Goal: Task Accomplishment & Management: Manage account settings

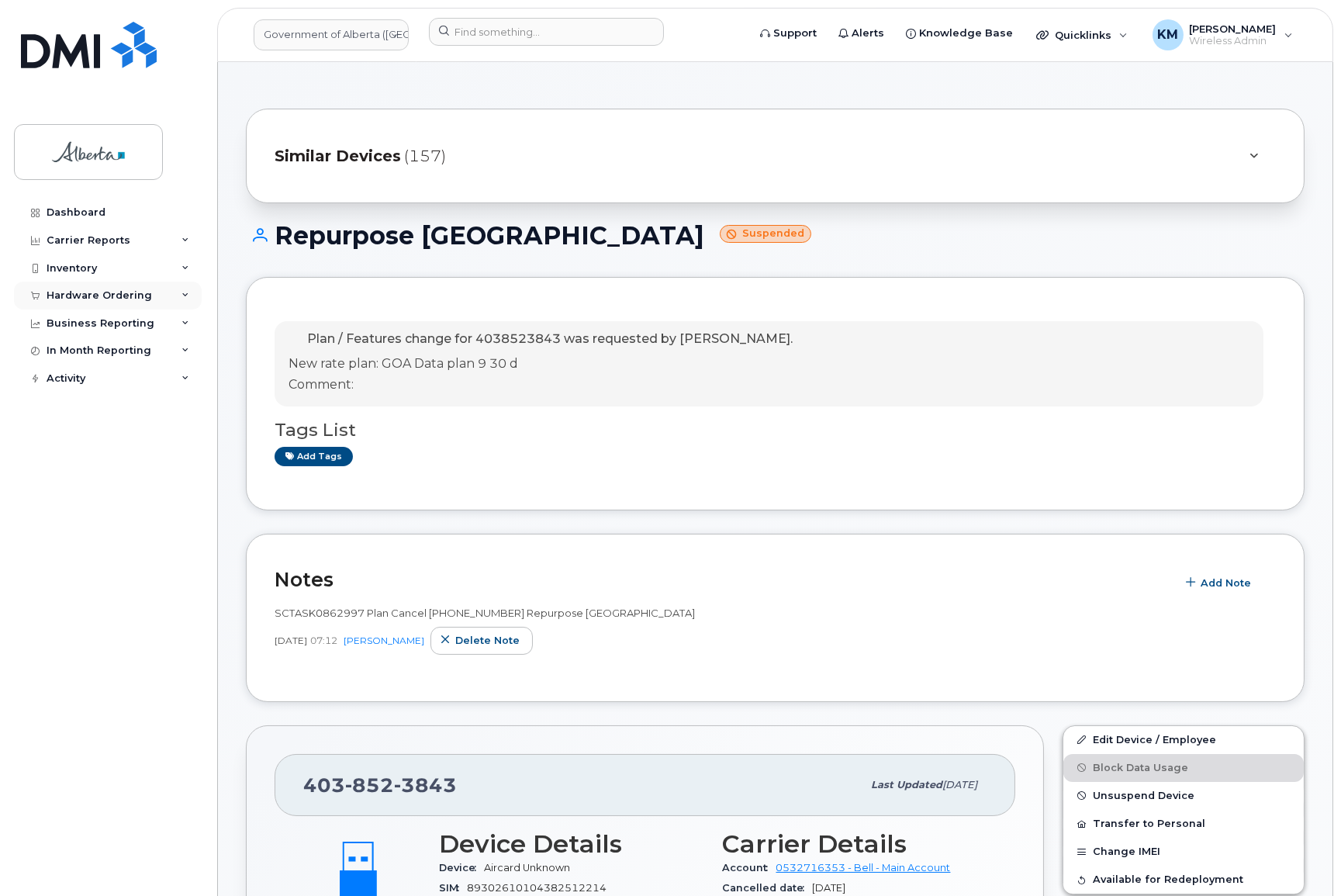
click at [119, 297] on div "Hardware Ordering" at bounding box center [99, 296] width 106 height 12
click at [87, 353] on div "Orders" at bounding box center [72, 353] width 38 height 14
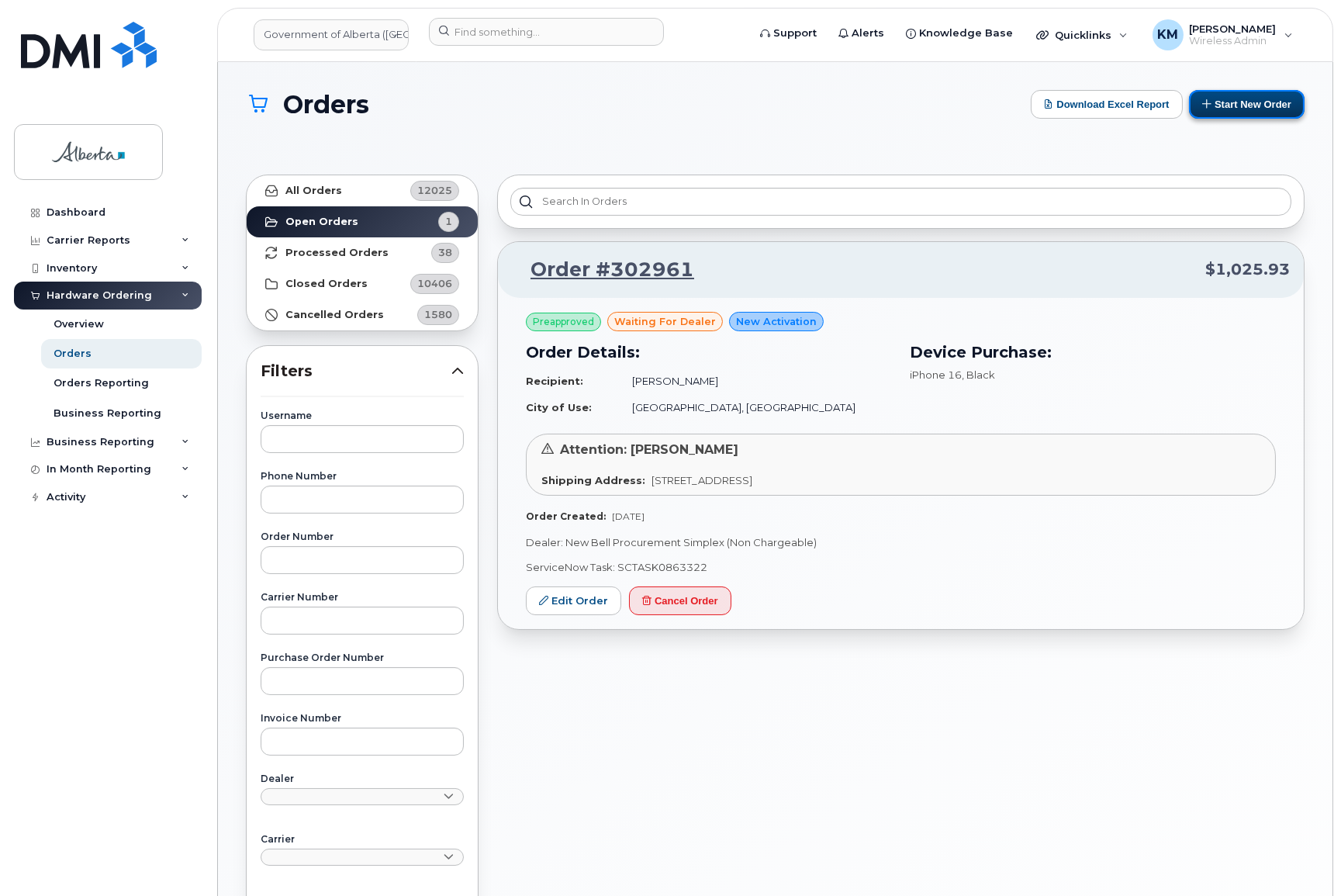
click at [1222, 105] on button "Start New Order" at bounding box center [1247, 104] width 115 height 28
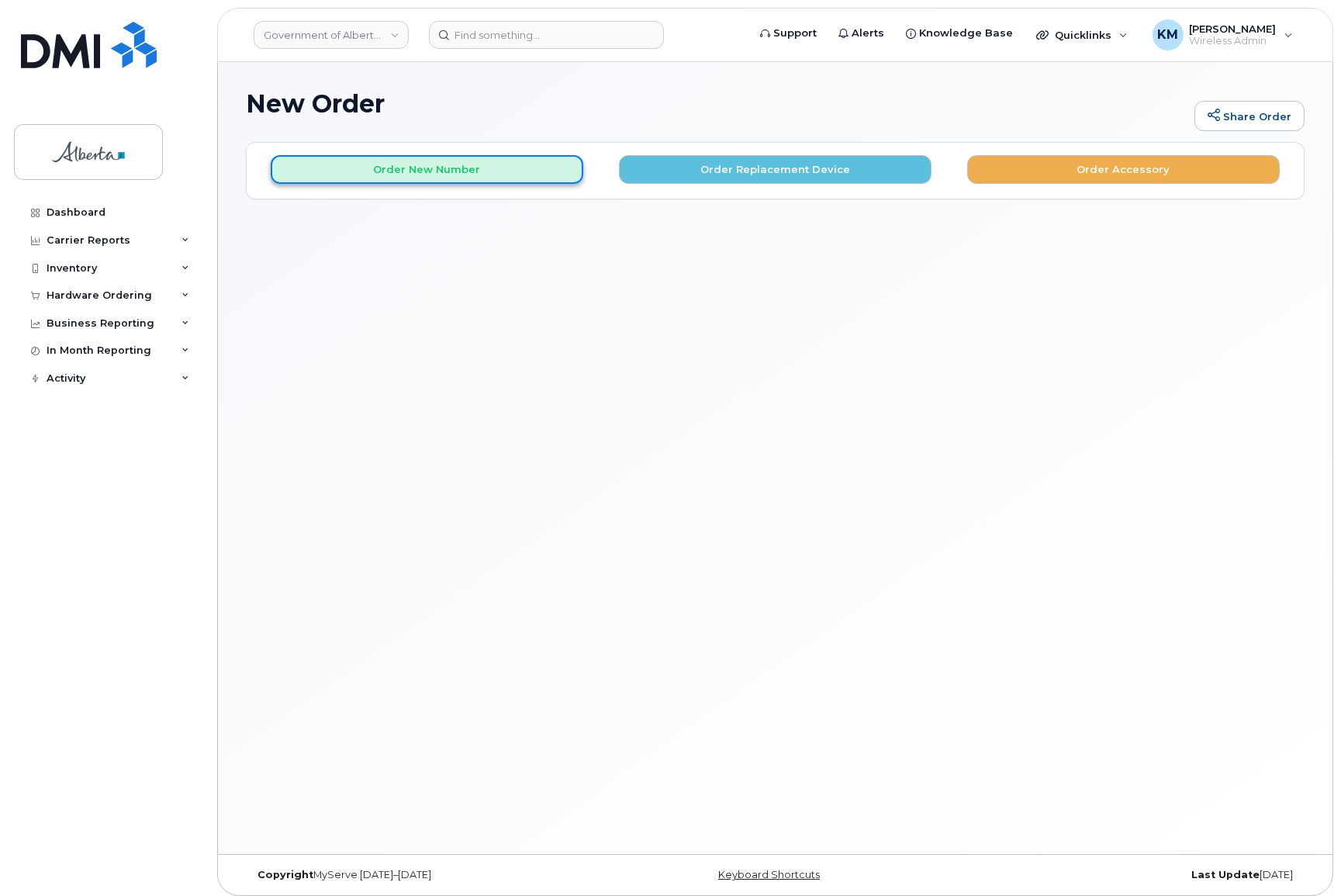
click at [500, 165] on button "Order New Number" at bounding box center [427, 170] width 313 height 28
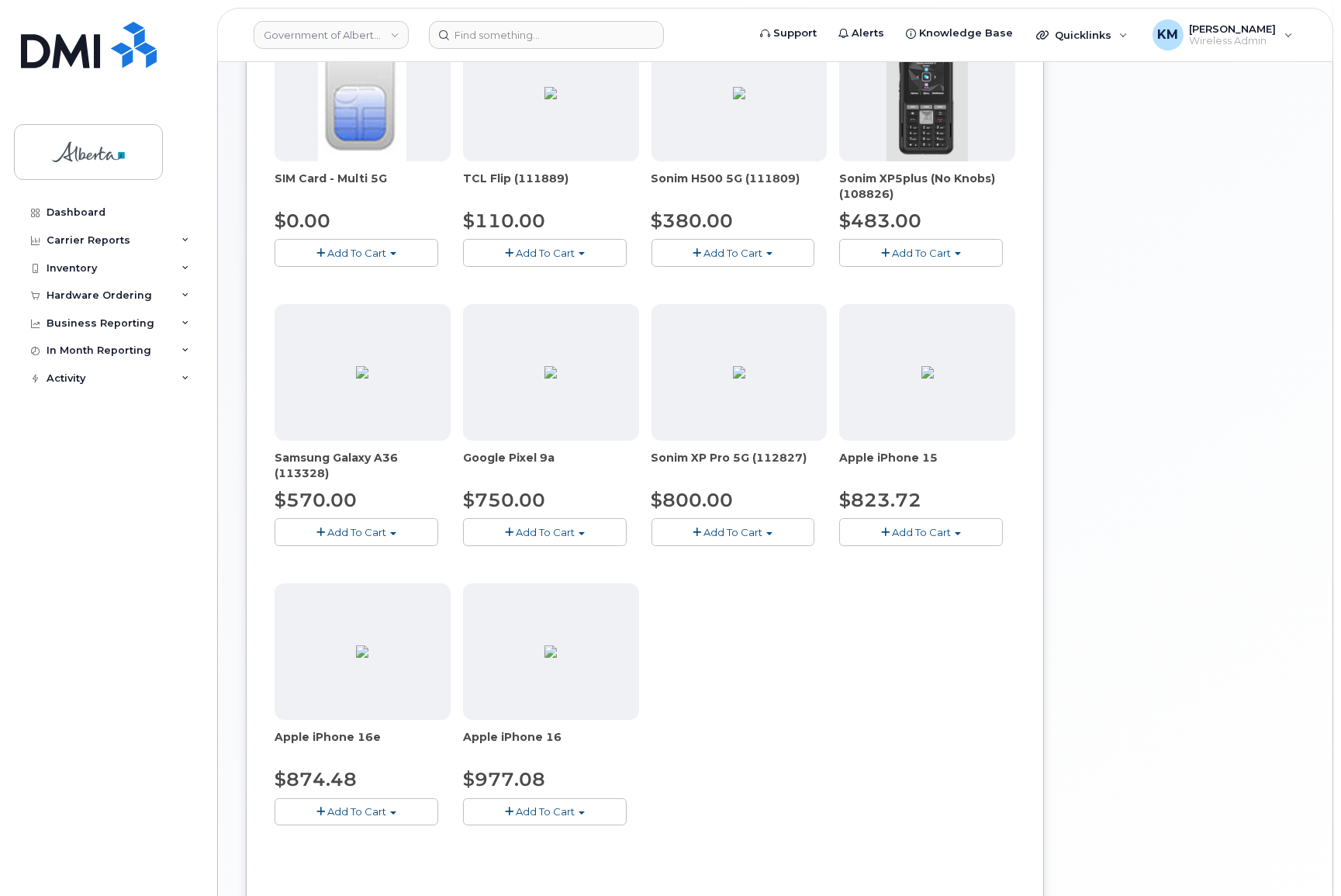
scroll to position [281, 0]
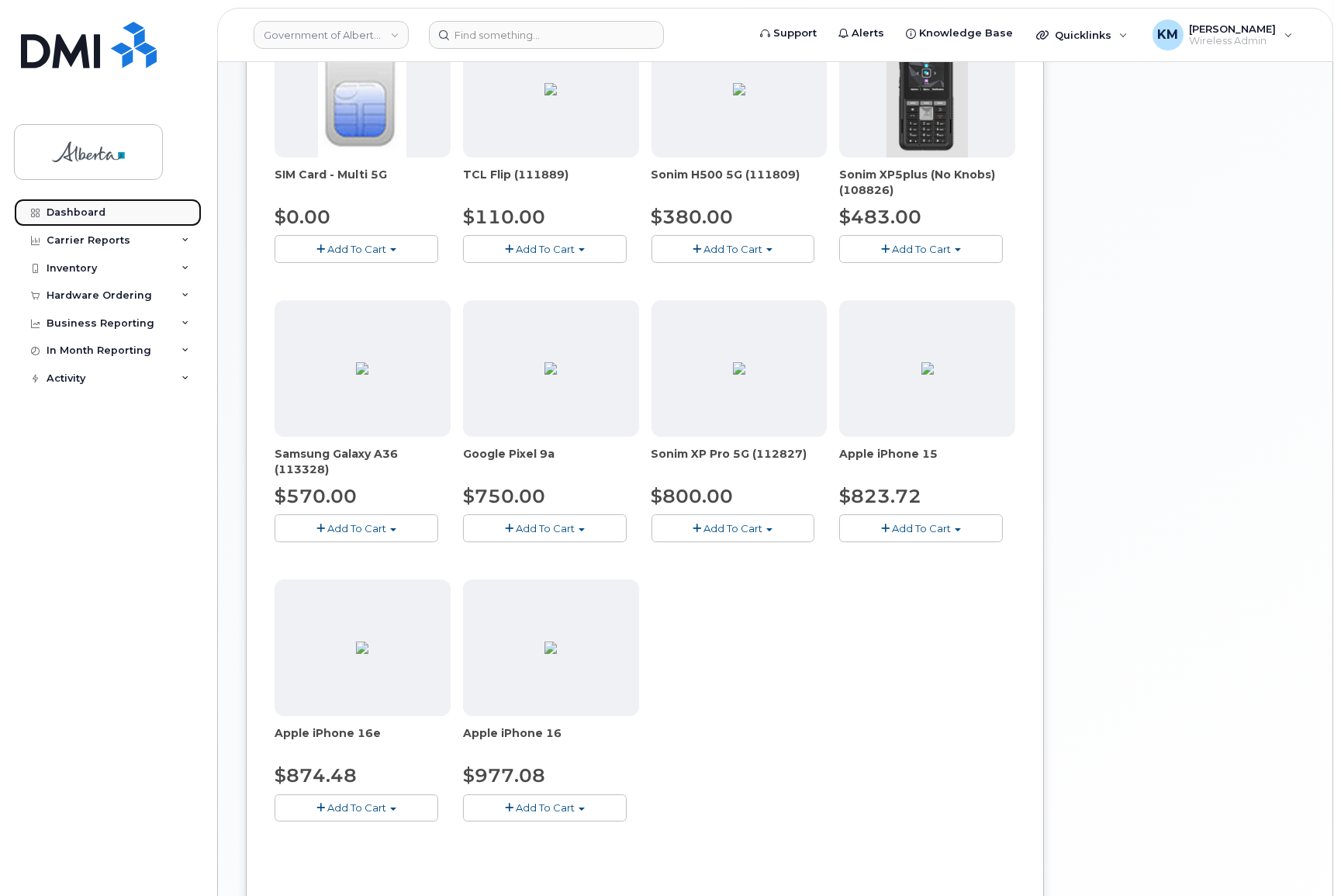
click at [131, 204] on link "Dashboard" at bounding box center [107, 212] width 187 height 28
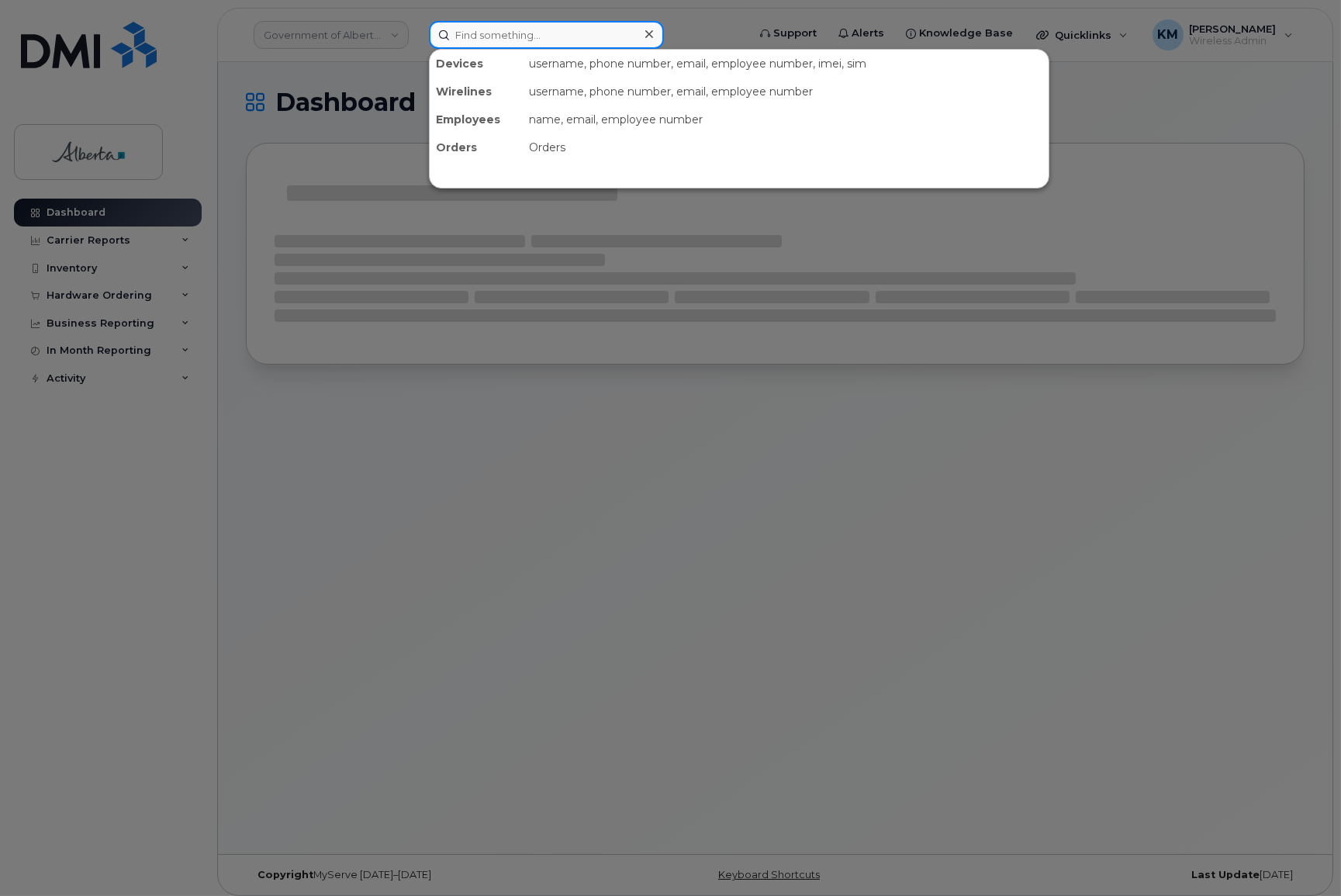
click at [517, 39] on input at bounding box center [546, 35] width 235 height 28
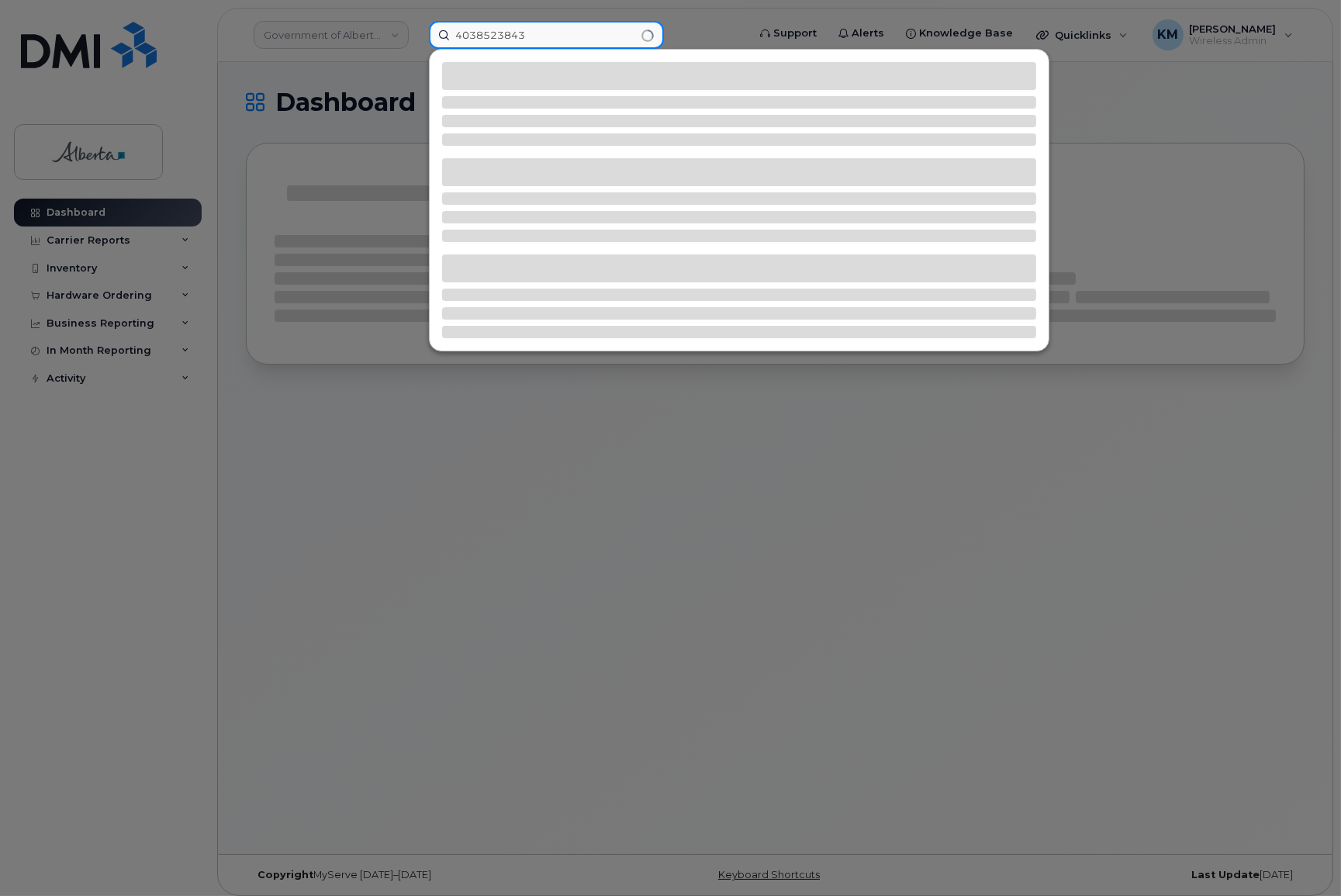
type input "4038523843"
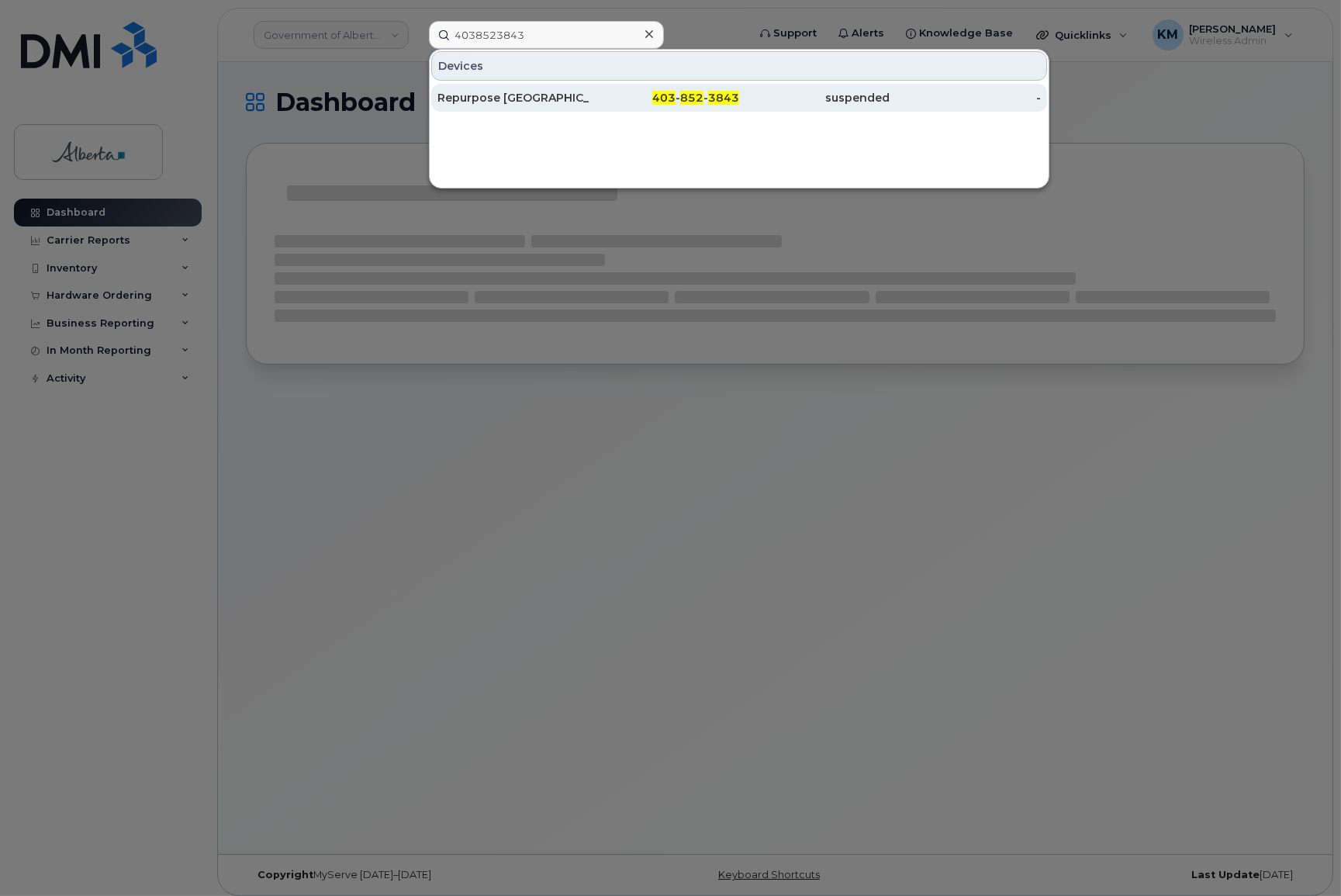
click at [520, 91] on div "Repurpose Calgary" at bounding box center [513, 97] width 151 height 15
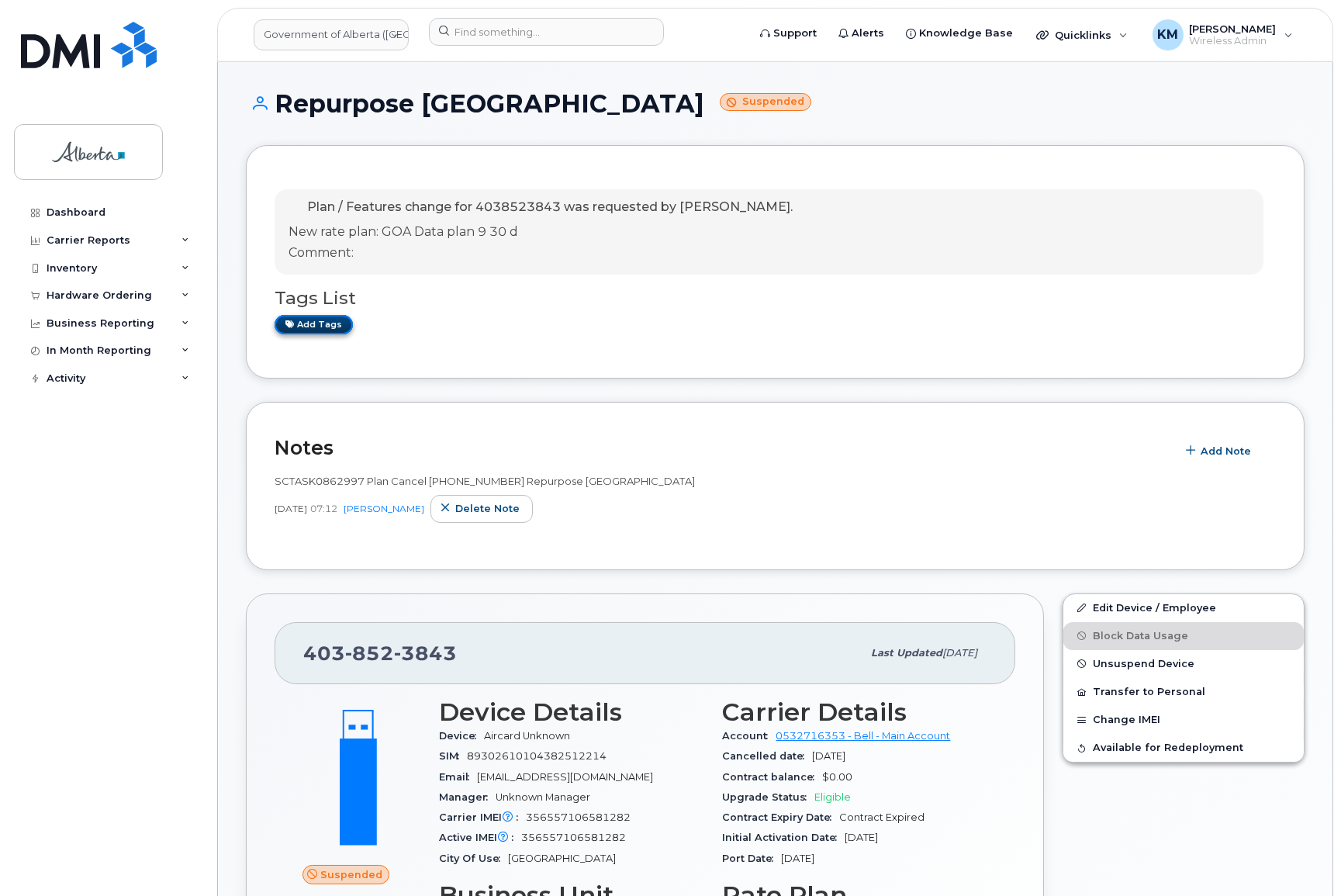
click at [337, 328] on link "Add tags" at bounding box center [313, 325] width 78 height 20
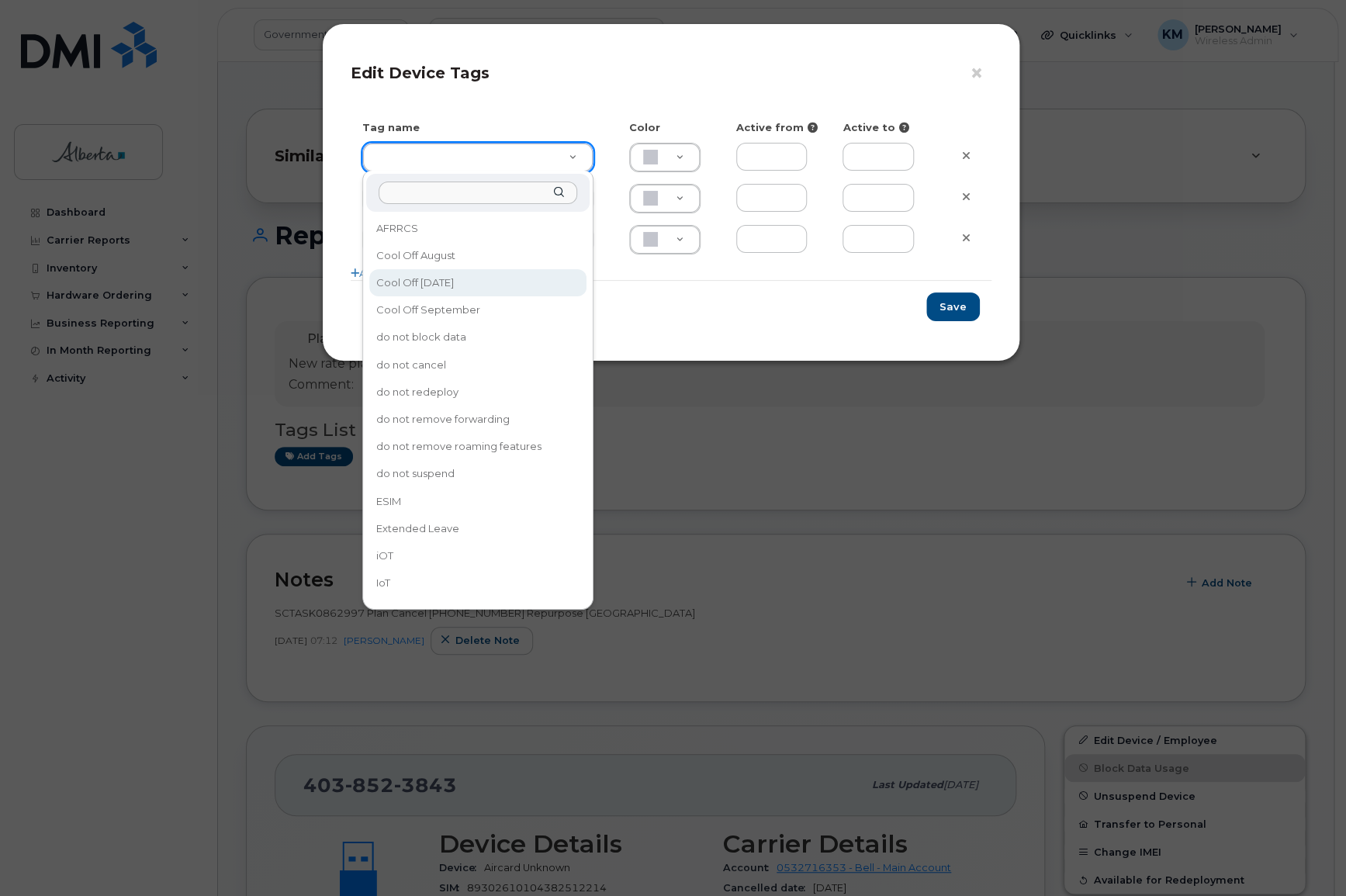
type input "Cool Off October 15"
type input "D6CDC1"
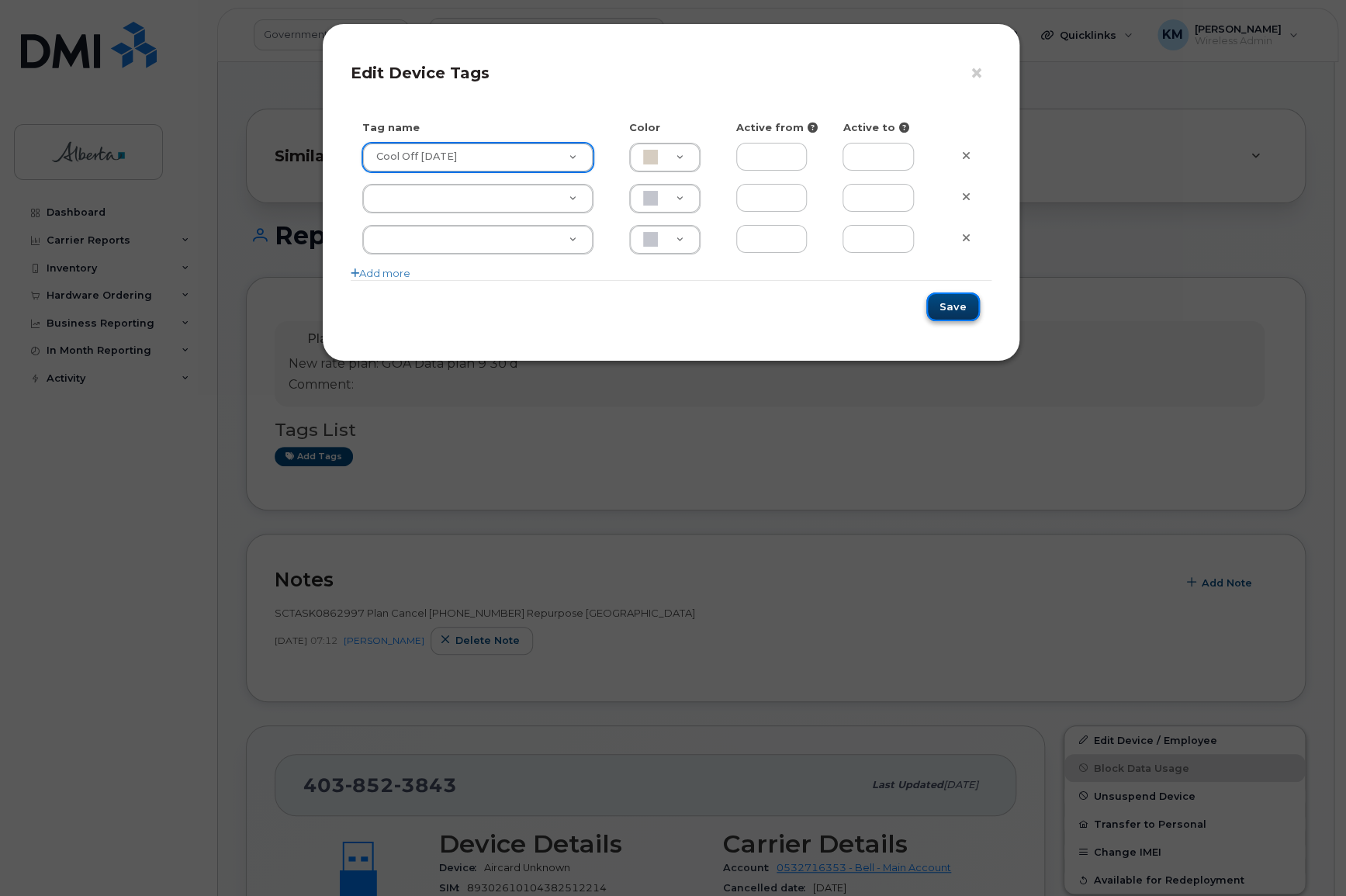
click at [943, 310] on button "Save" at bounding box center [953, 306] width 53 height 28
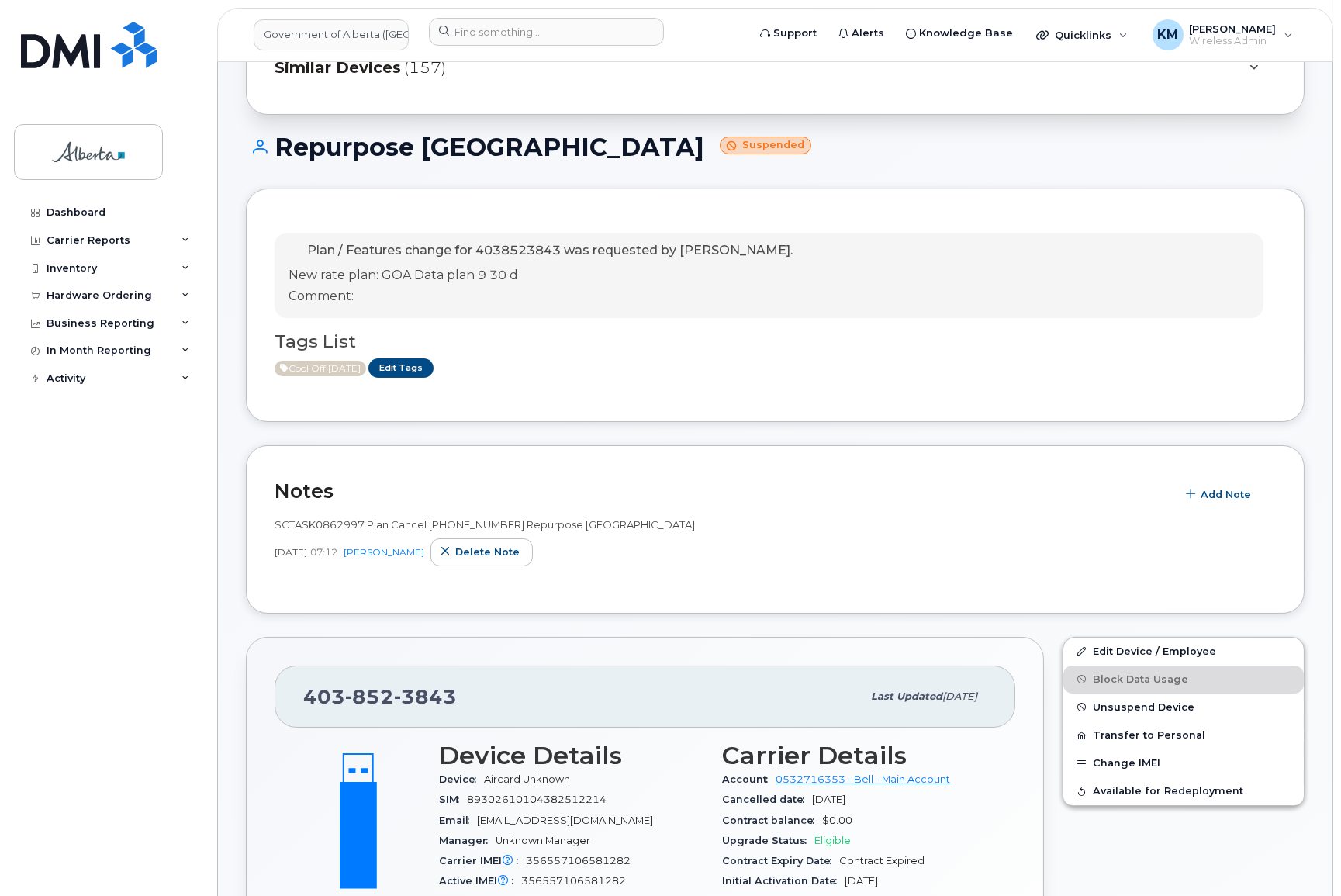
scroll to position [70, 0]
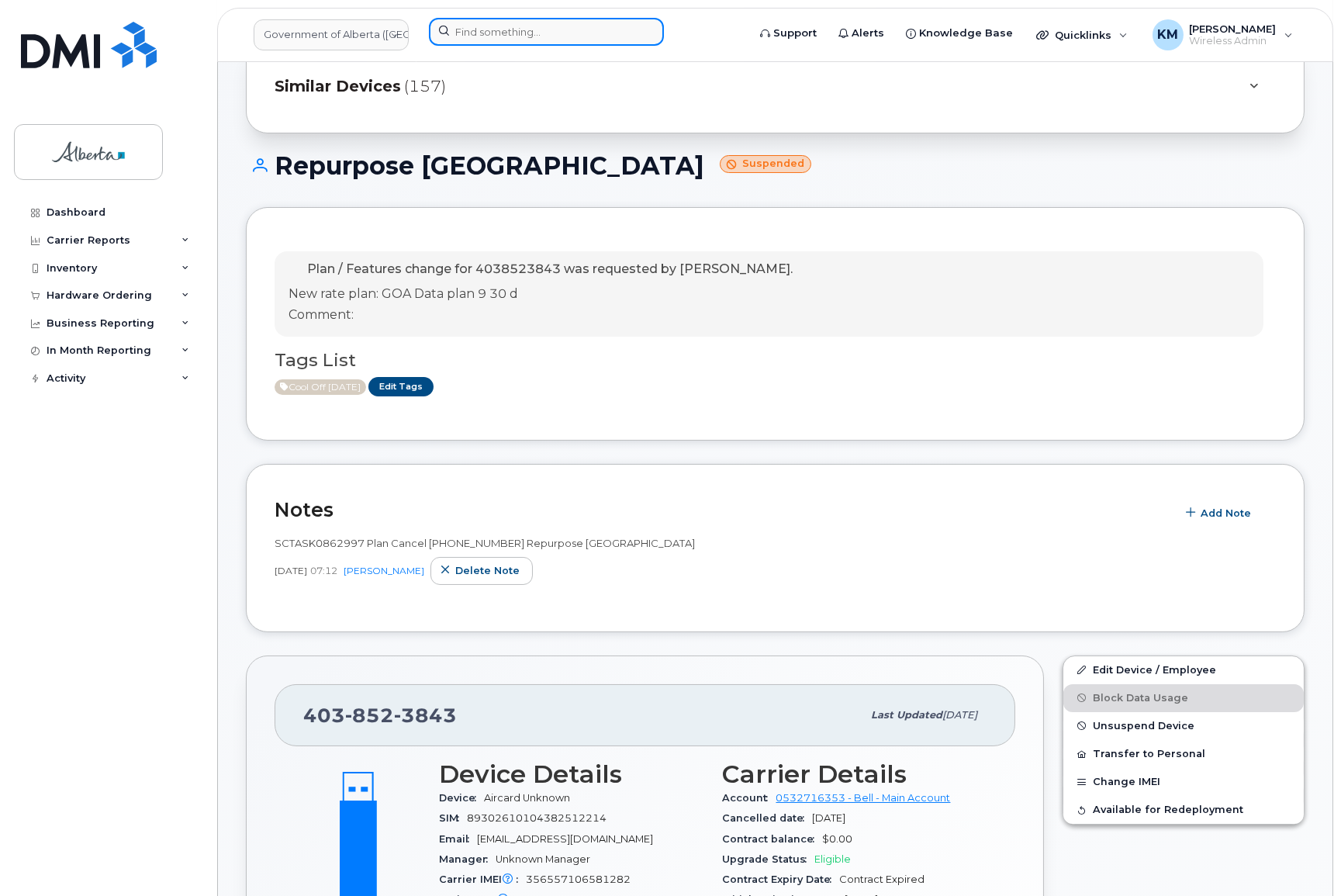
click at [518, 40] on input at bounding box center [546, 31] width 235 height 28
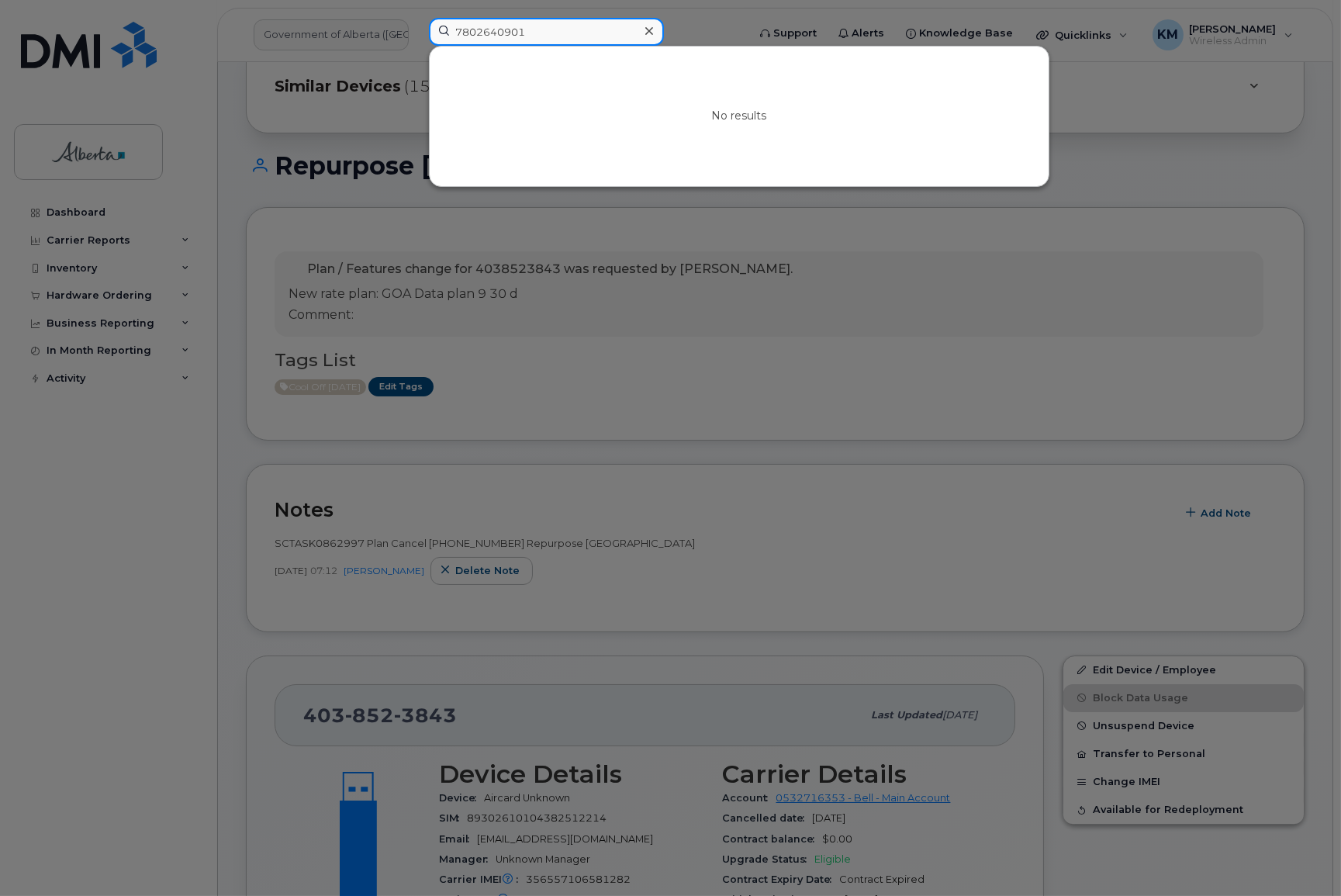
drag, startPoint x: 548, startPoint y: 39, endPoint x: 421, endPoint y: 46, distance: 127.2
click at [421, 46] on div "7802640901 No results" at bounding box center [583, 35] width 333 height 34
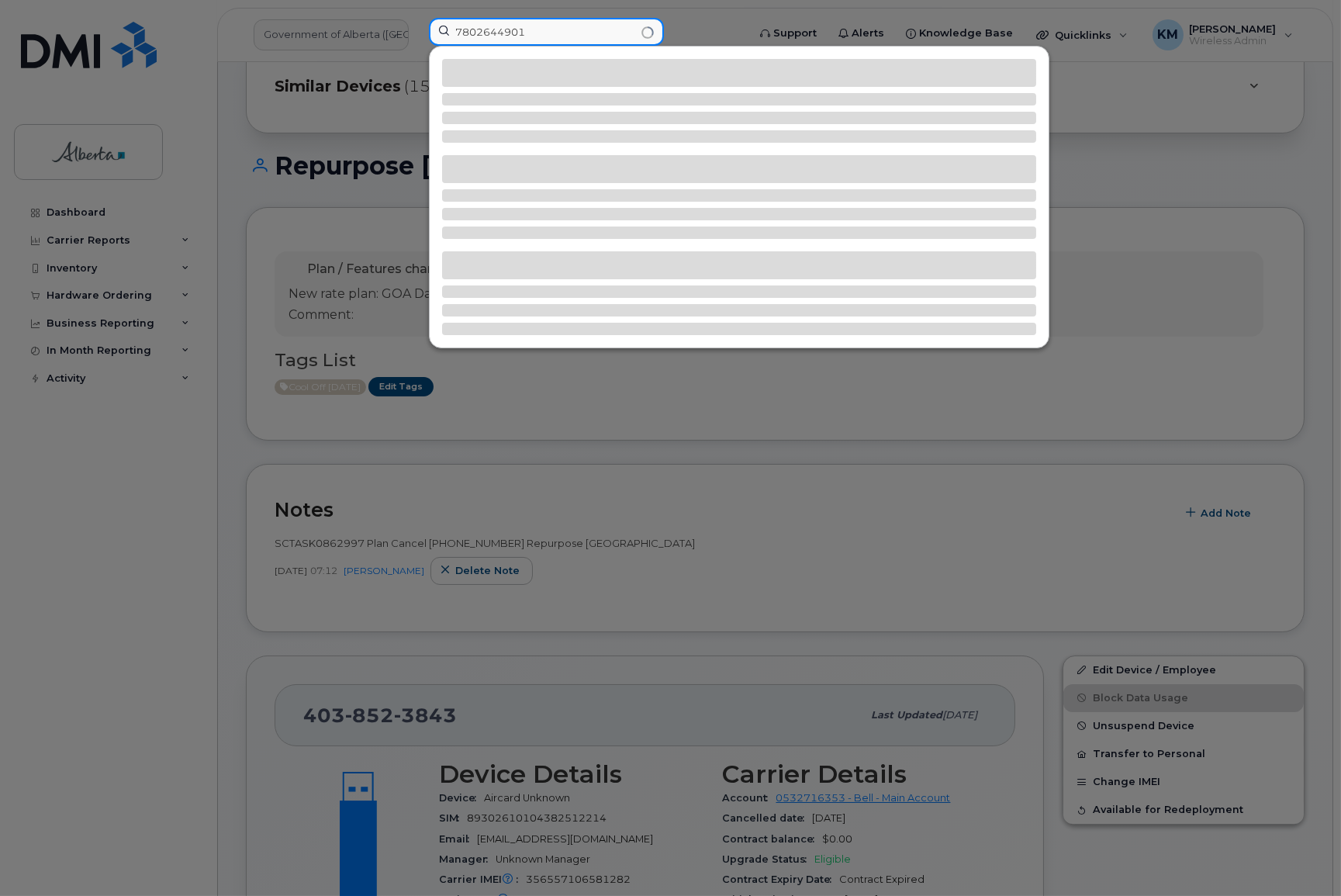
type input "7802644901"
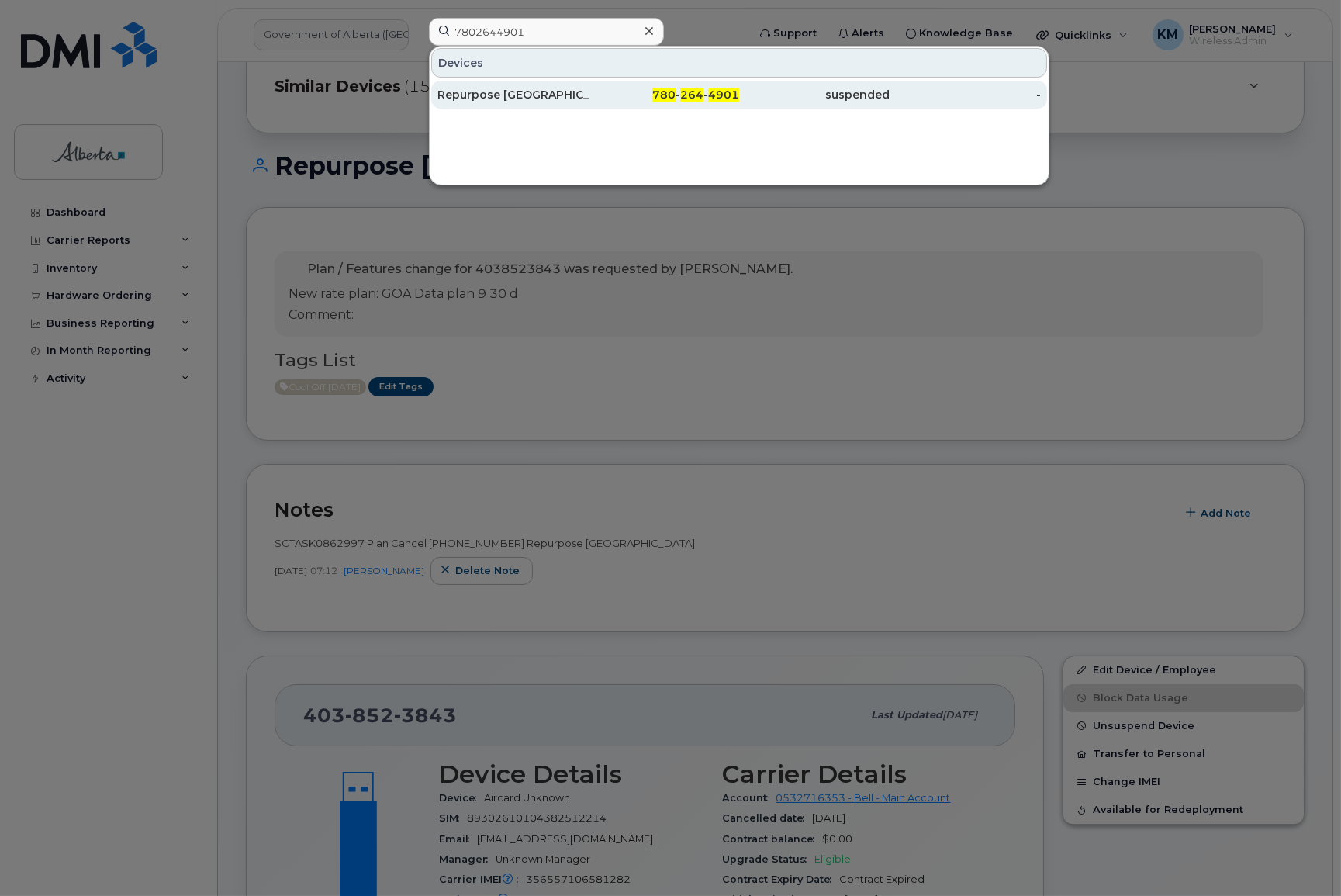
click at [542, 89] on div "Repurpose Edmonton" at bounding box center [513, 94] width 151 height 15
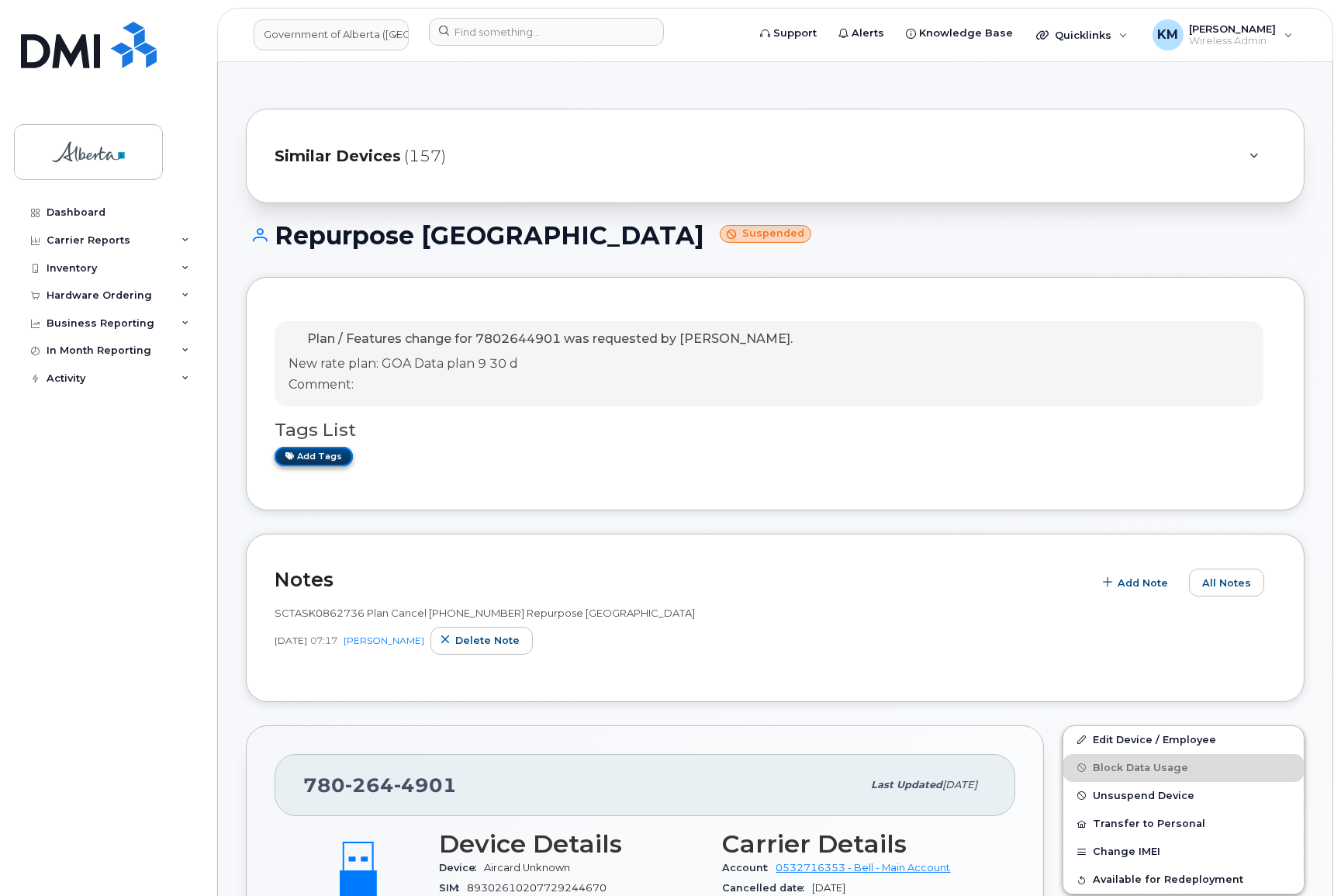
click at [315, 461] on link "Add tags" at bounding box center [313, 456] width 78 height 20
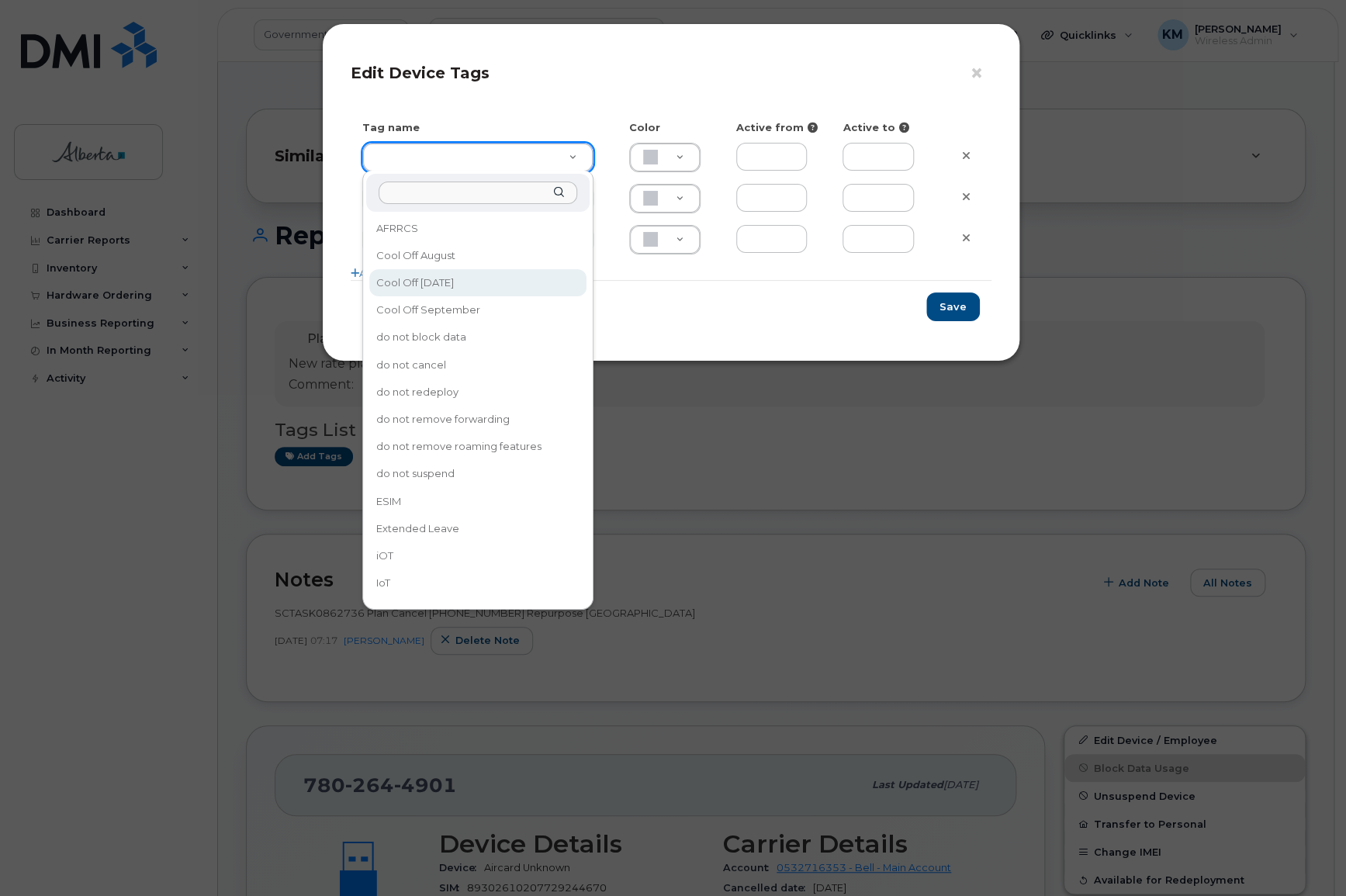
type input "Cool Off October 15"
type input "D6CDC1"
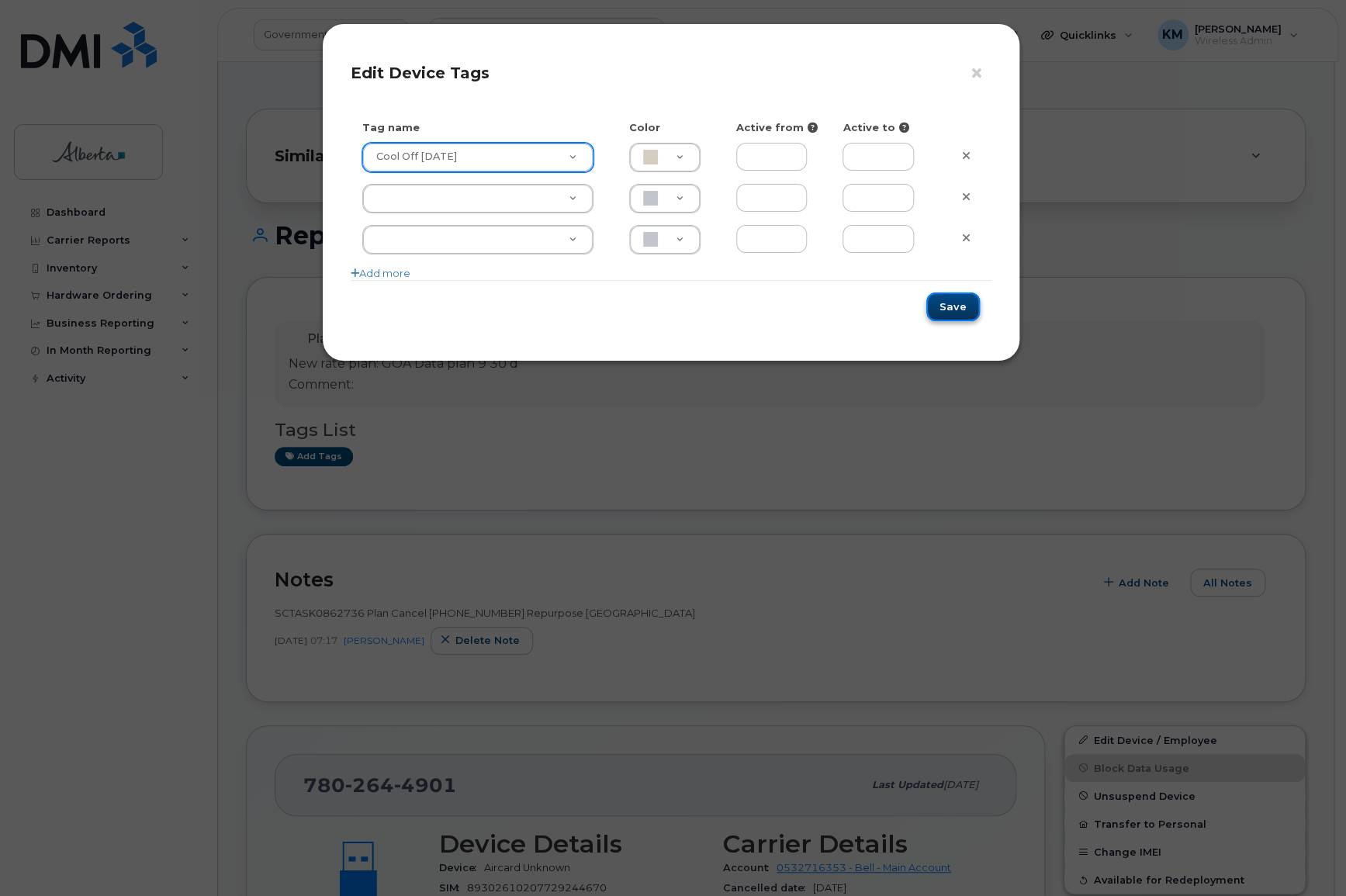
click at [935, 314] on button "Save" at bounding box center [953, 306] width 53 height 28
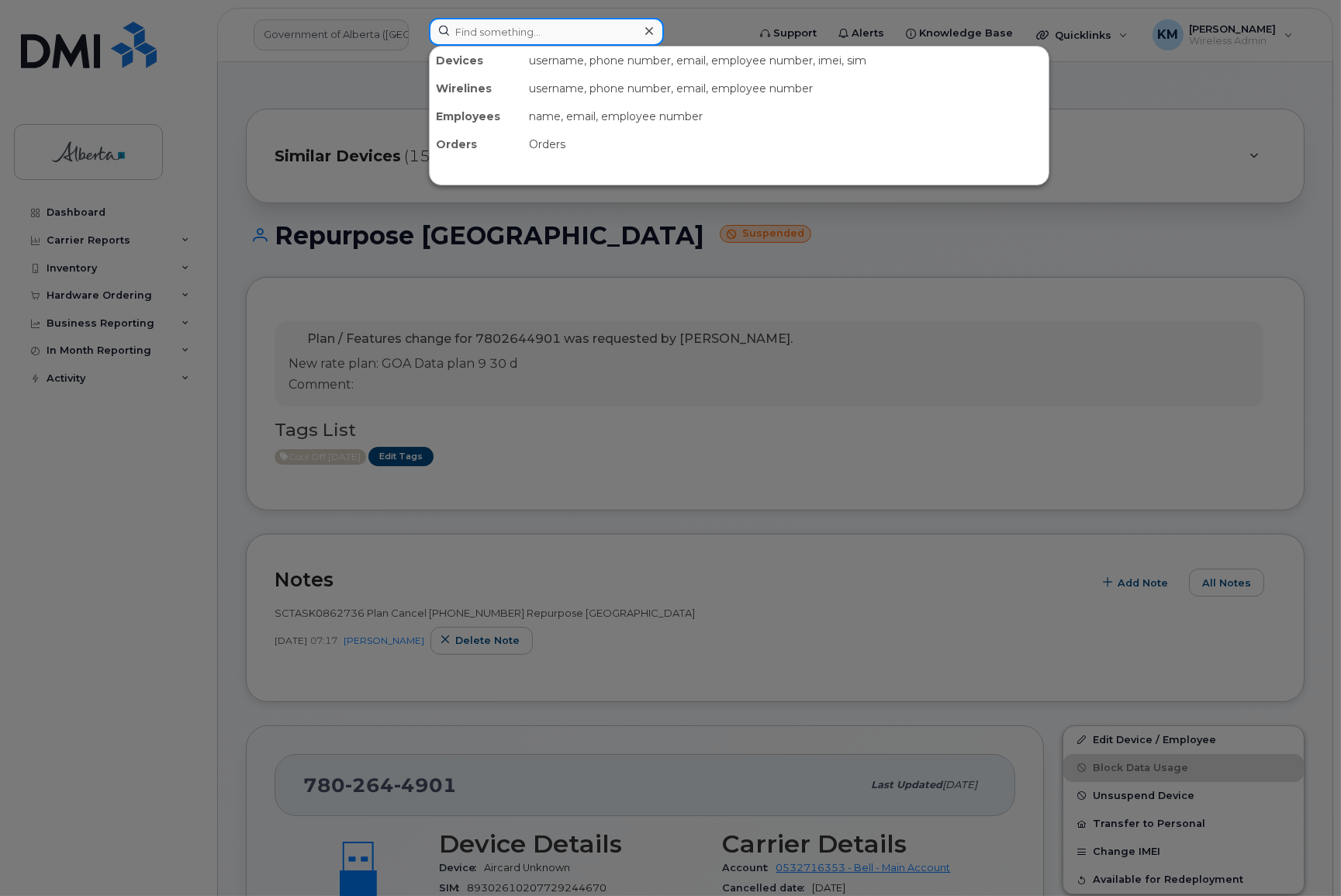
click at [473, 36] on input at bounding box center [546, 31] width 235 height 28
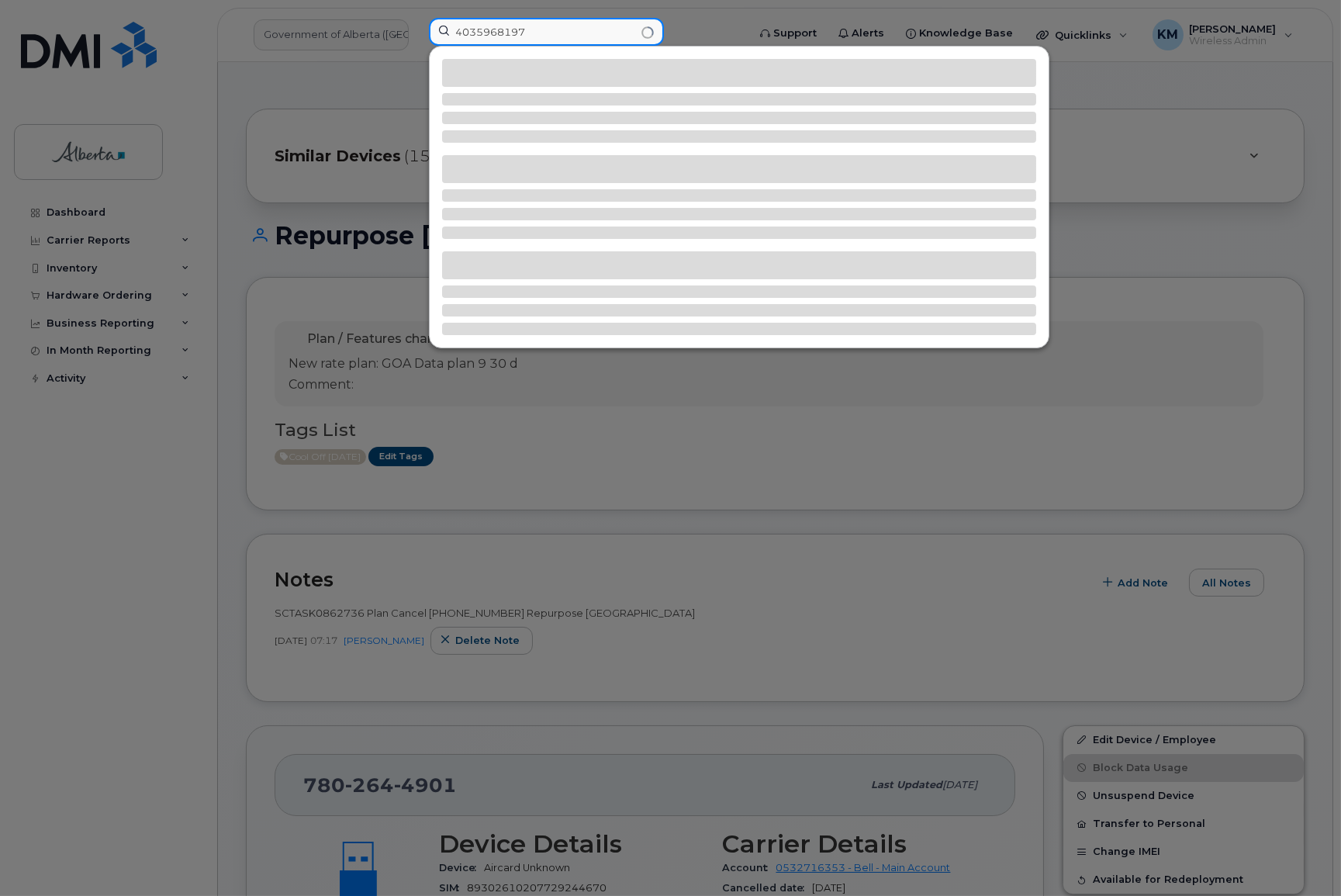
type input "4035968197"
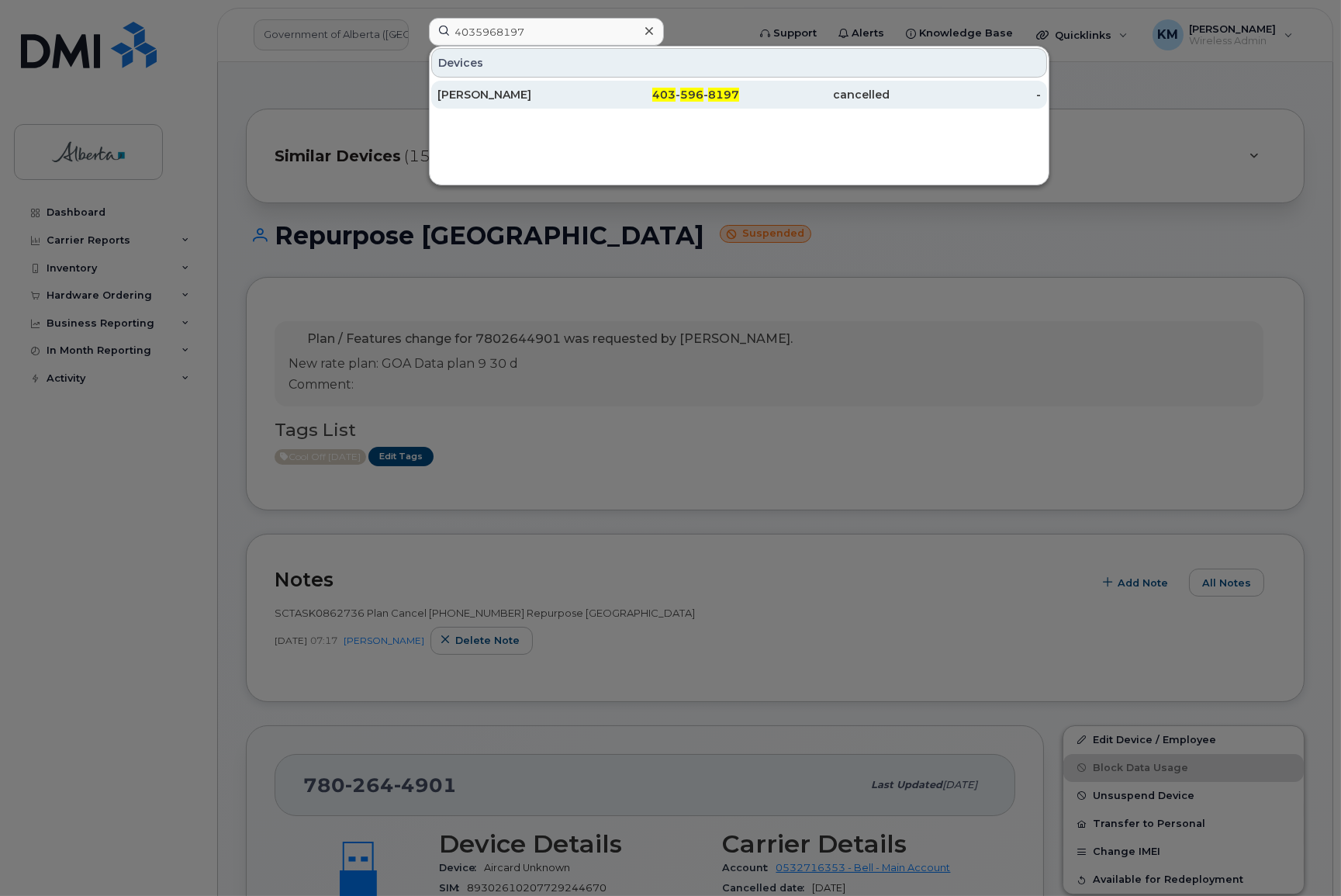
click at [464, 99] on div "Diana Purcell" at bounding box center [513, 94] width 151 height 15
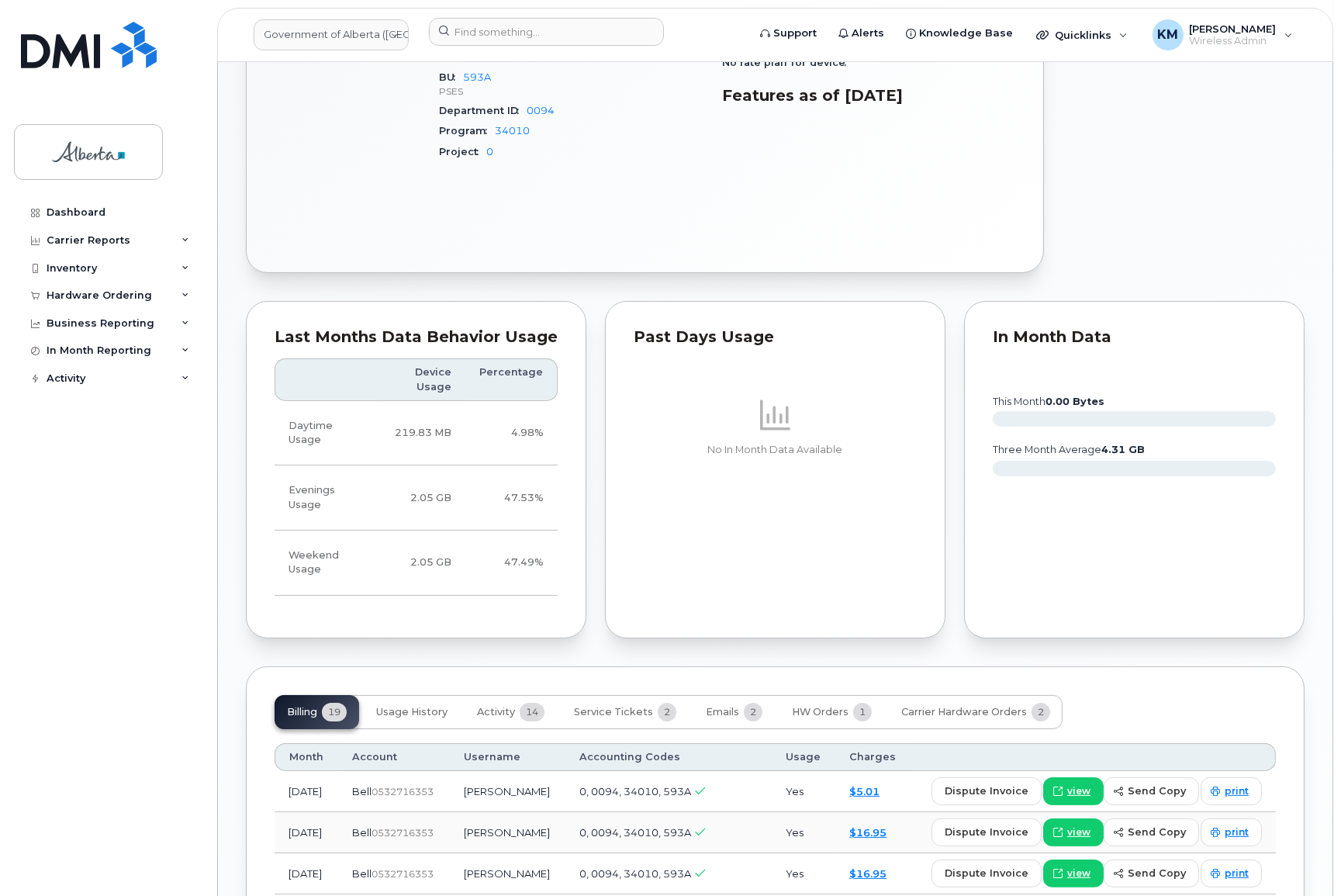
scroll to position [775, 0]
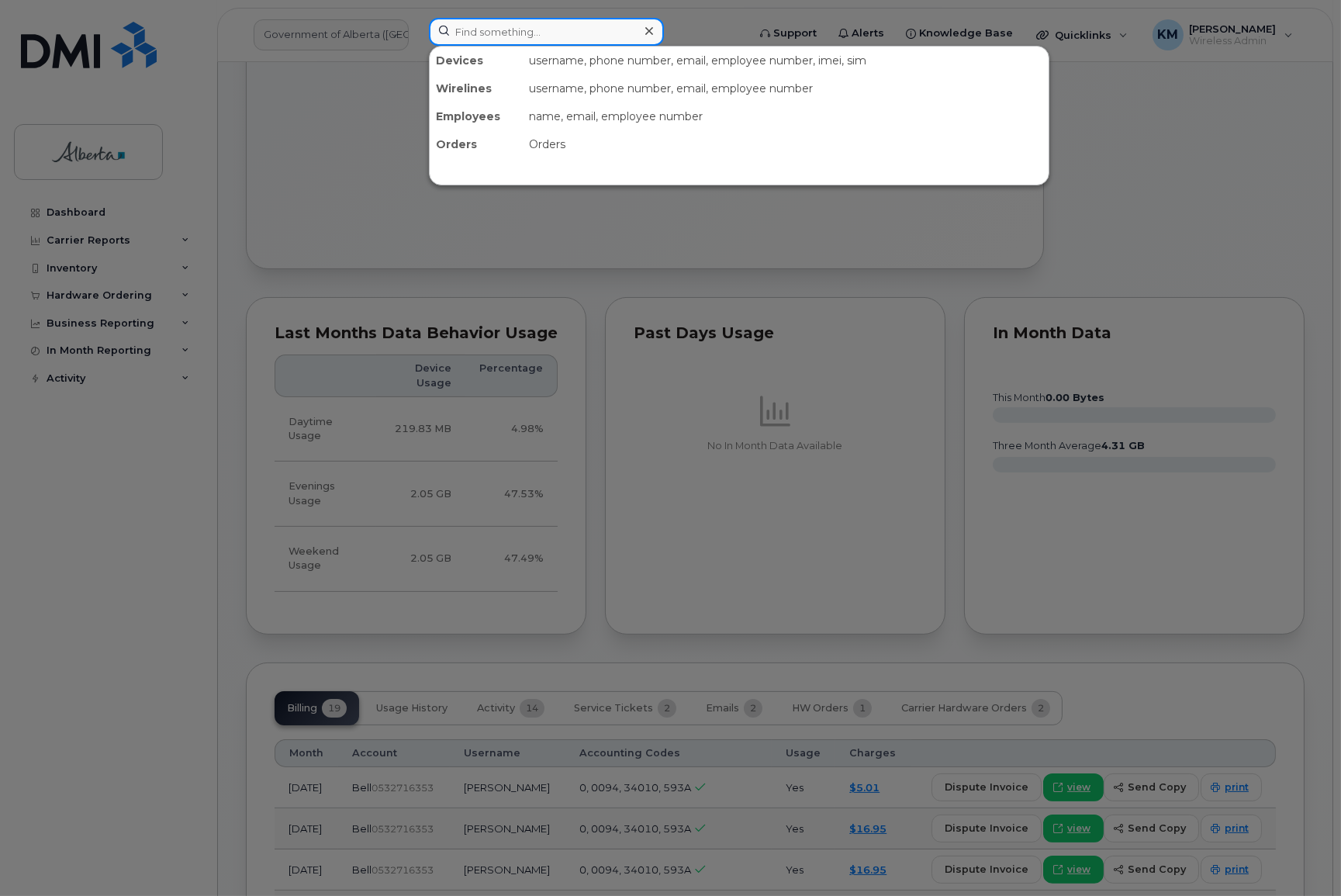
click at [469, 35] on input at bounding box center [546, 31] width 235 height 28
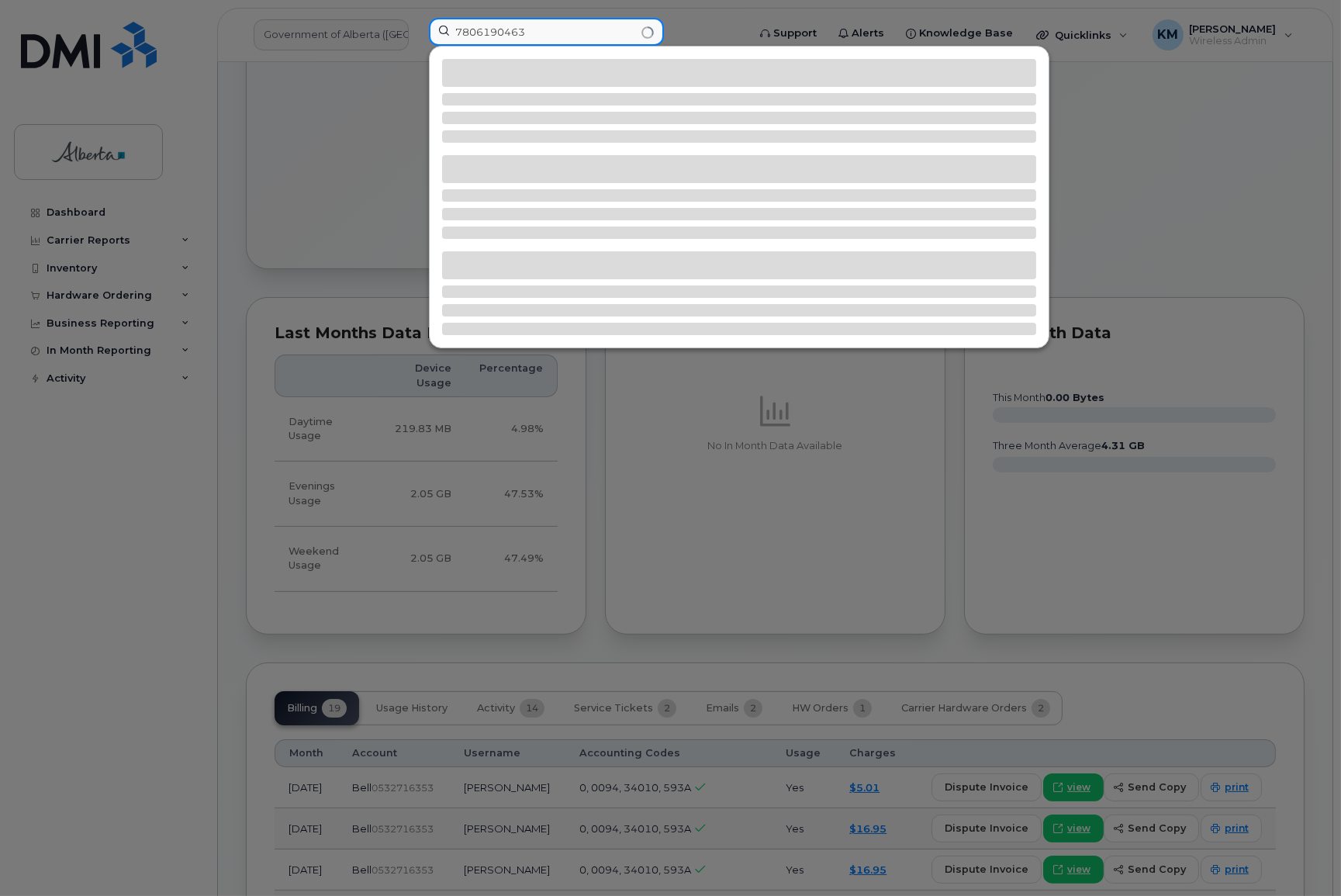
type input "7806190463"
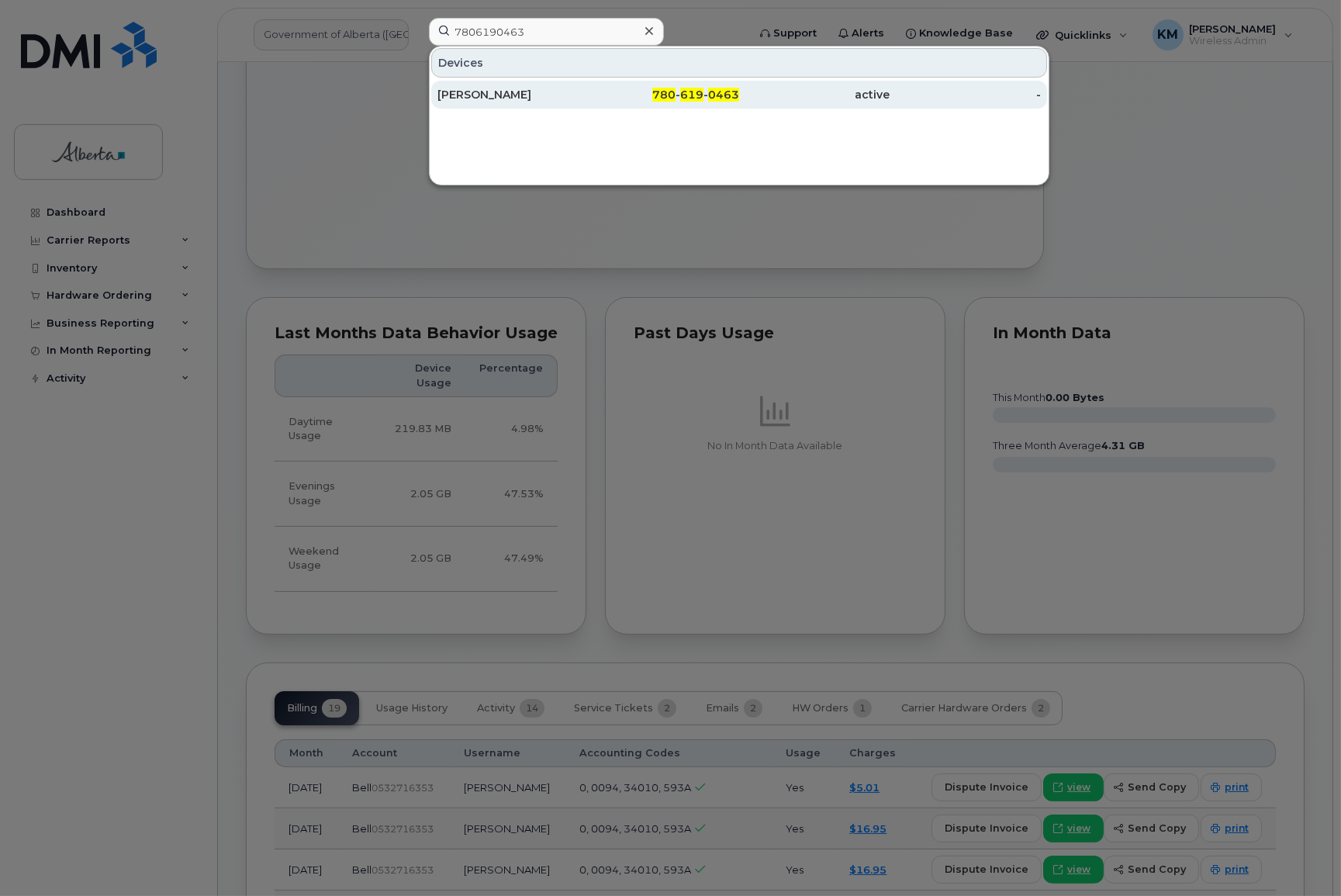
click at [504, 93] on div "[PERSON_NAME]" at bounding box center [513, 94] width 151 height 15
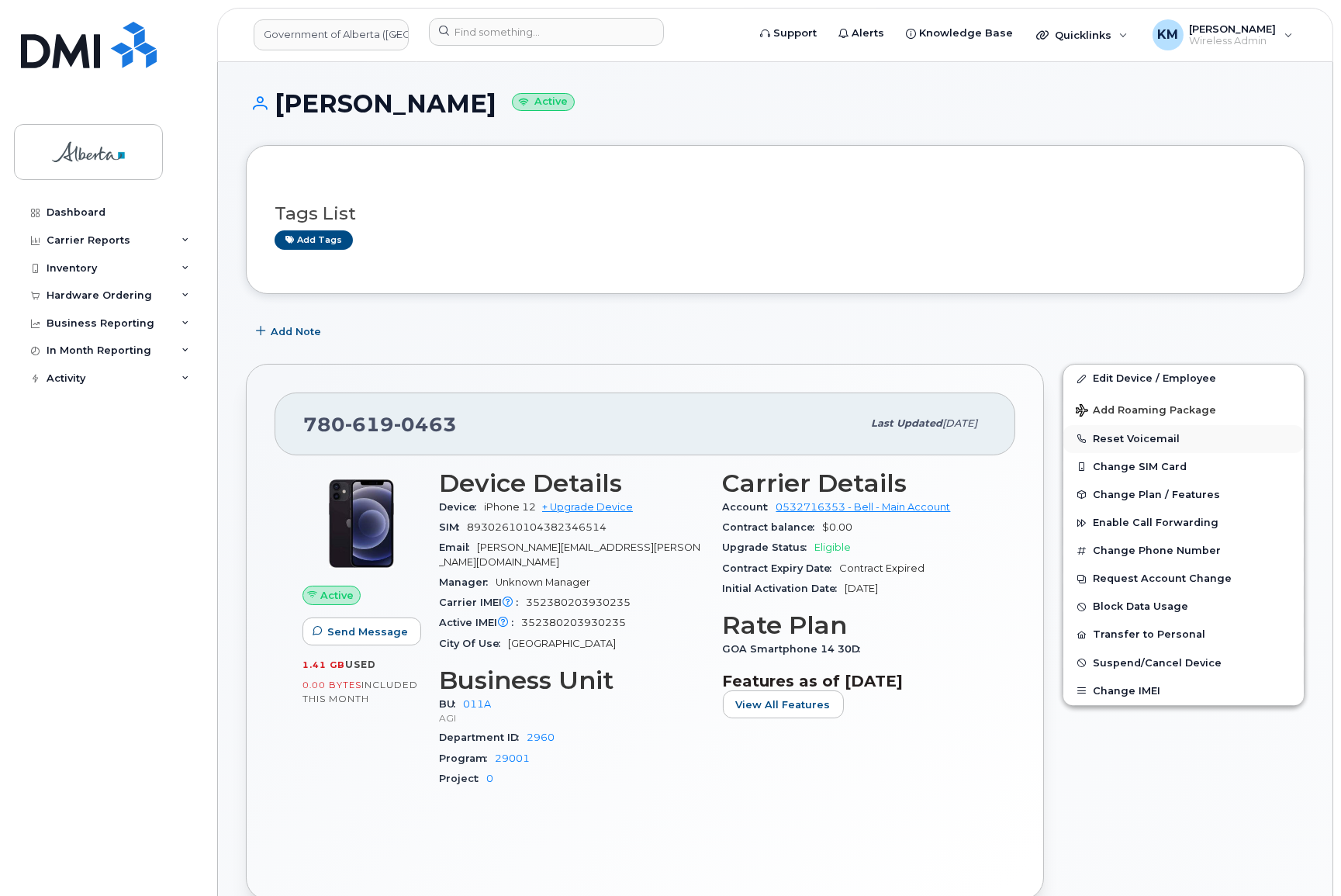
click at [1120, 436] on button "Reset Voicemail" at bounding box center [1183, 439] width 241 height 28
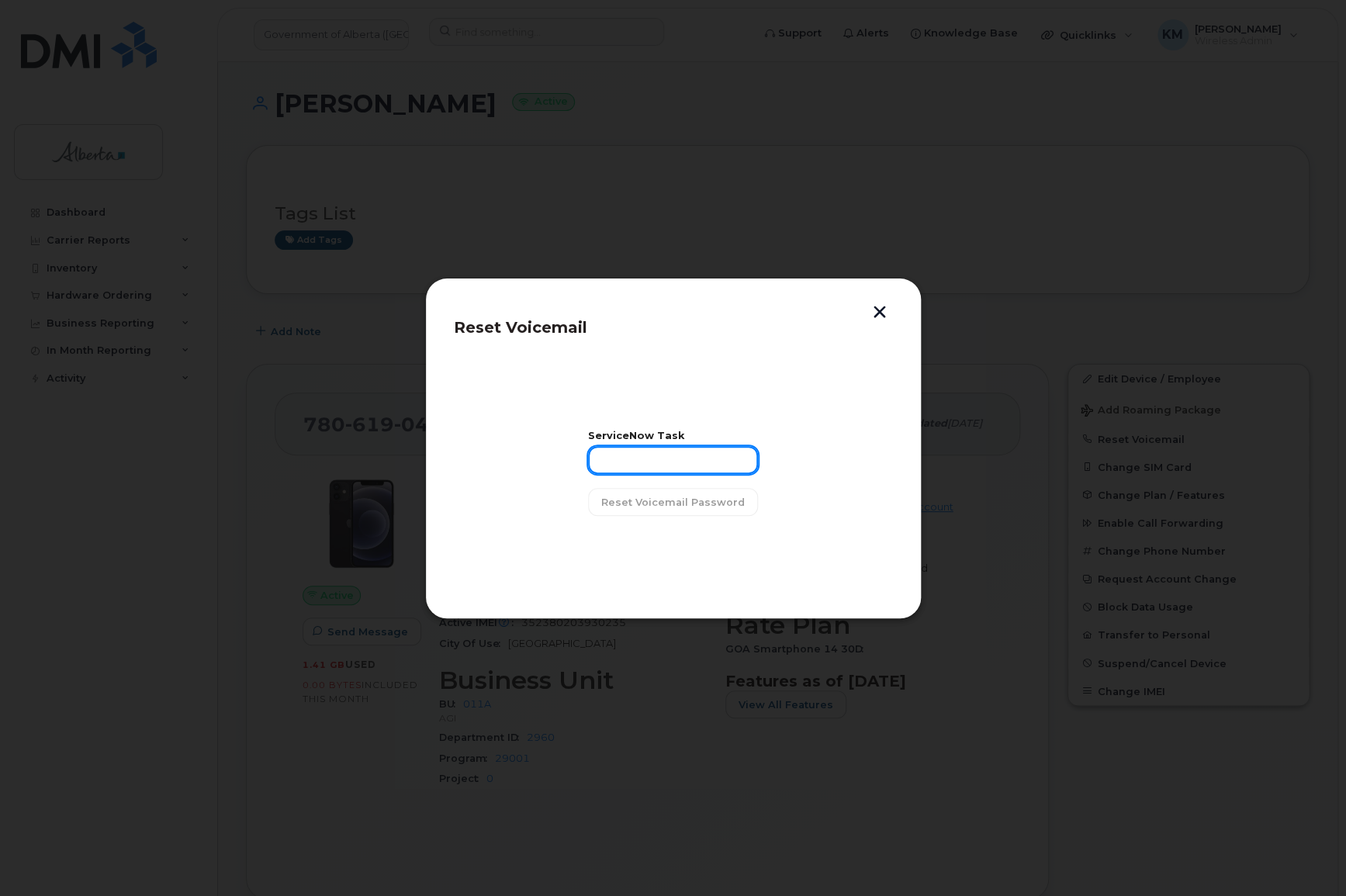
click at [690, 450] on input "text" at bounding box center [673, 459] width 170 height 28
type input "SCTASK0864525"
click at [706, 504] on span "Reset Voicemail Password" at bounding box center [673, 502] width 144 height 15
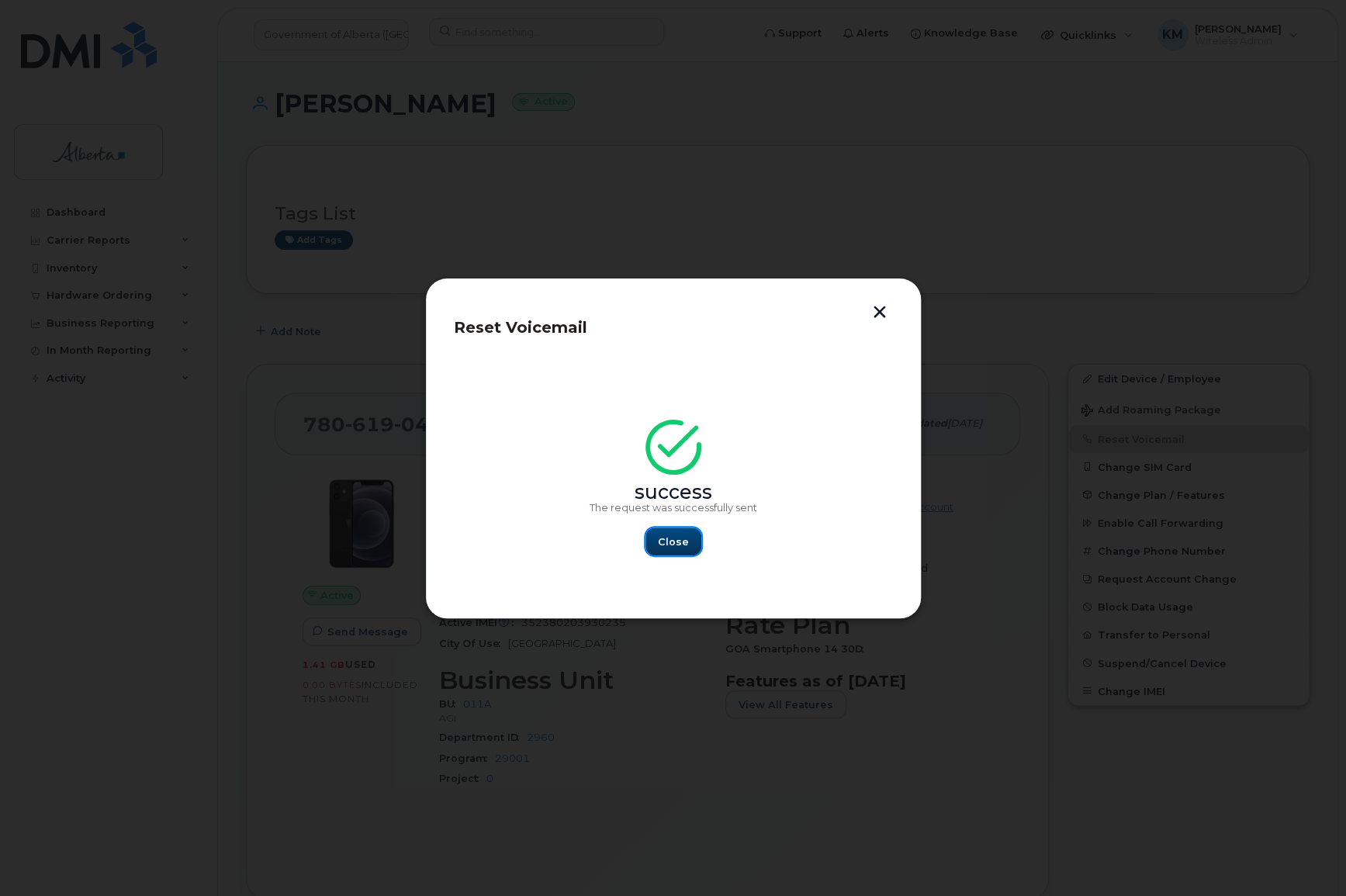
click at [655, 543] on button "Close" at bounding box center [673, 541] width 56 height 28
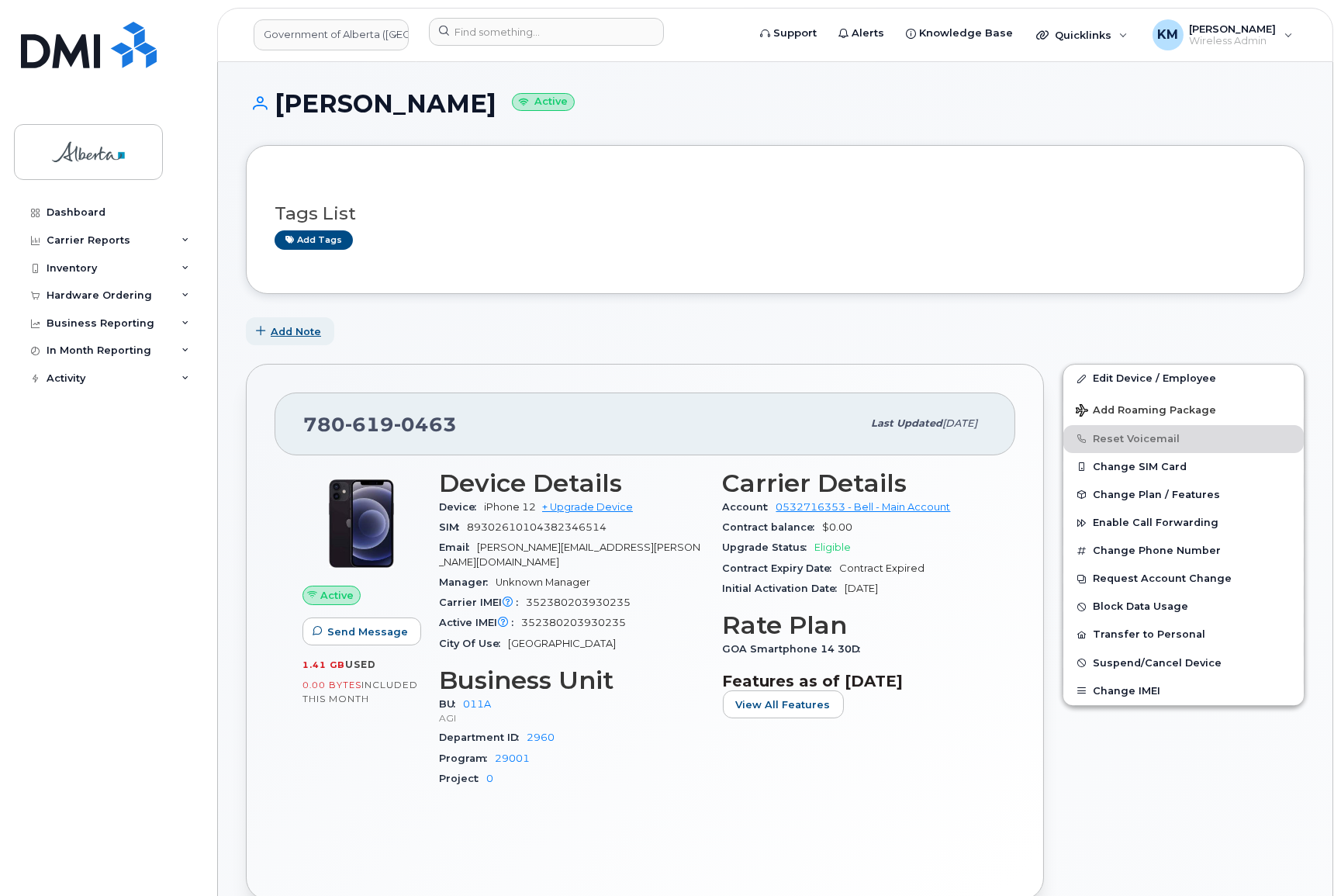
click at [297, 333] on span "Add Note" at bounding box center [296, 331] width 51 height 15
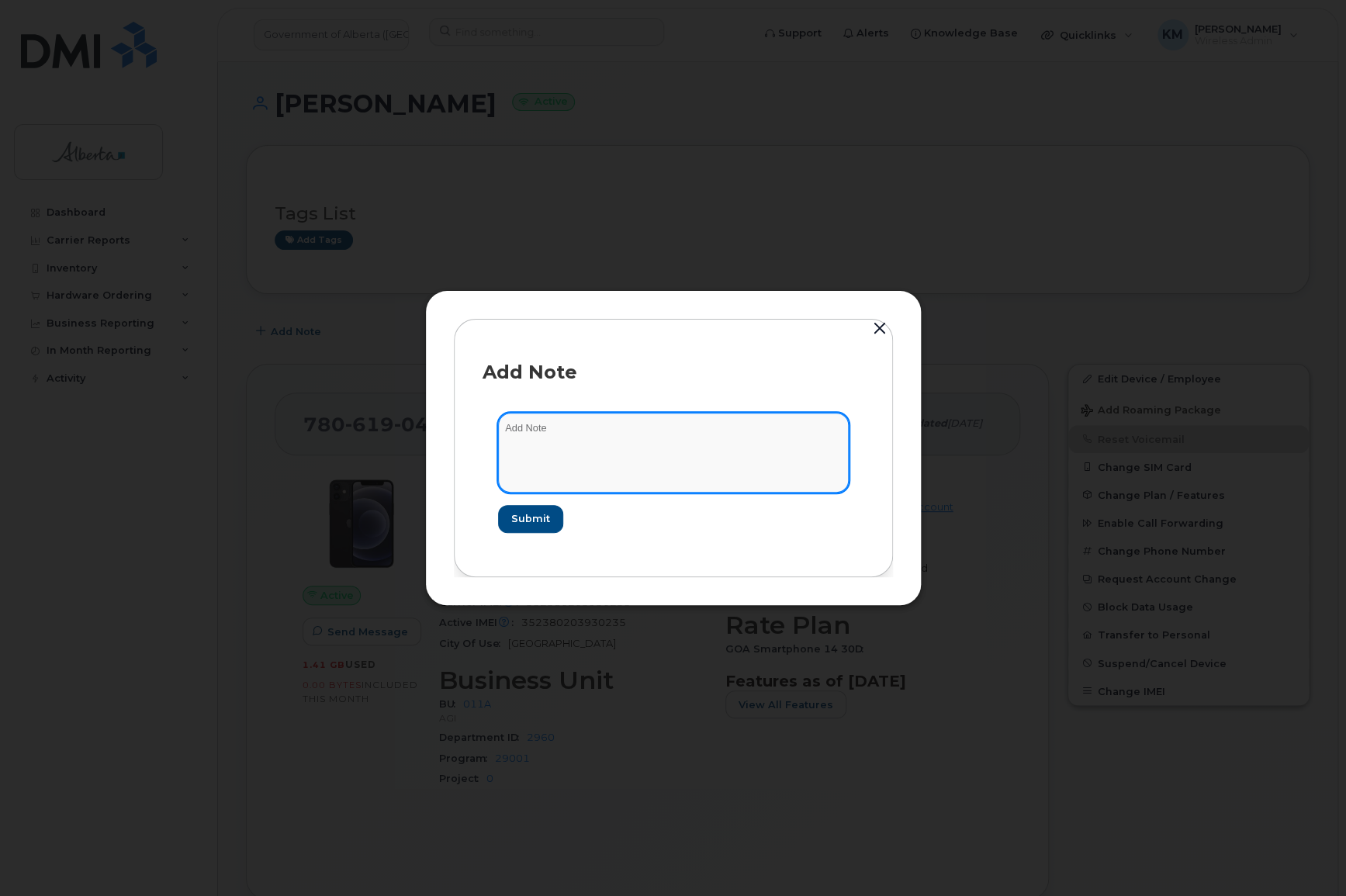
click at [568, 434] on textarea at bounding box center [673, 452] width 351 height 79
type textarea "s"
click at [698, 421] on textarea "SCTASK0864525 -" at bounding box center [673, 452] width 351 height 79
paste textarea "Plan VM PIN - (1)"
type textarea "SCTASK0864525 - Plan VM PIN - (1)"
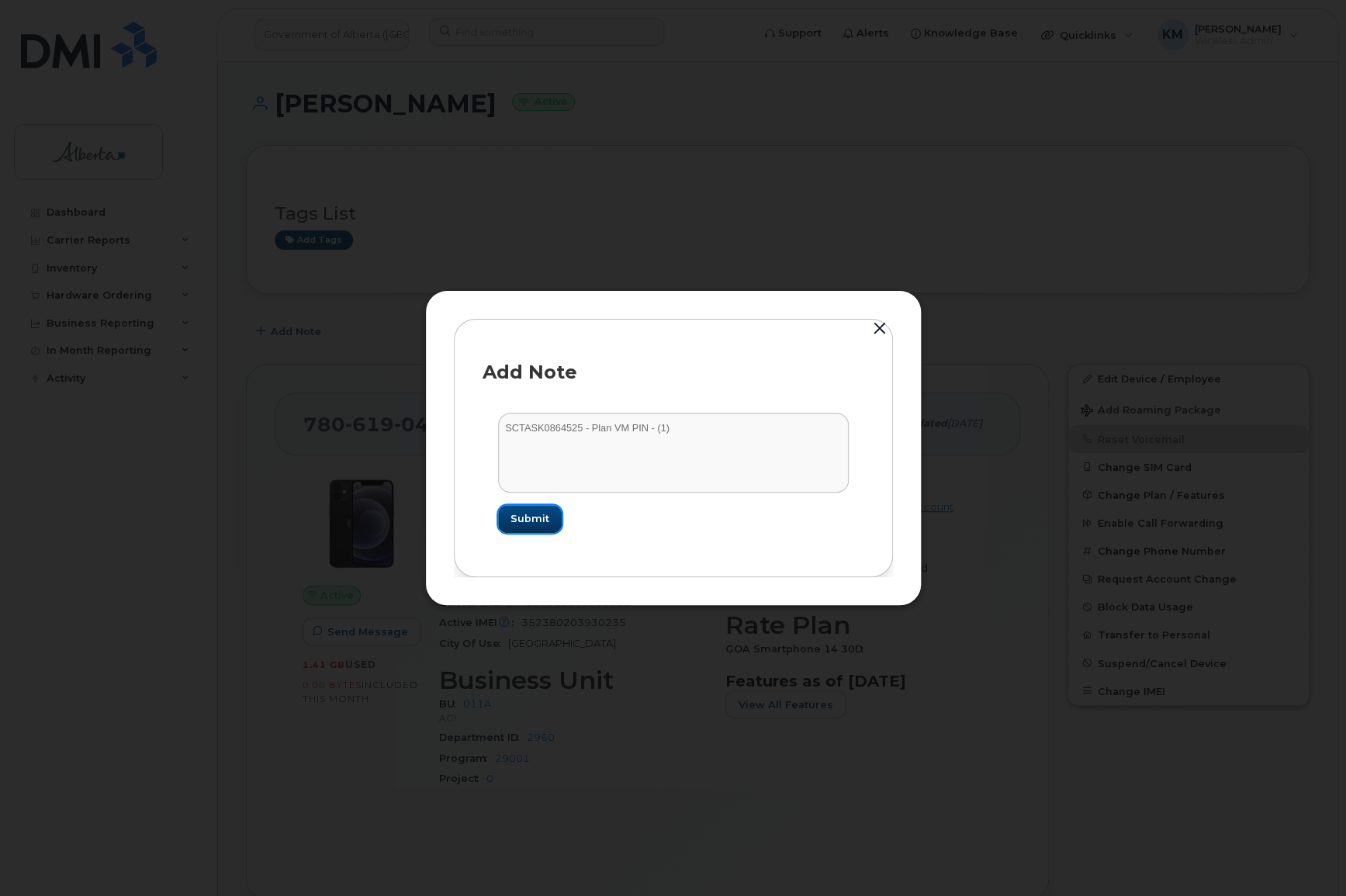
click at [498, 519] on button "Submit" at bounding box center [530, 519] width 64 height 28
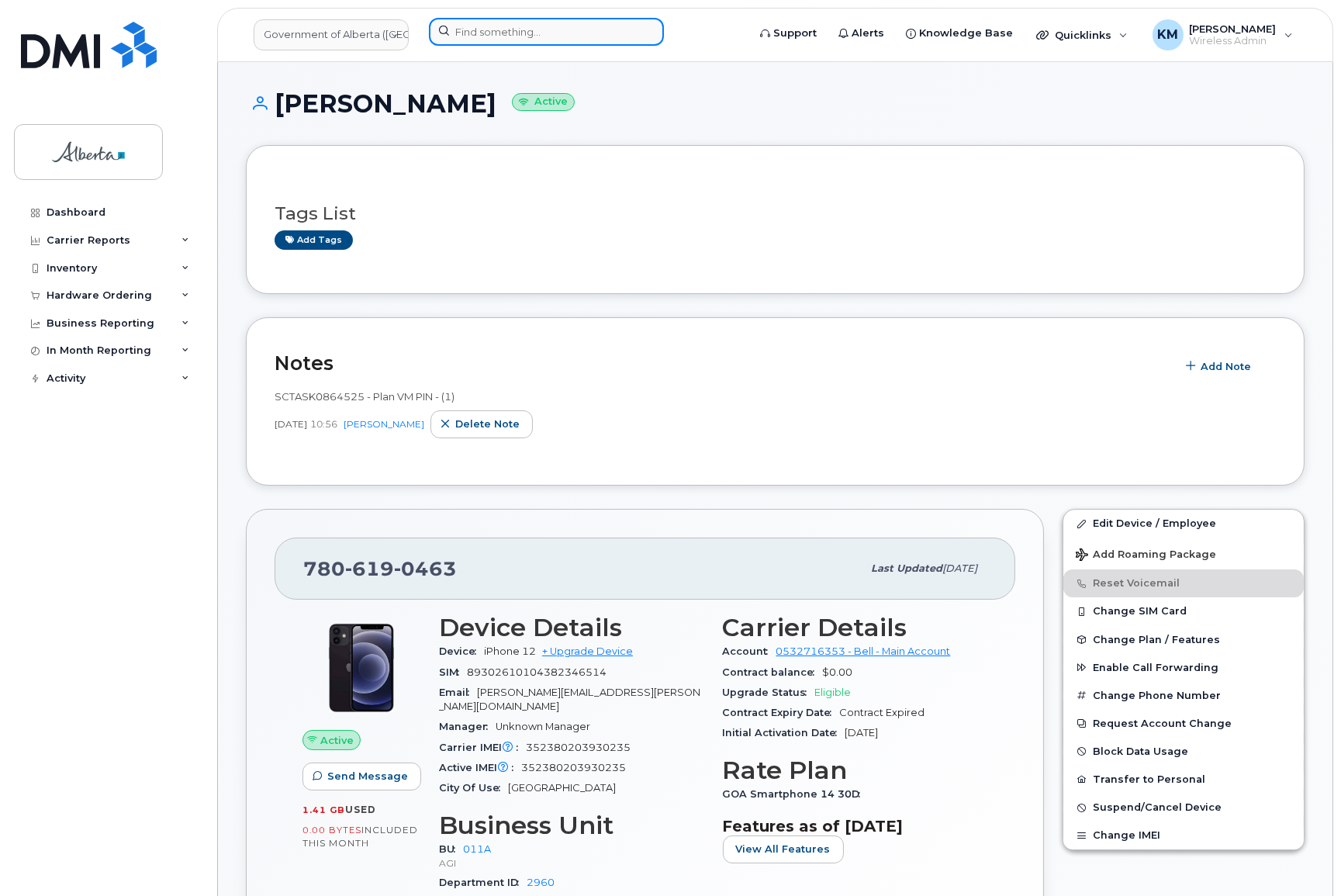
click at [528, 36] on input at bounding box center [546, 31] width 235 height 28
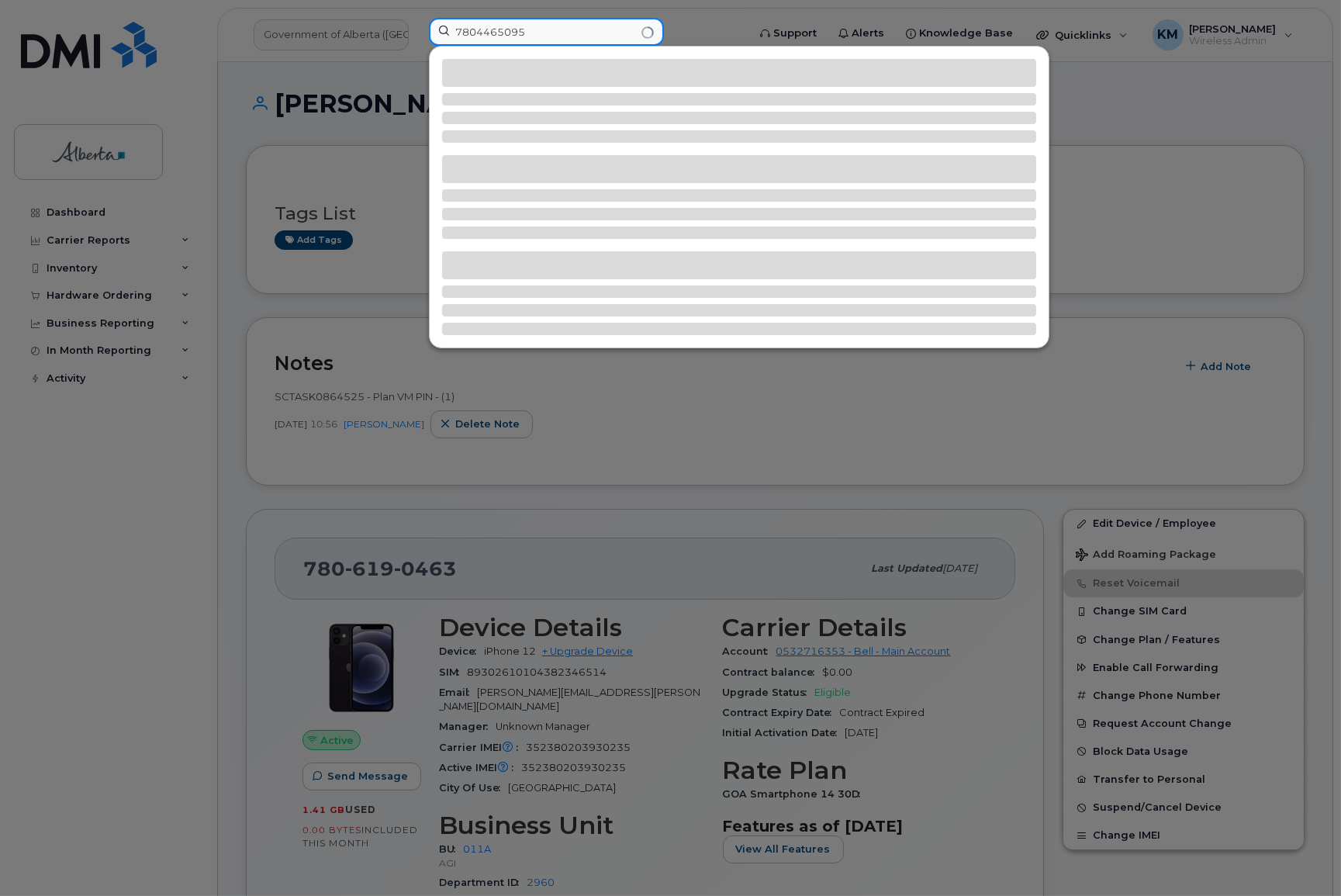
type input "7804465095"
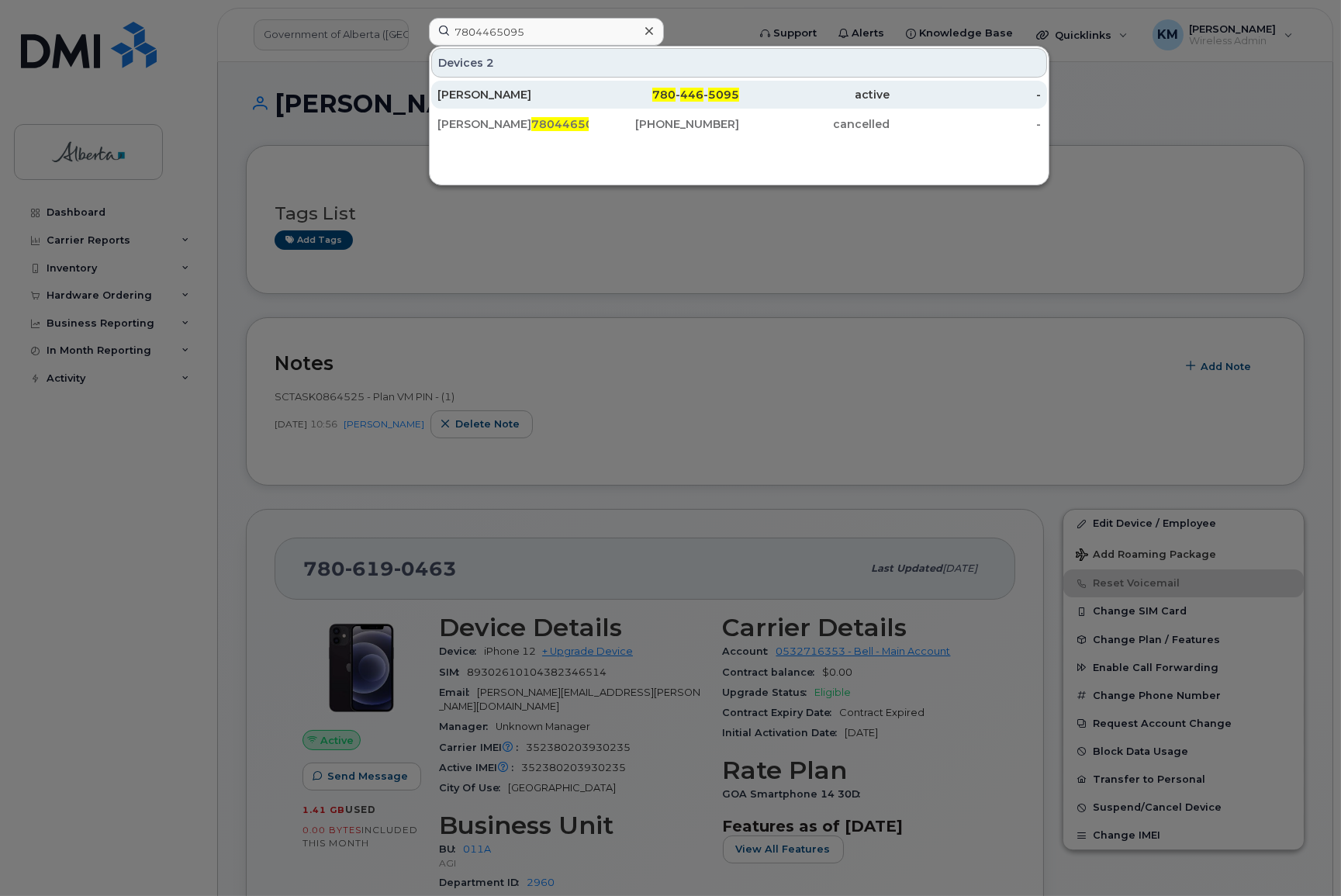
click at [522, 95] on div "Vivian Binnema" at bounding box center [513, 94] width 151 height 15
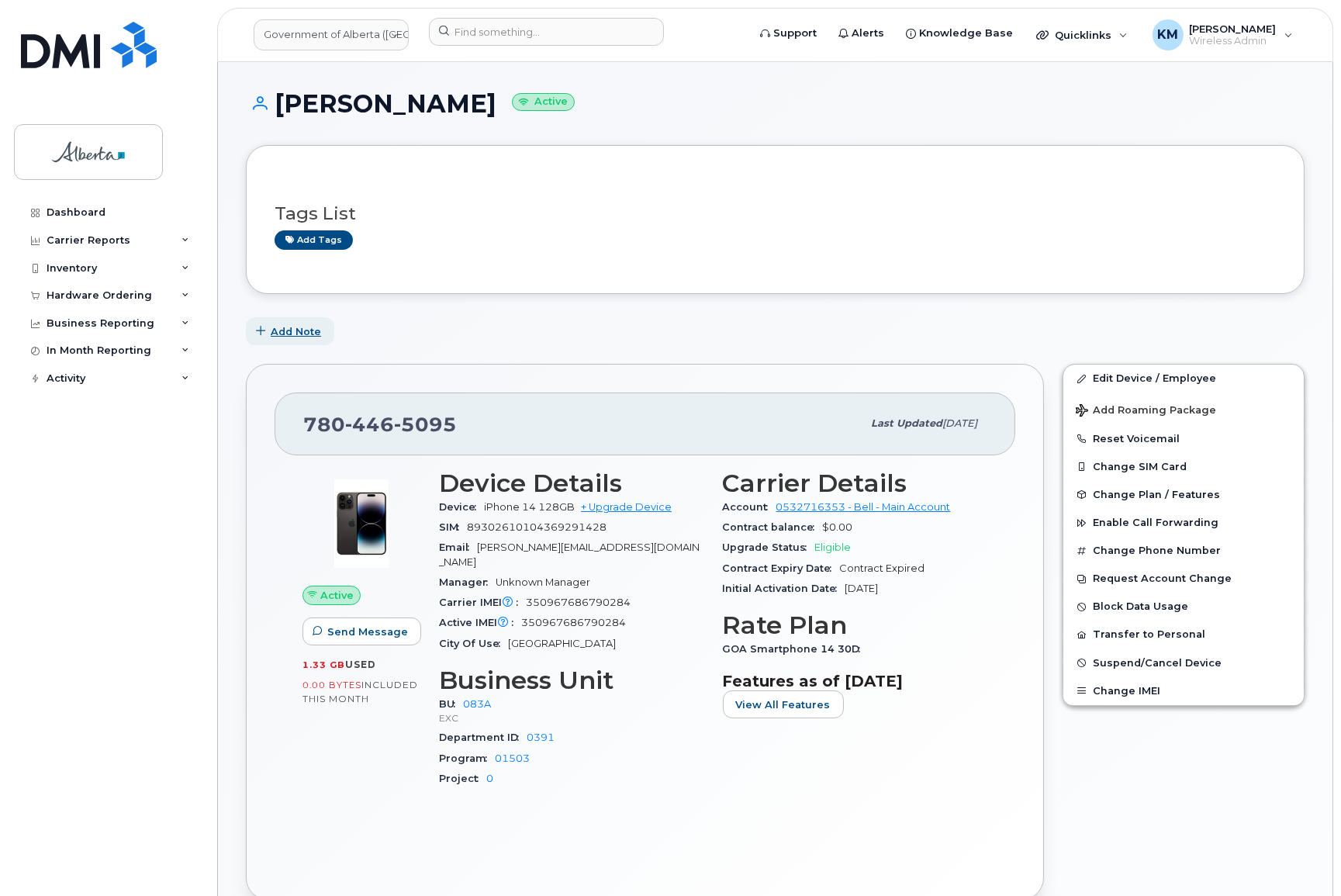
click at [310, 329] on span "Add Note" at bounding box center [296, 331] width 51 height 15
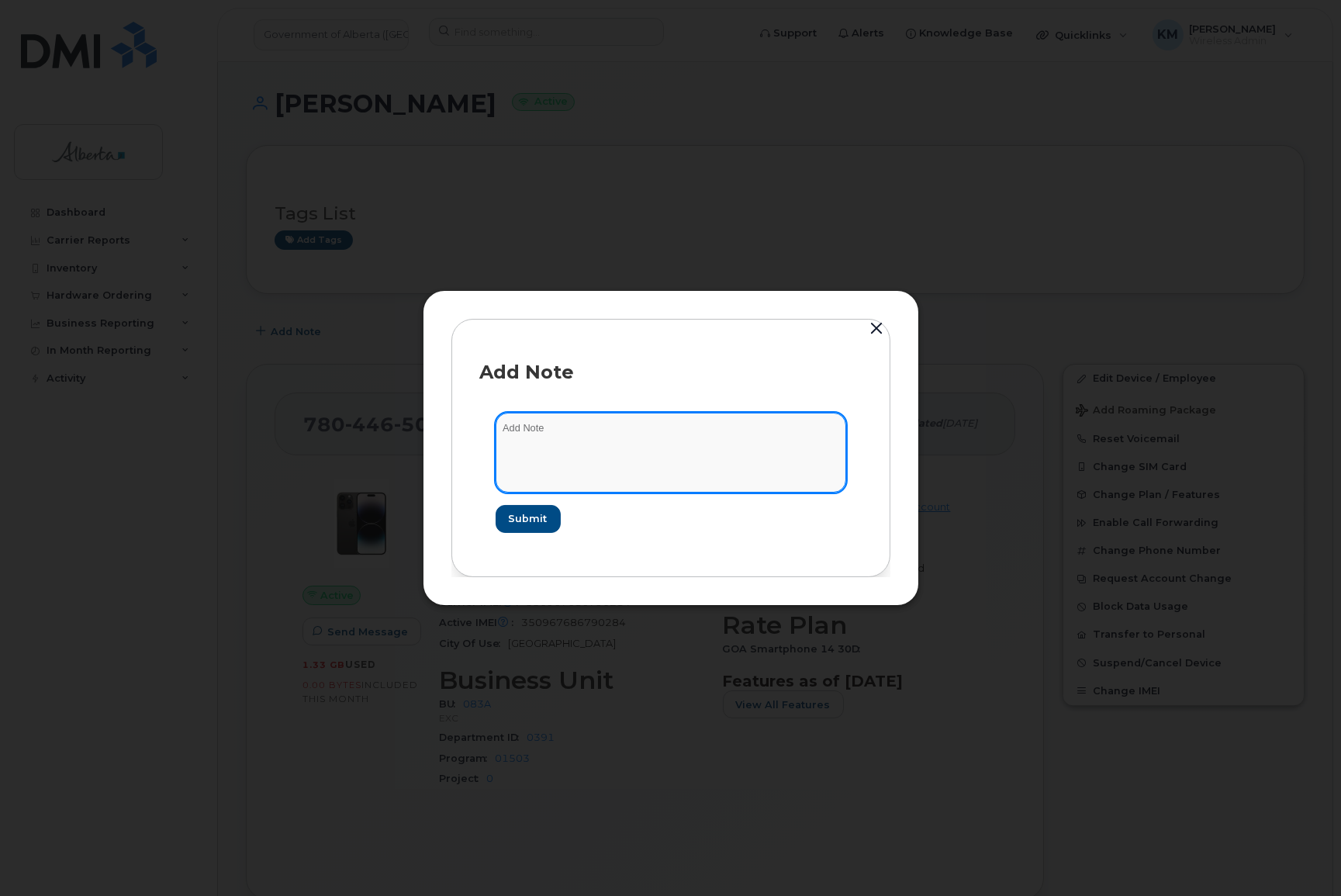
click at [517, 435] on textarea at bounding box center [670, 452] width 351 height 79
type textarea "s"
click at [628, 433] on textarea "SCTASK0864607 -" at bounding box center [670, 452] width 351 height 79
paste textarea "Plan VM PIN - (1)"
type textarea "SCTASK0864607 - Plan VM PIN - (1)"
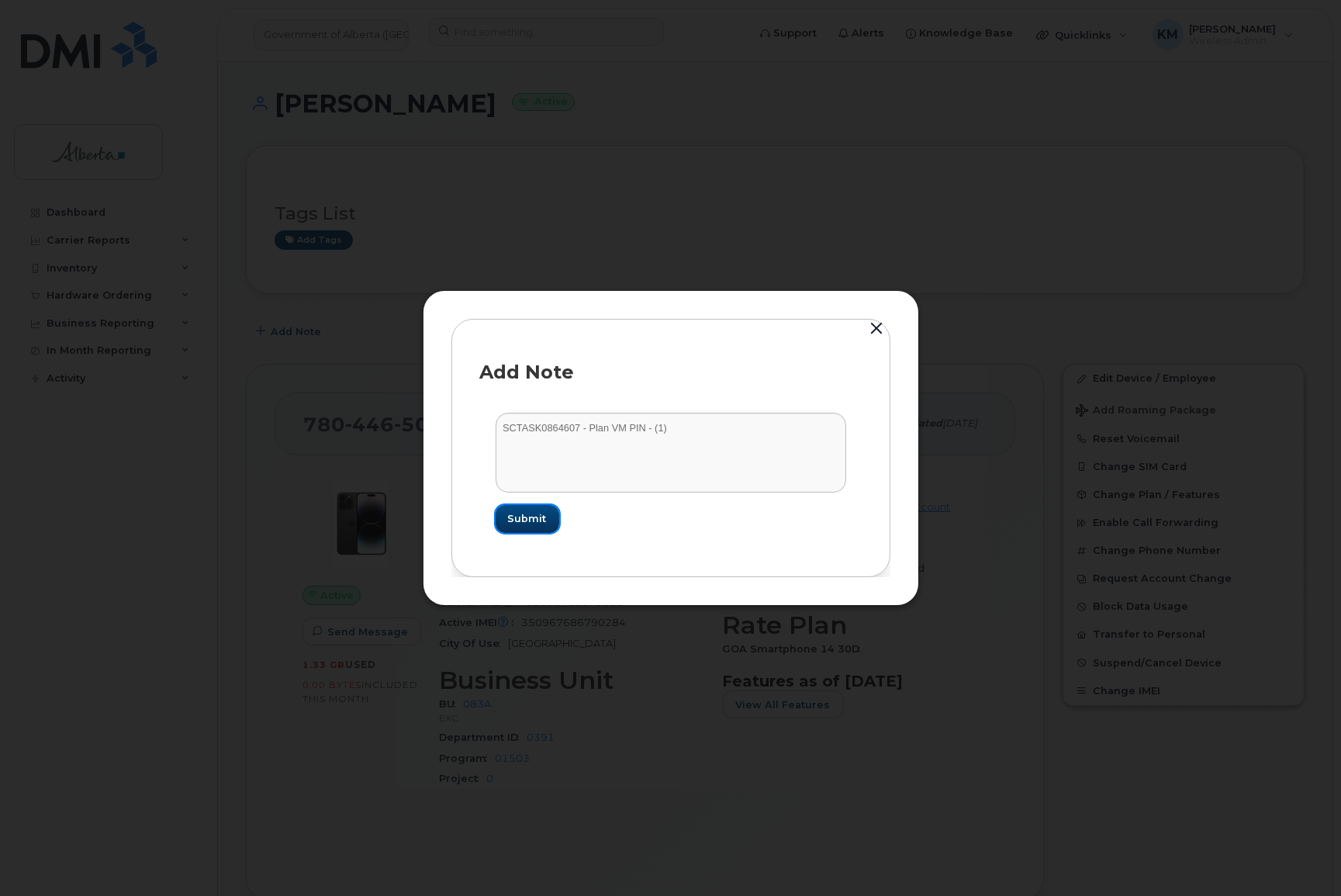
click at [542, 510] on button "Submit" at bounding box center [528, 519] width 64 height 28
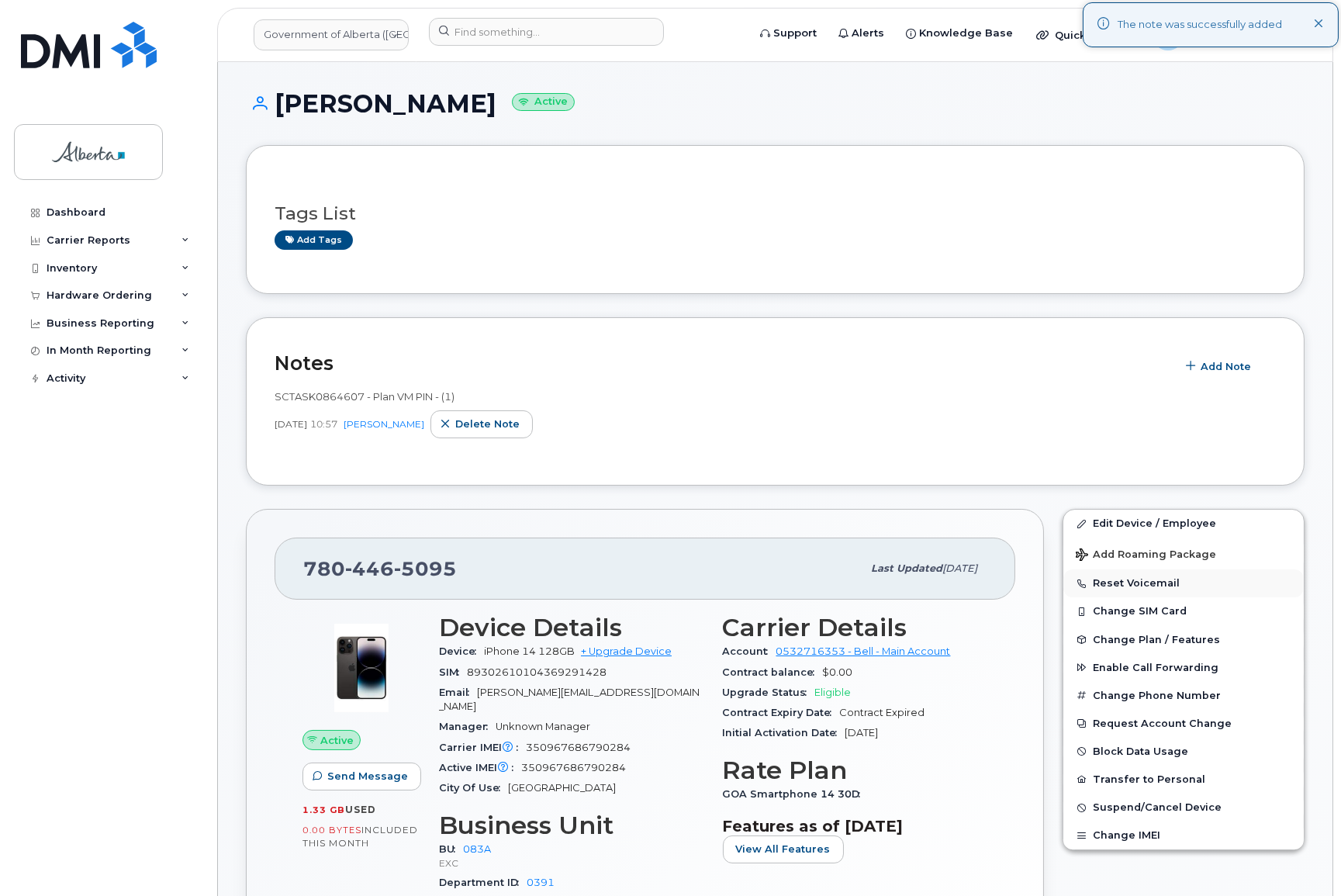
click at [1123, 584] on button "Reset Voicemail" at bounding box center [1183, 583] width 241 height 28
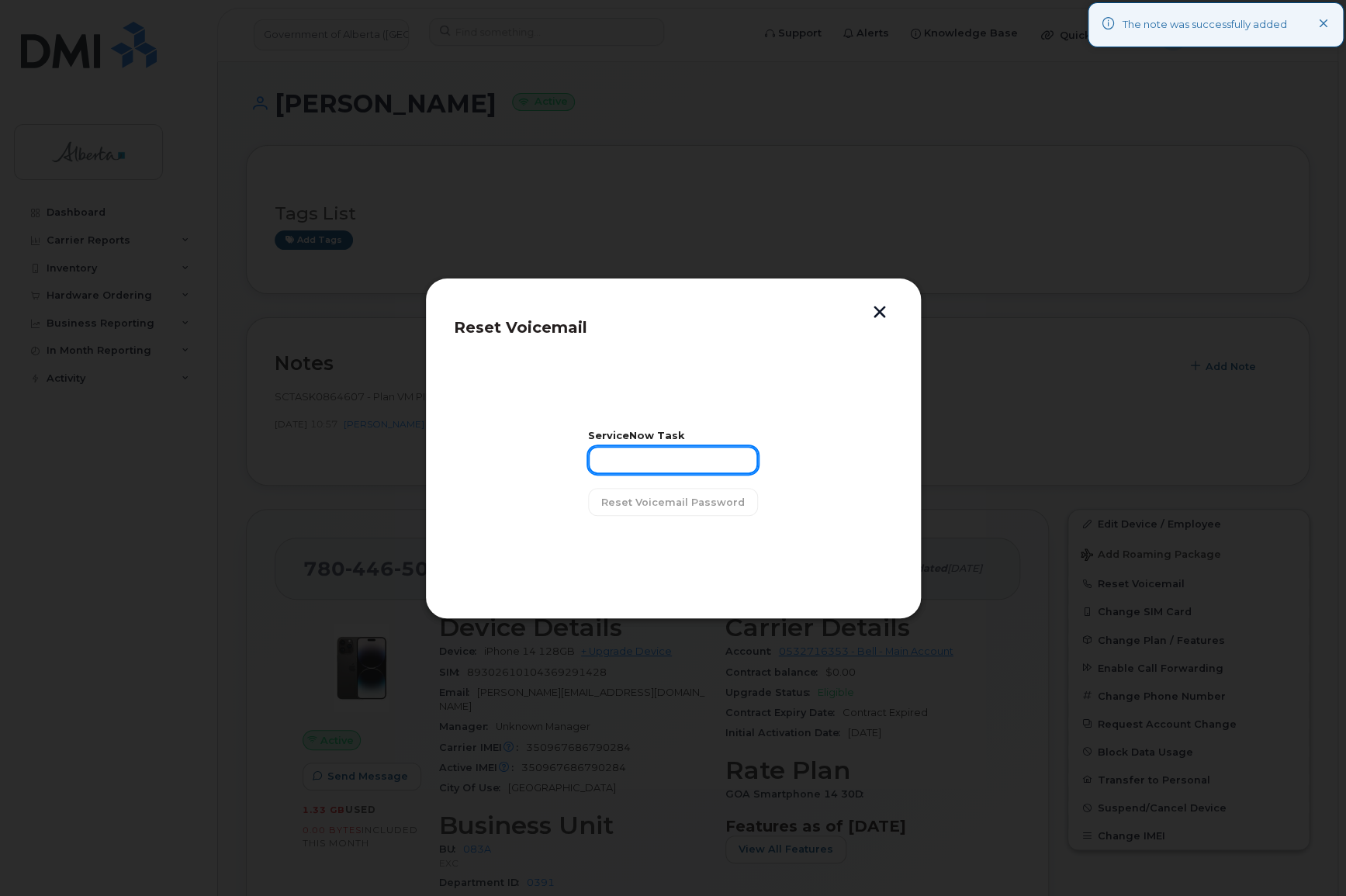
click at [633, 460] on input "text" at bounding box center [673, 459] width 170 height 28
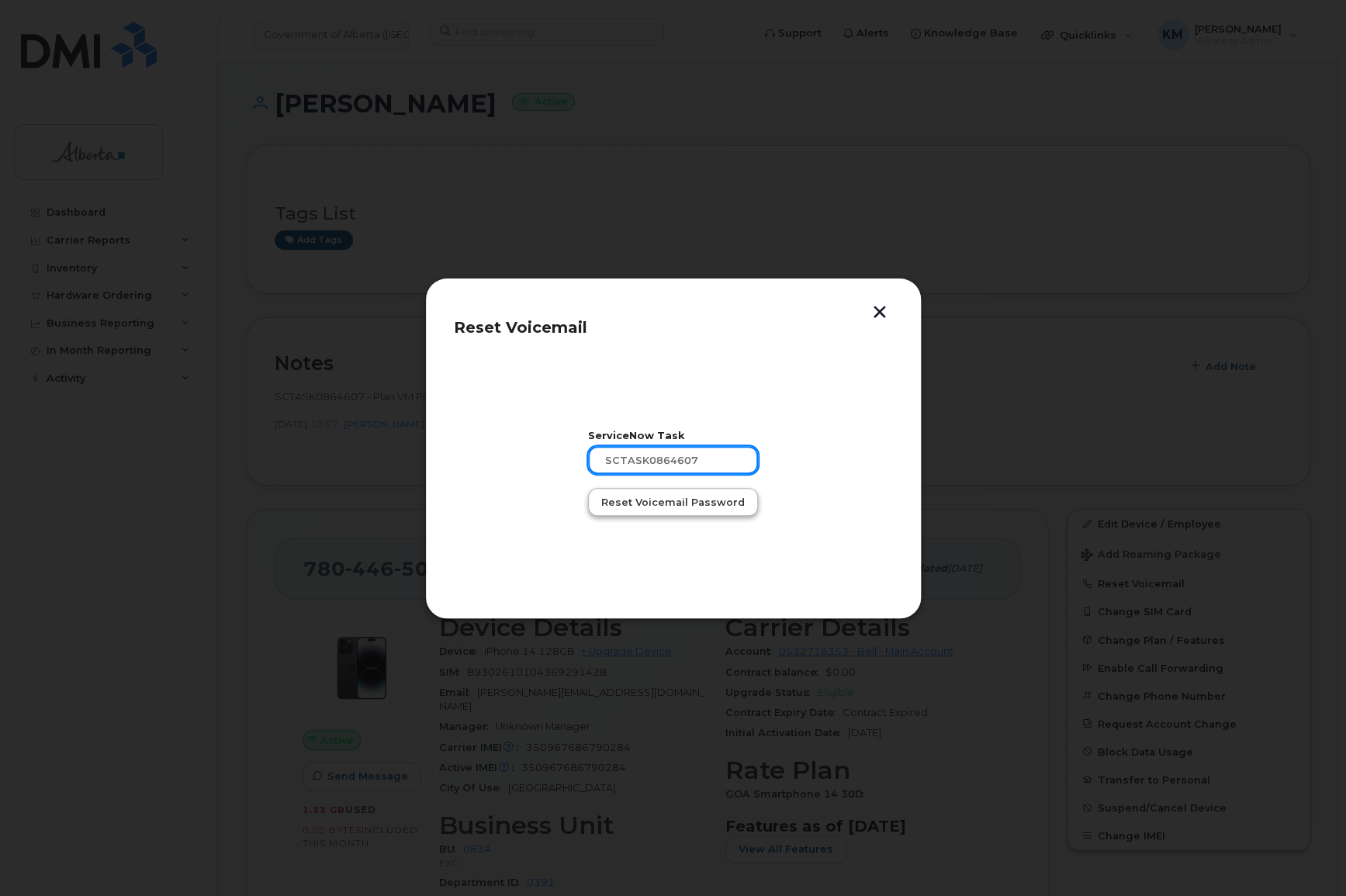
type input "sCTASK0864607"
click at [688, 504] on span "Reset Voicemail Password" at bounding box center [673, 502] width 144 height 15
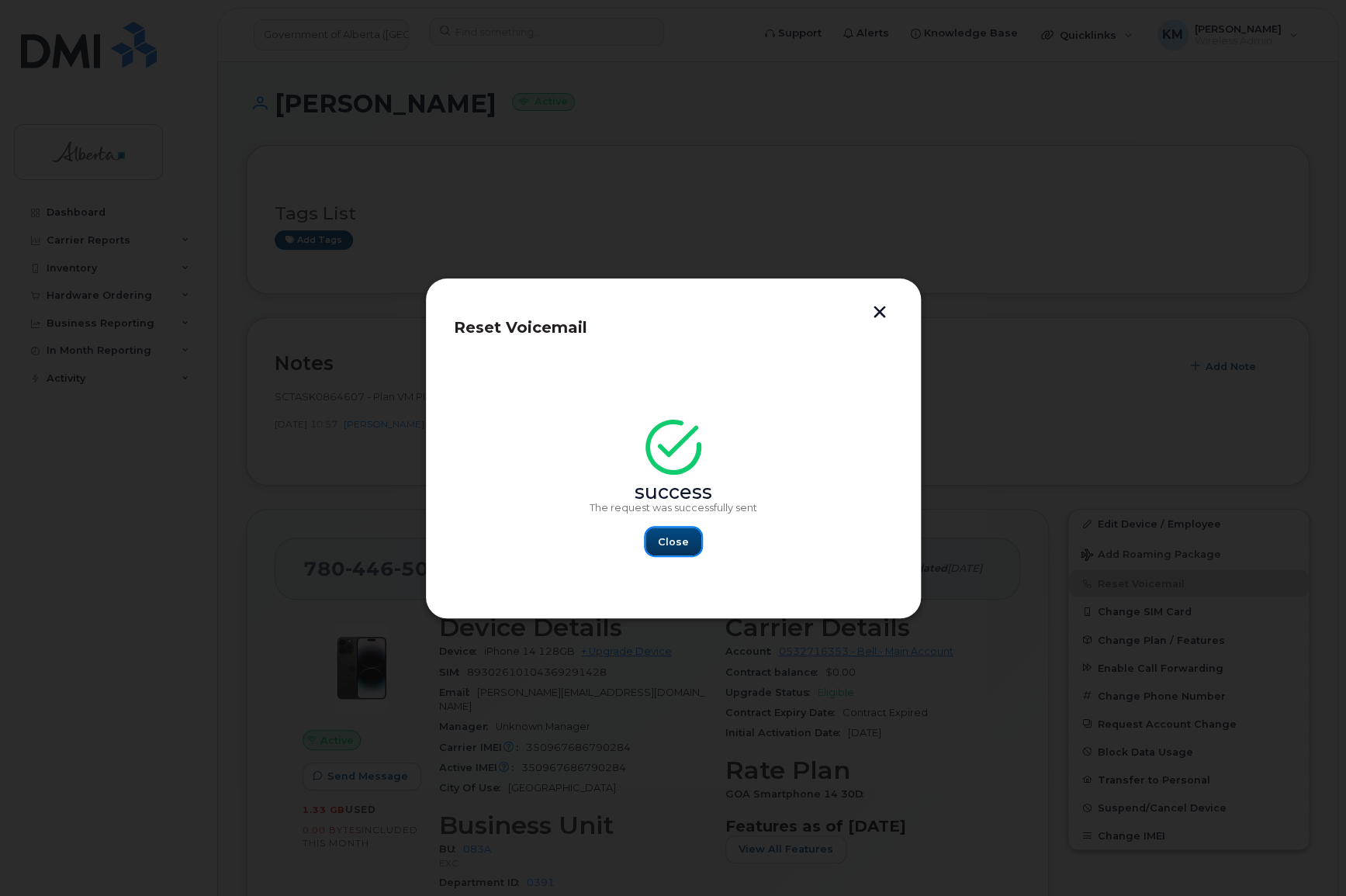
click at [666, 541] on span "Close" at bounding box center [673, 542] width 31 height 15
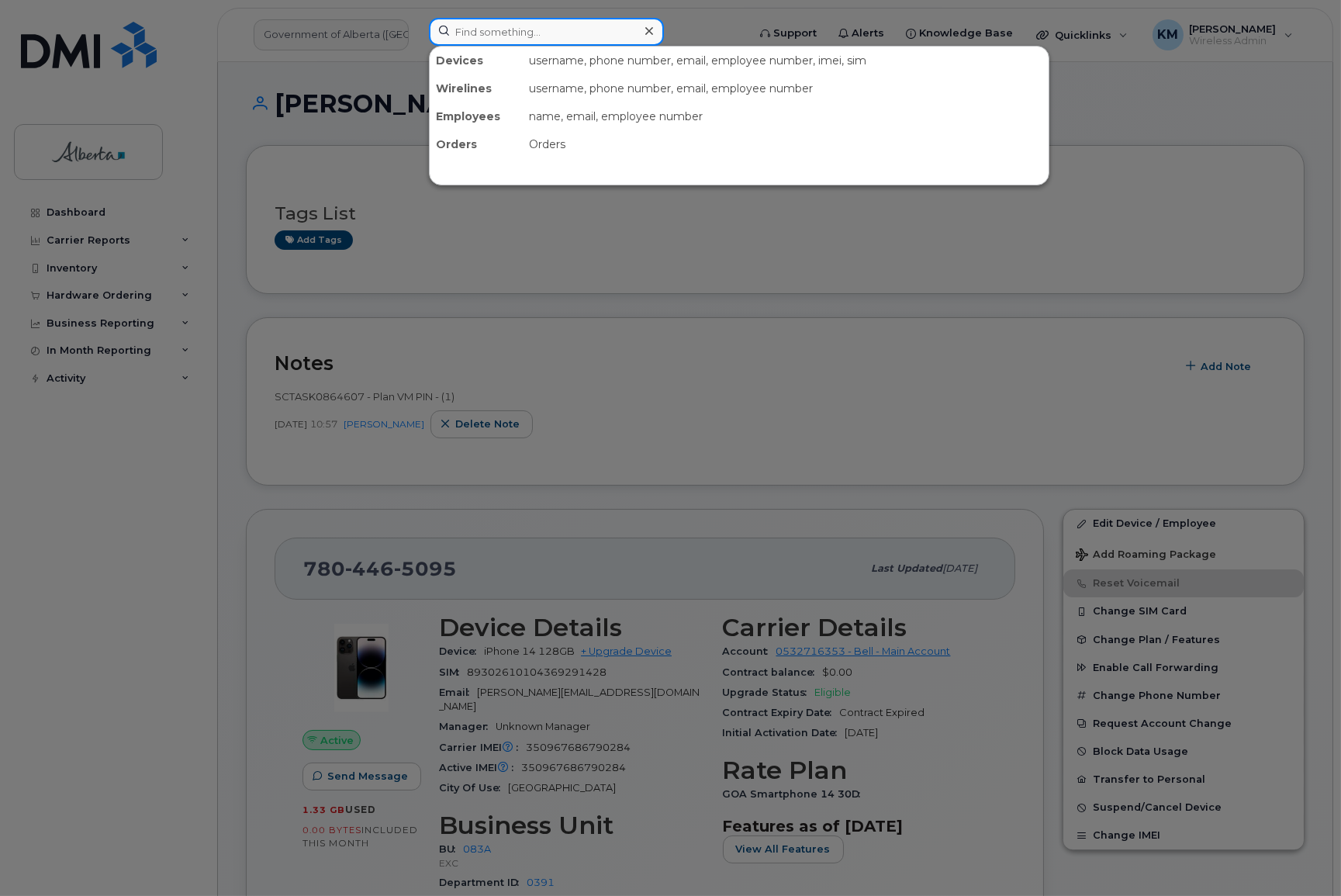
click at [497, 33] on input at bounding box center [546, 31] width 235 height 28
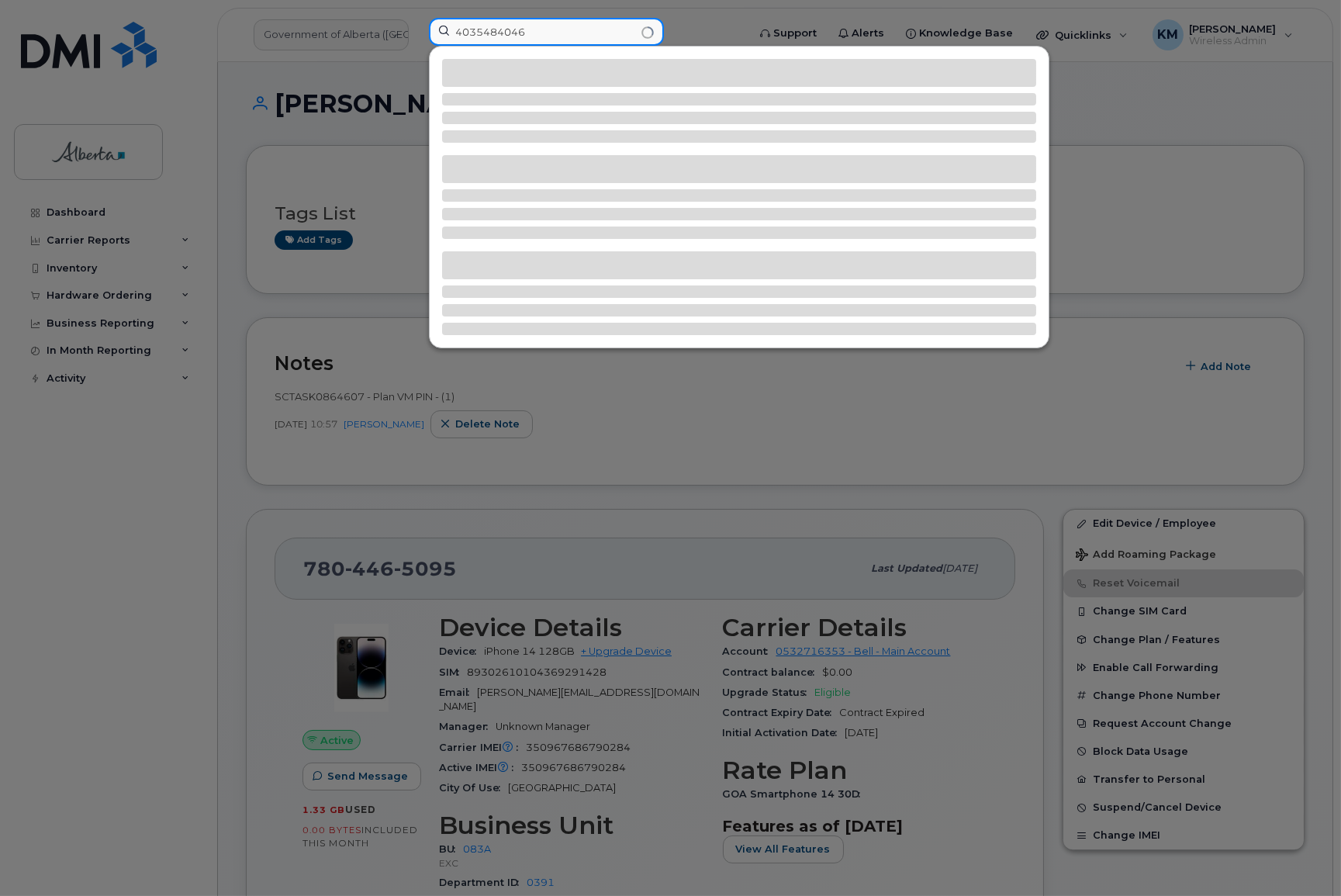
type input "4035484046"
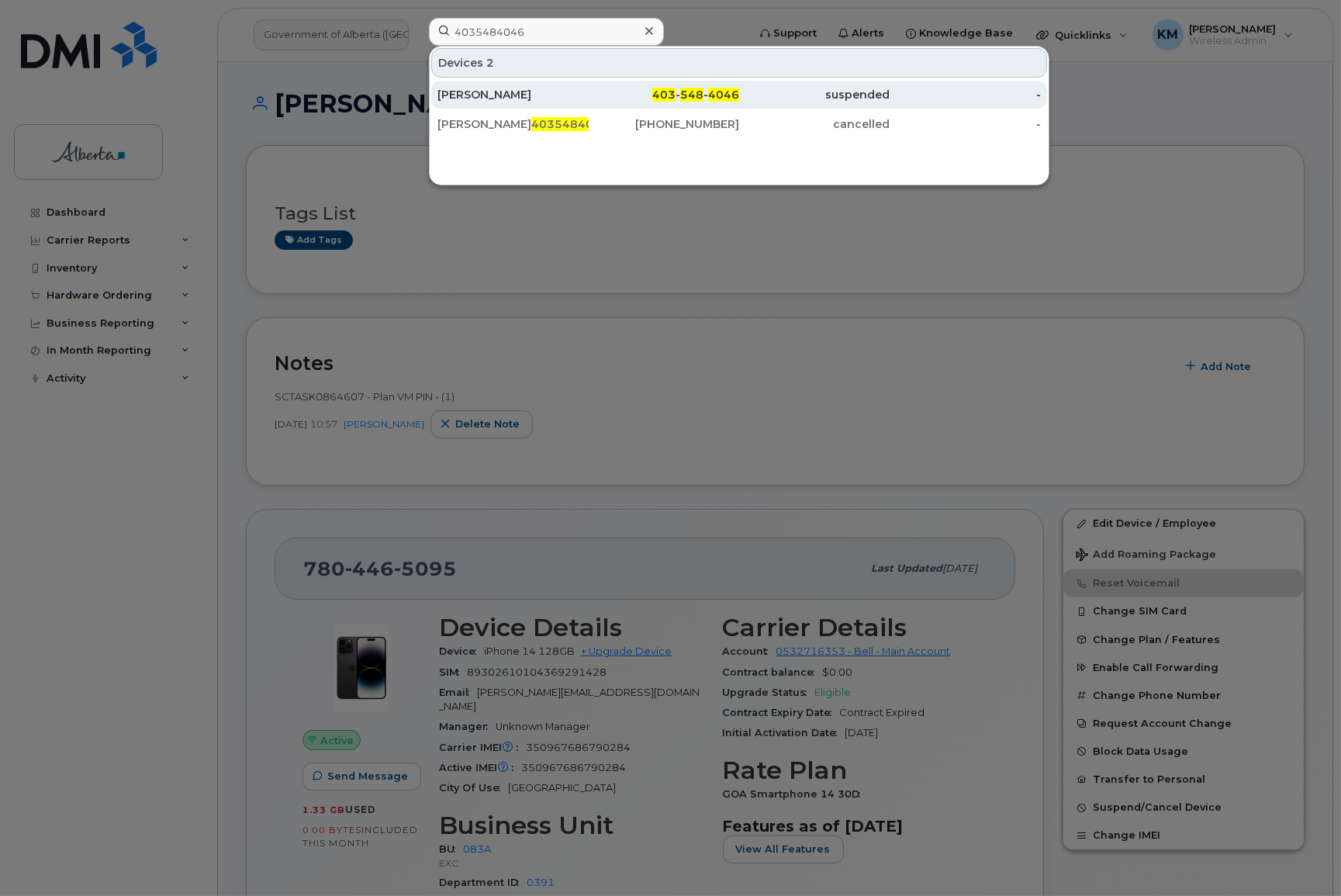
click at [501, 95] on div "Hannah Thorne" at bounding box center [513, 94] width 151 height 15
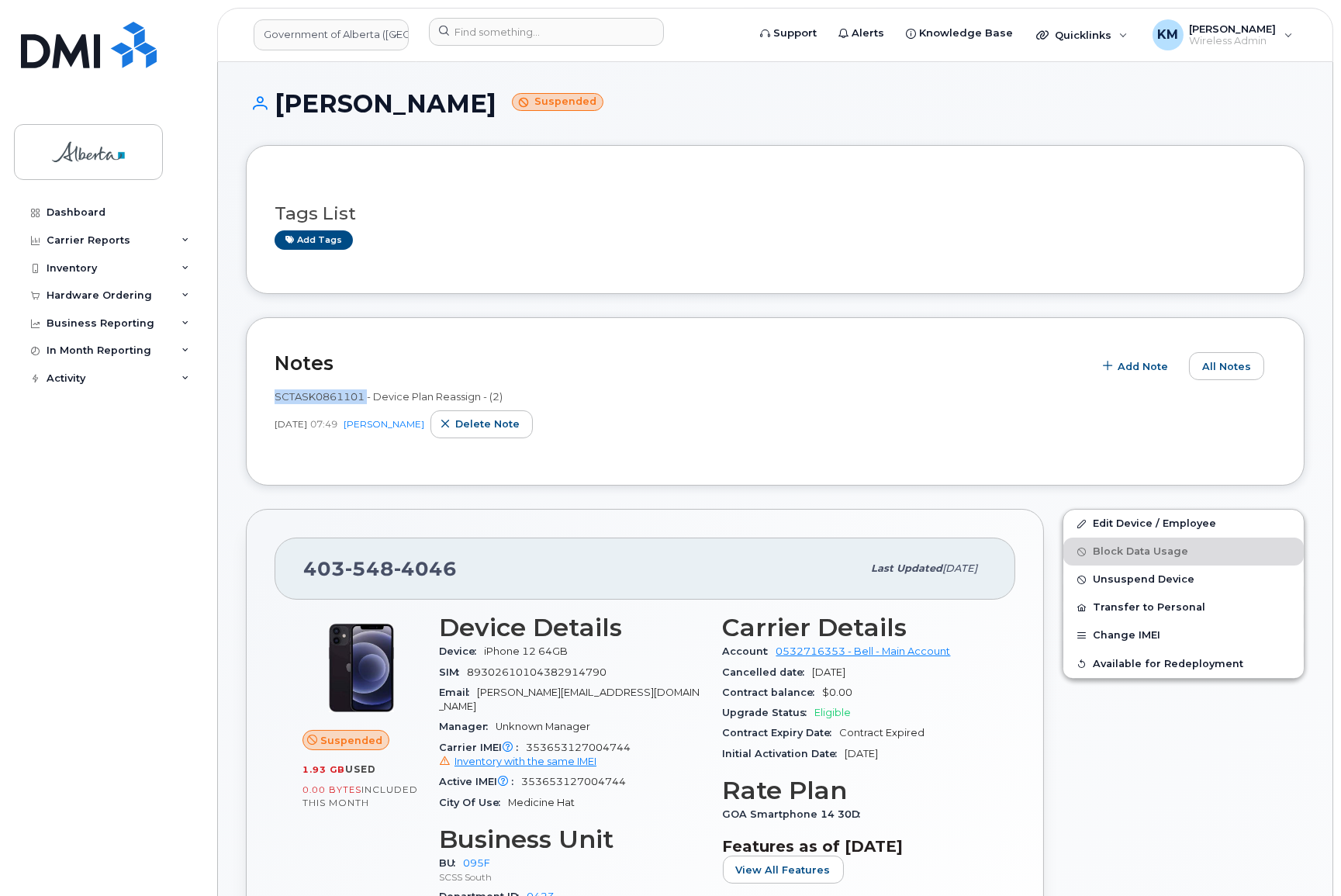
drag, startPoint x: 366, startPoint y: 393, endPoint x: 276, endPoint y: 395, distance: 90.0
click at [276, 395] on span "SCTASK0861101 - Device Plan Reassign - (2)" at bounding box center [388, 396] width 228 height 12
copy span "SCTASK0861101"
click at [486, 28] on input at bounding box center [546, 31] width 235 height 28
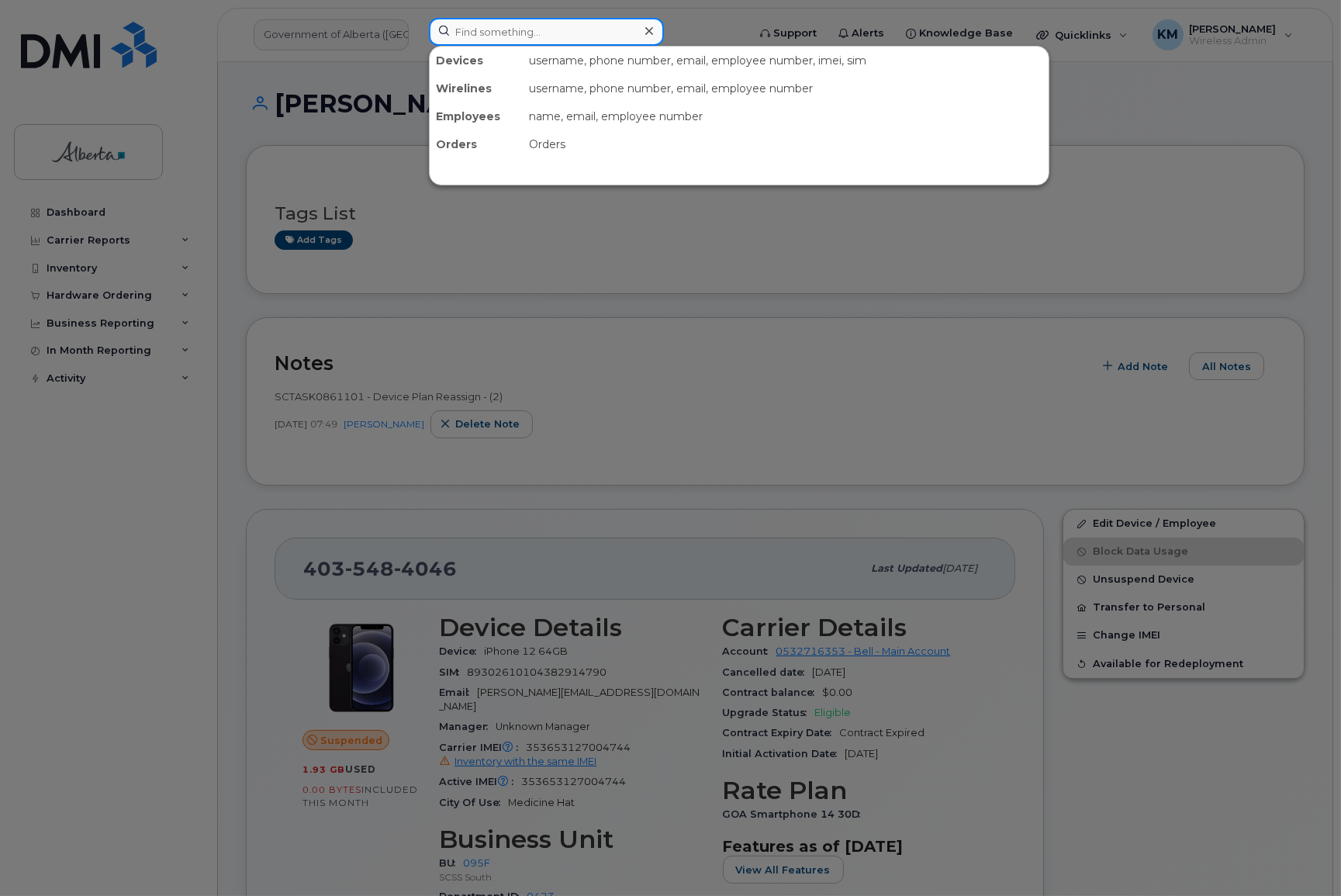
paste input "89302610104390867022"
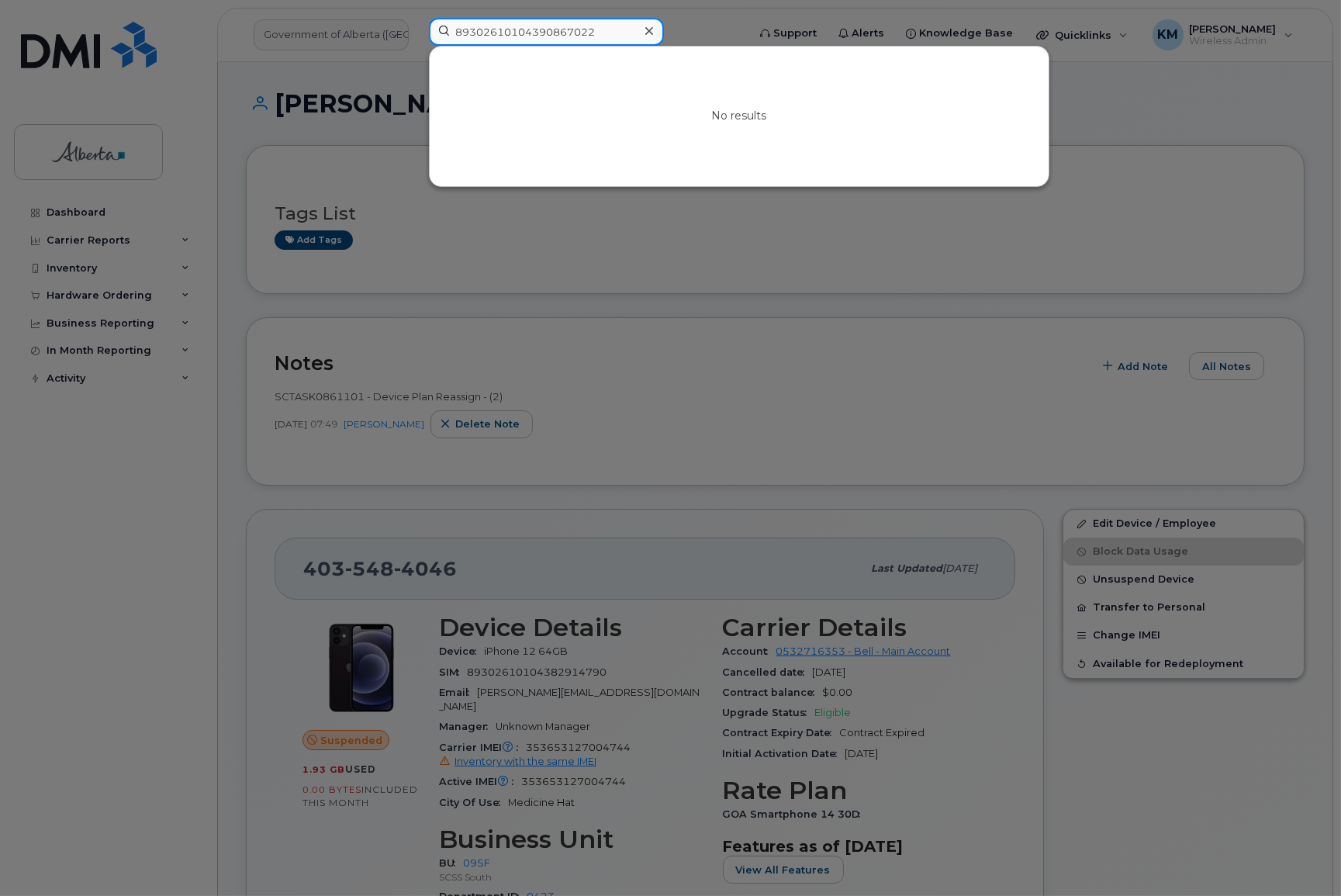
type input "89302610104390867022"
click at [91, 585] on div at bounding box center [670, 448] width 1341 height 896
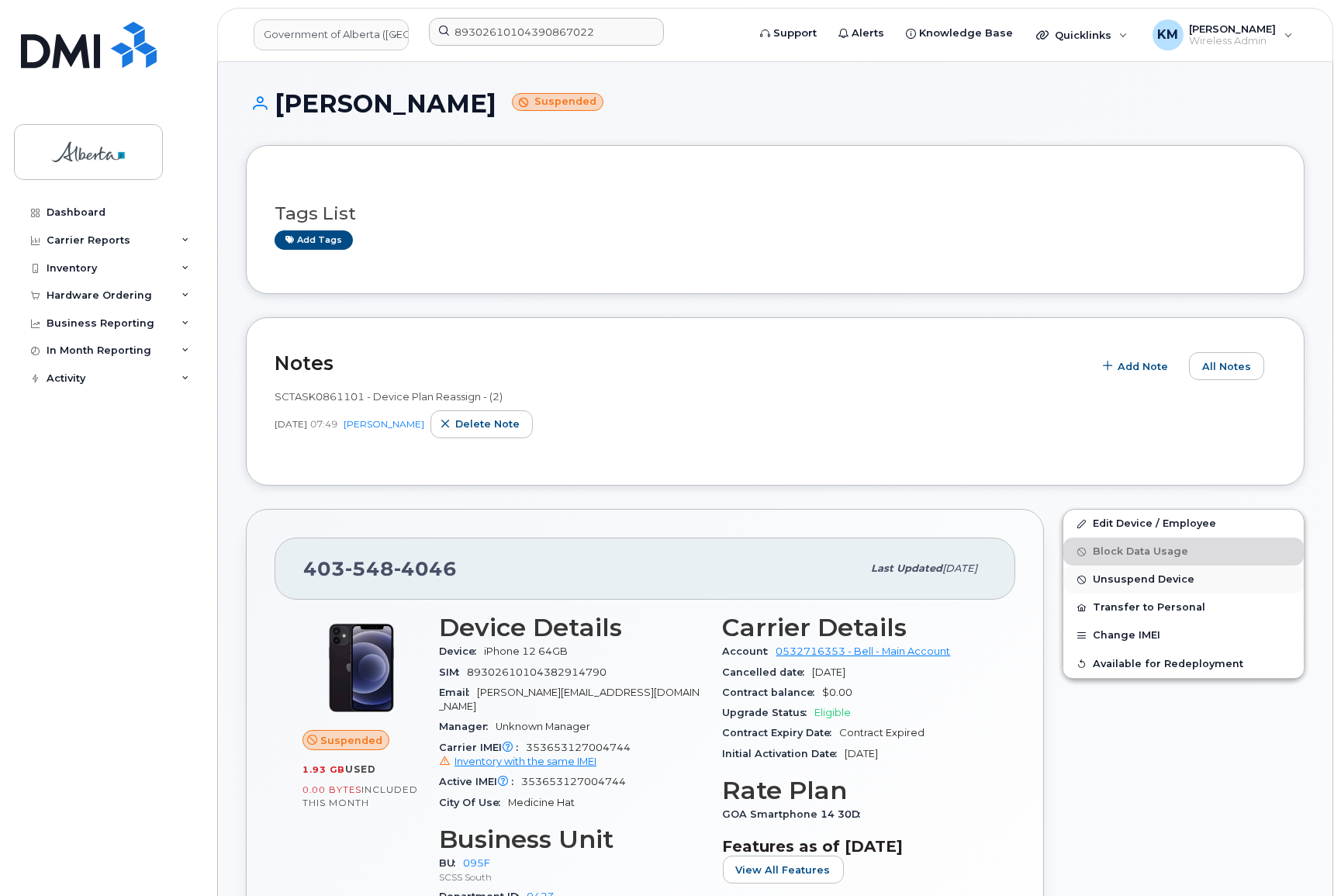
click at [1134, 579] on span "Unsuspend Device" at bounding box center [1144, 579] width 101 height 12
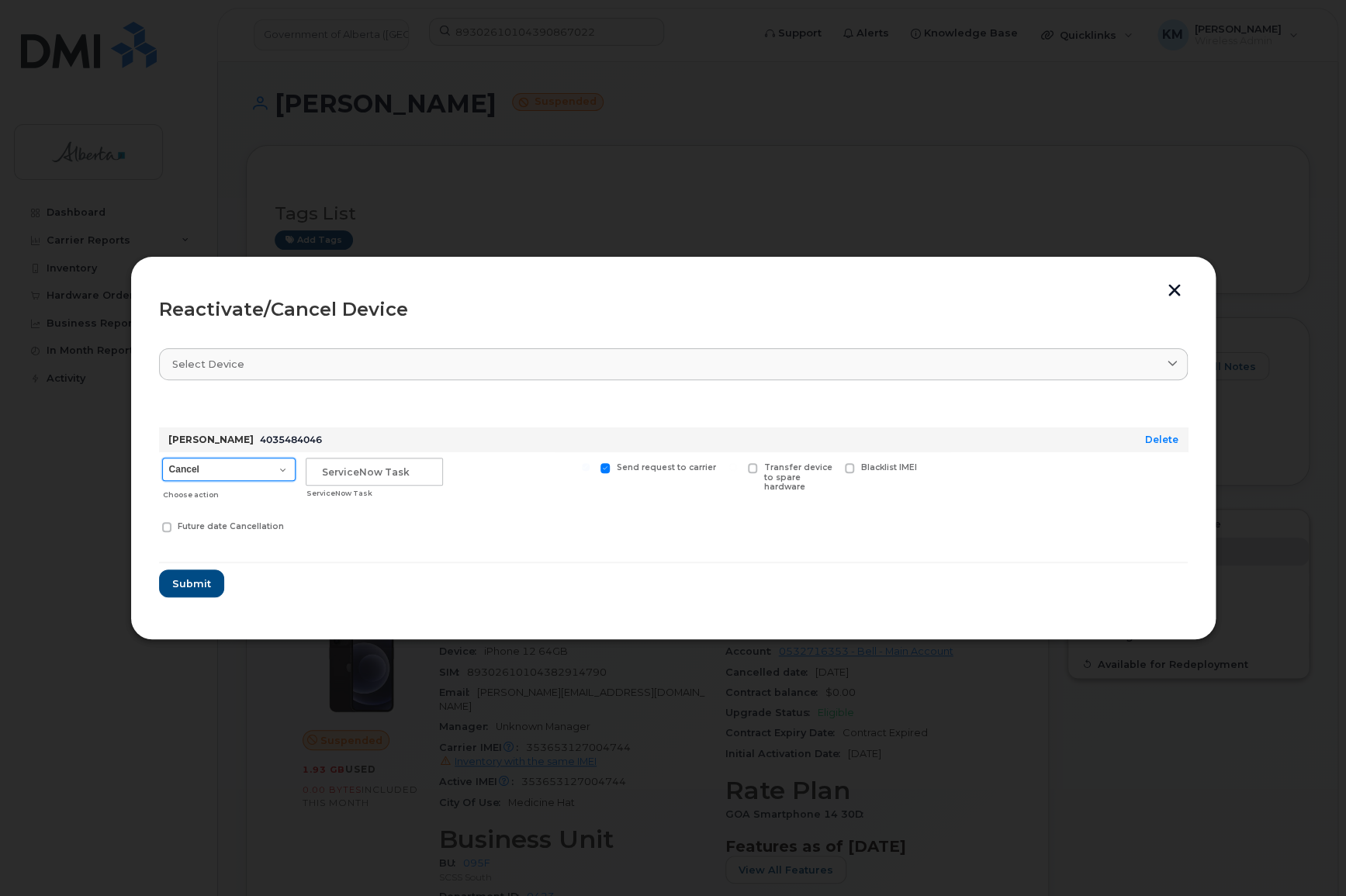
click at [279, 469] on select "Cancel Suspend - Extend Suspension Reactivate" at bounding box center [229, 469] width 133 height 23
select select "[object Object]"
click at [163, 457] on select "Cancel Suspend - Extend Suspension Reactivate" at bounding box center [229, 469] width 133 height 23
click at [344, 485] on input "text" at bounding box center [374, 471] width 138 height 28
drag, startPoint x: 335, startPoint y: 264, endPoint x: 367, endPoint y: 289, distance: 40.6
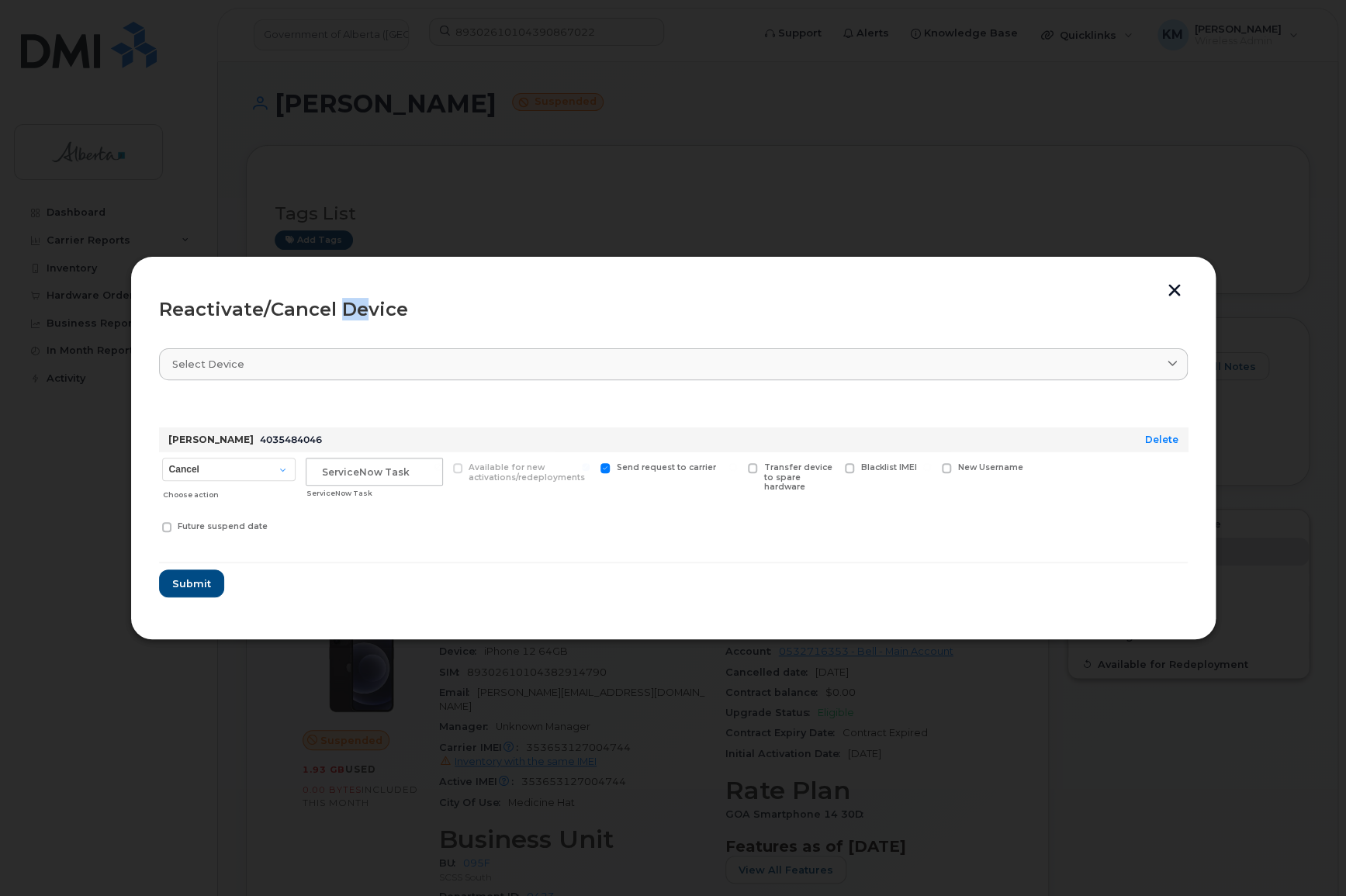
click at [367, 289] on div "Reactivate/Cancel Device Select device Type first three symbols or more Hannah …" at bounding box center [673, 448] width 1087 height 385
click at [1180, 290] on button "button" at bounding box center [1175, 292] width 23 height 16
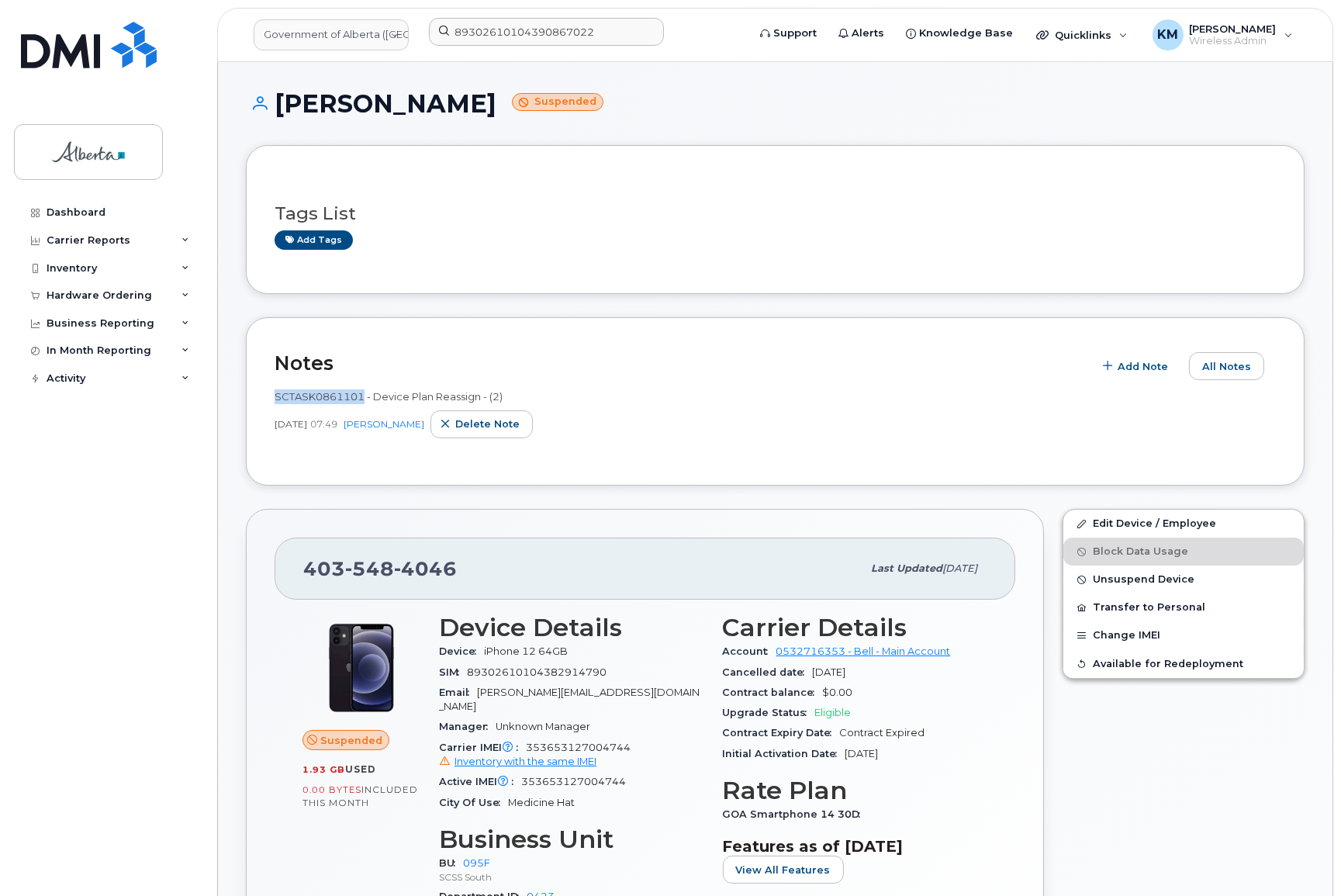
drag, startPoint x: 362, startPoint y: 395, endPoint x: 273, endPoint y: 390, distance: 89.1
click at [273, 390] on div "Notes Add Note All Notes SCTASK0861101 - Device Plan Reassign - (2) Oct 07, 202…" at bounding box center [775, 401] width 1059 height 169
copy span "SCTASK0861101"
click at [1093, 580] on span "Unsuspend Device" at bounding box center [1144, 579] width 101 height 12
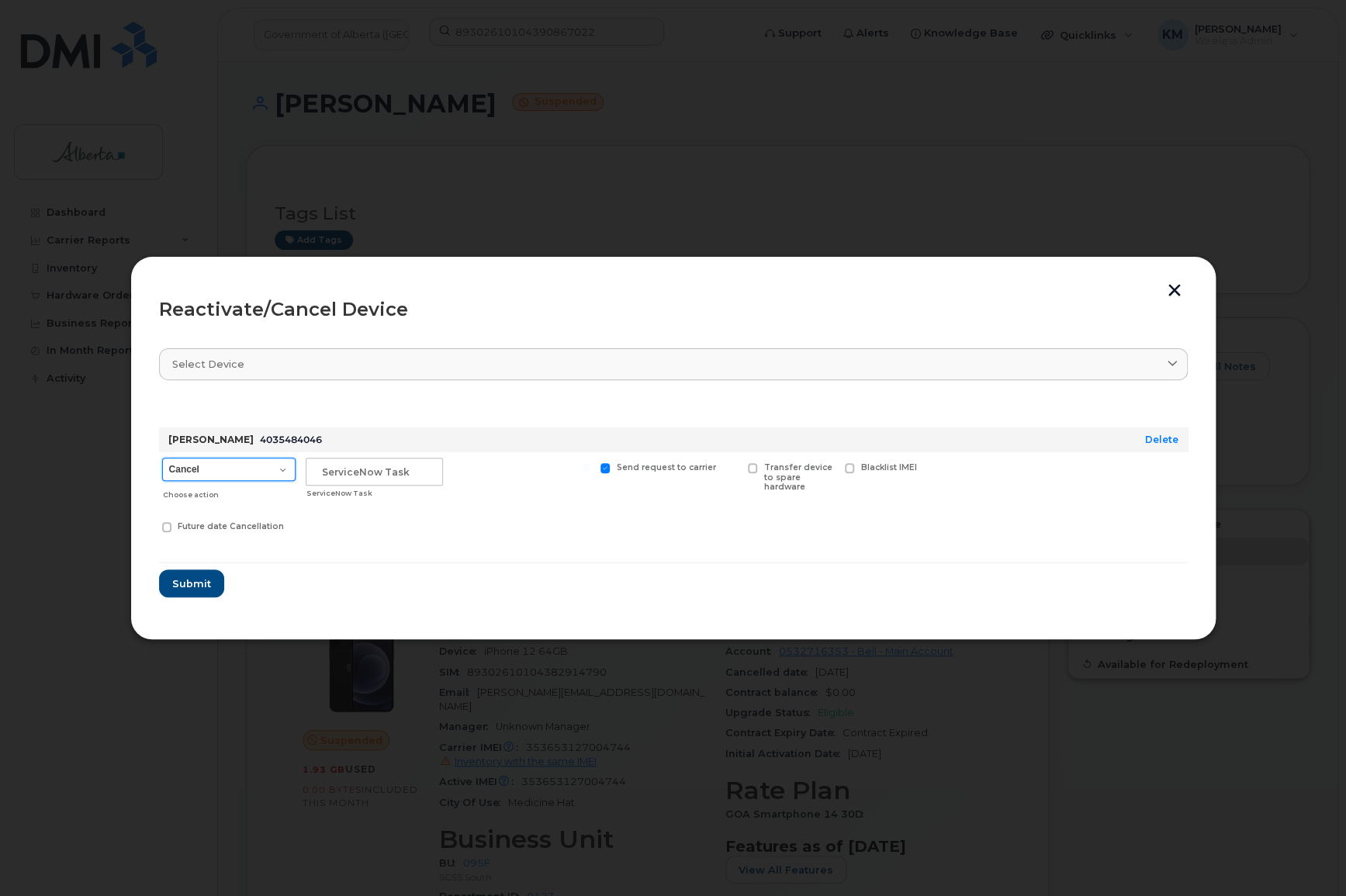
click at [273, 468] on select "Cancel Suspend - Extend Suspension Reactivate" at bounding box center [229, 469] width 133 height 23
select select "[object Object]"
click at [163, 457] on select "Cancel Suspend - Extend Suspension Reactivate" at bounding box center [229, 469] width 133 height 23
paste input "SCTASK0861101"
type input "SCTASK0861101"
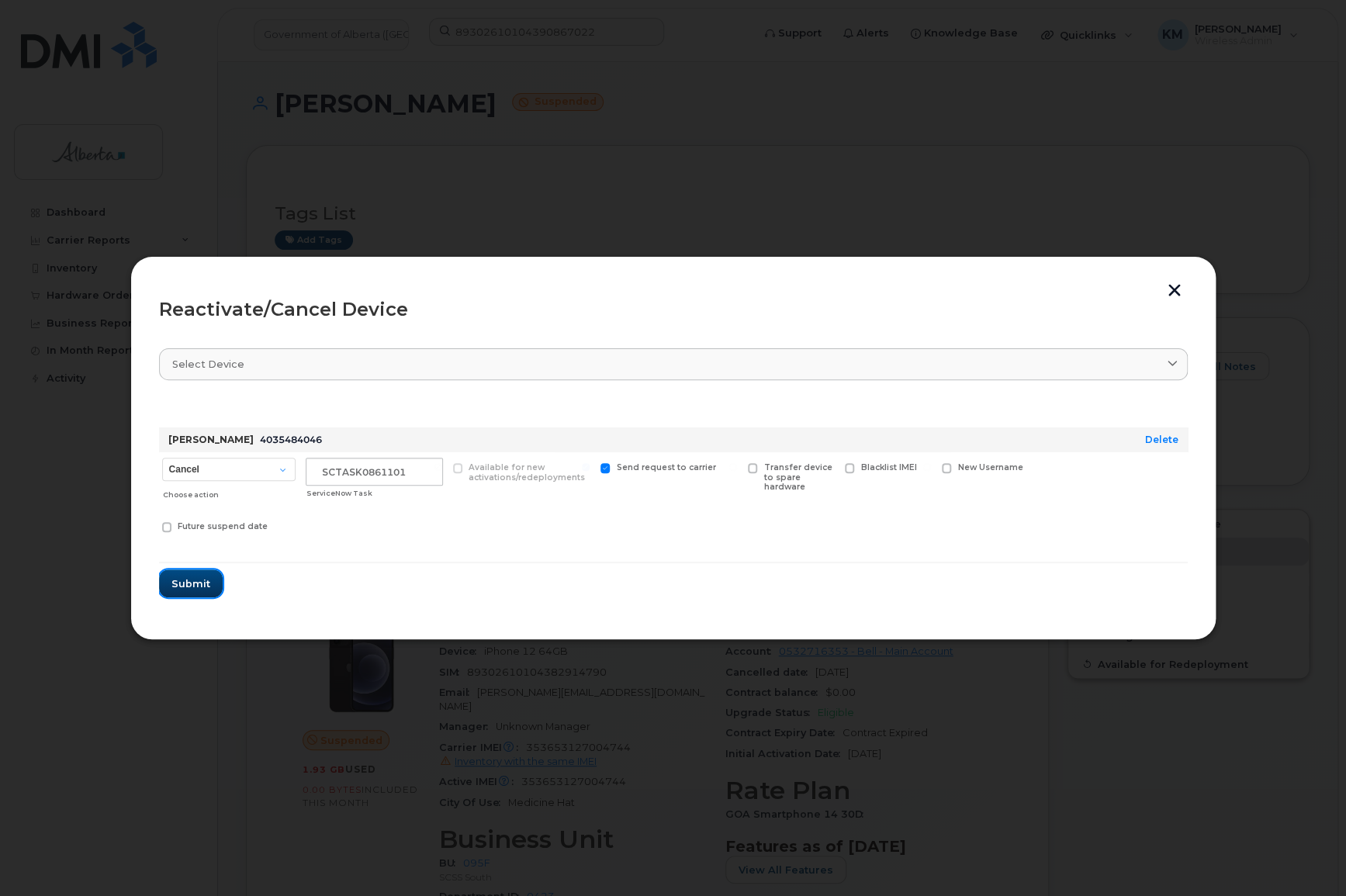
click at [187, 587] on span "Submit" at bounding box center [191, 583] width 39 height 15
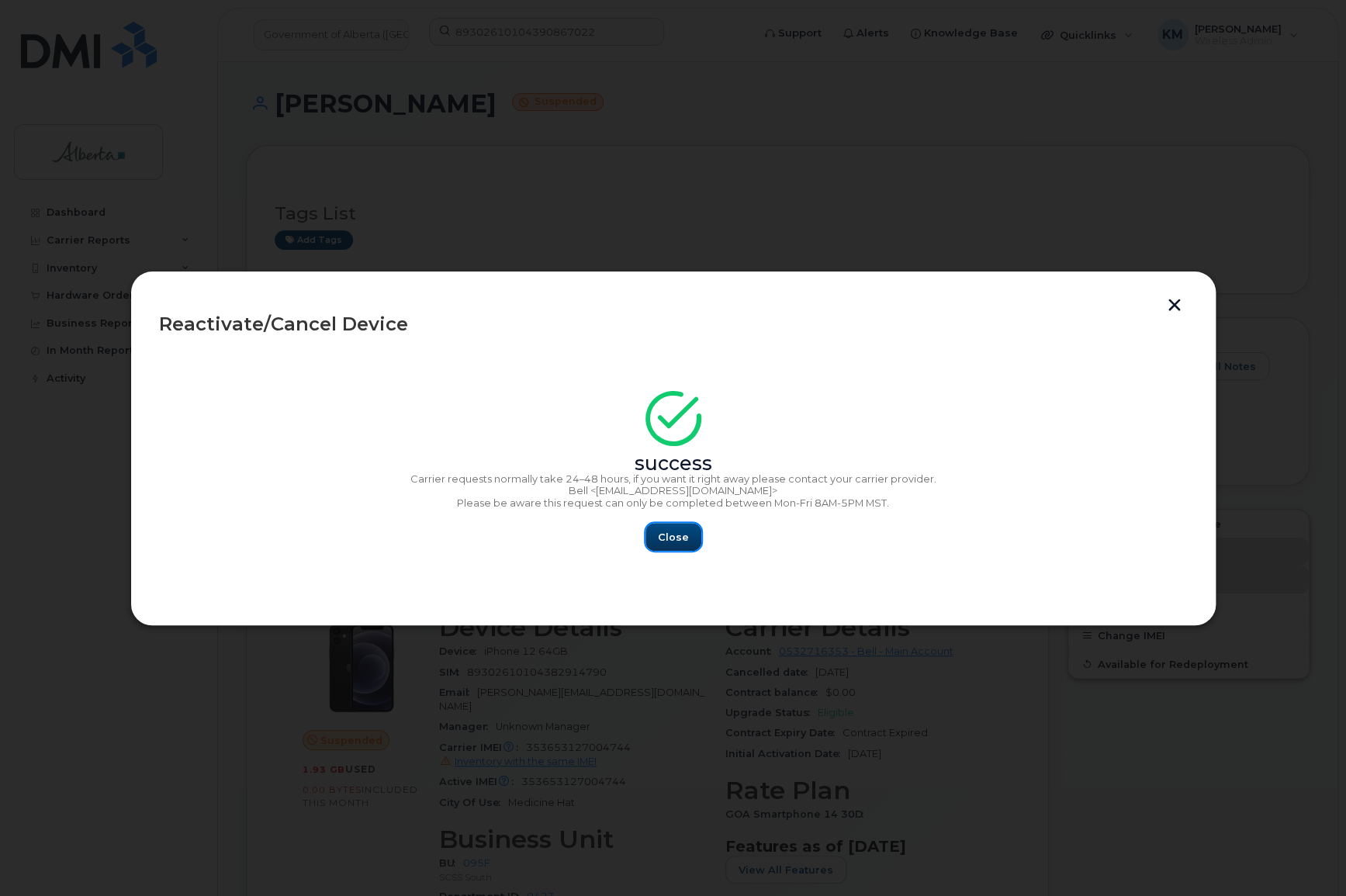
click at [665, 534] on span "Close" at bounding box center [673, 536] width 31 height 15
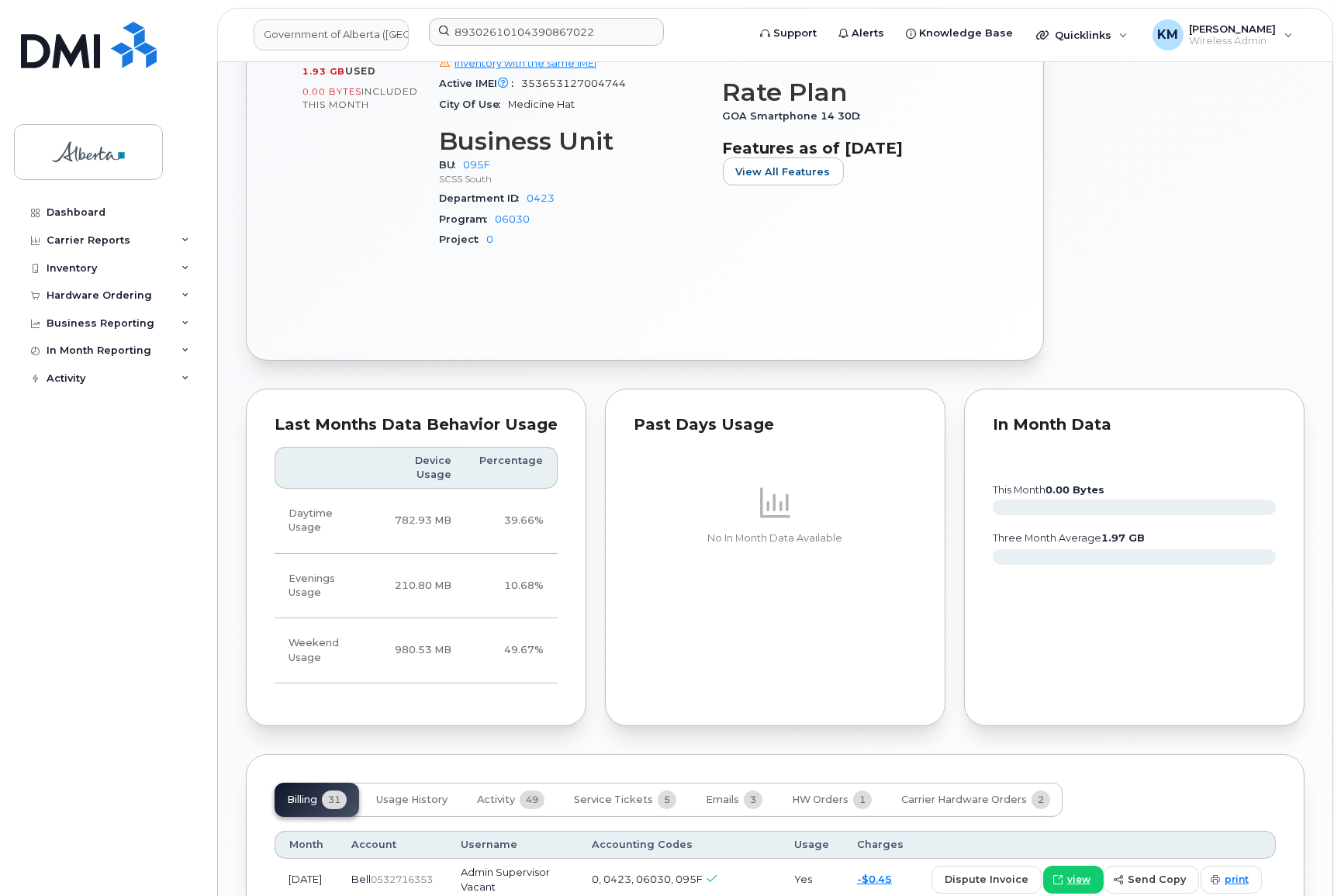
scroll to position [775, 0]
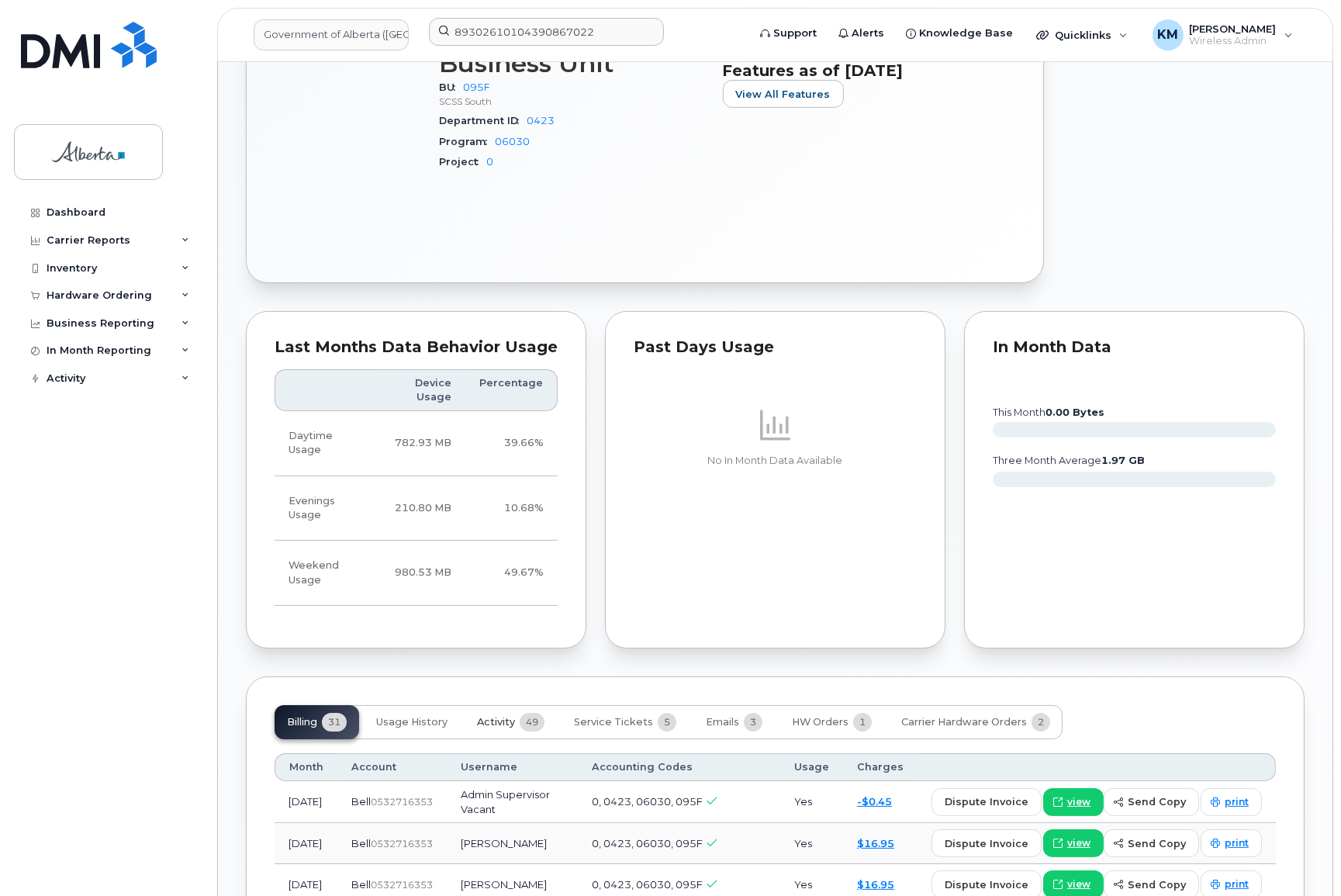
drag, startPoint x: 505, startPoint y: 702, endPoint x: 390, endPoint y: 735, distance: 119.6
click at [505, 716] on span "Activity" at bounding box center [496, 722] width 38 height 12
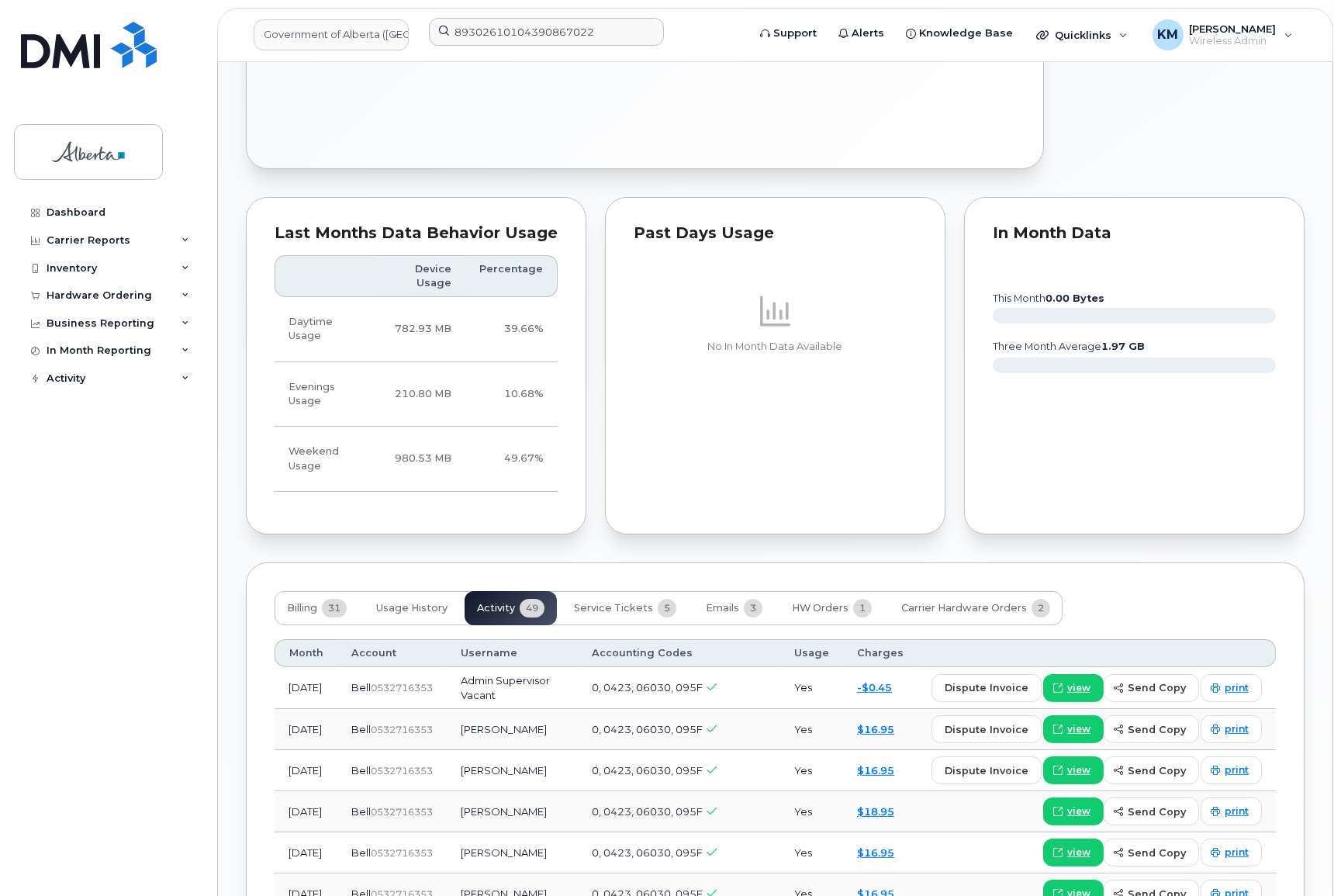
scroll to position [956, 0]
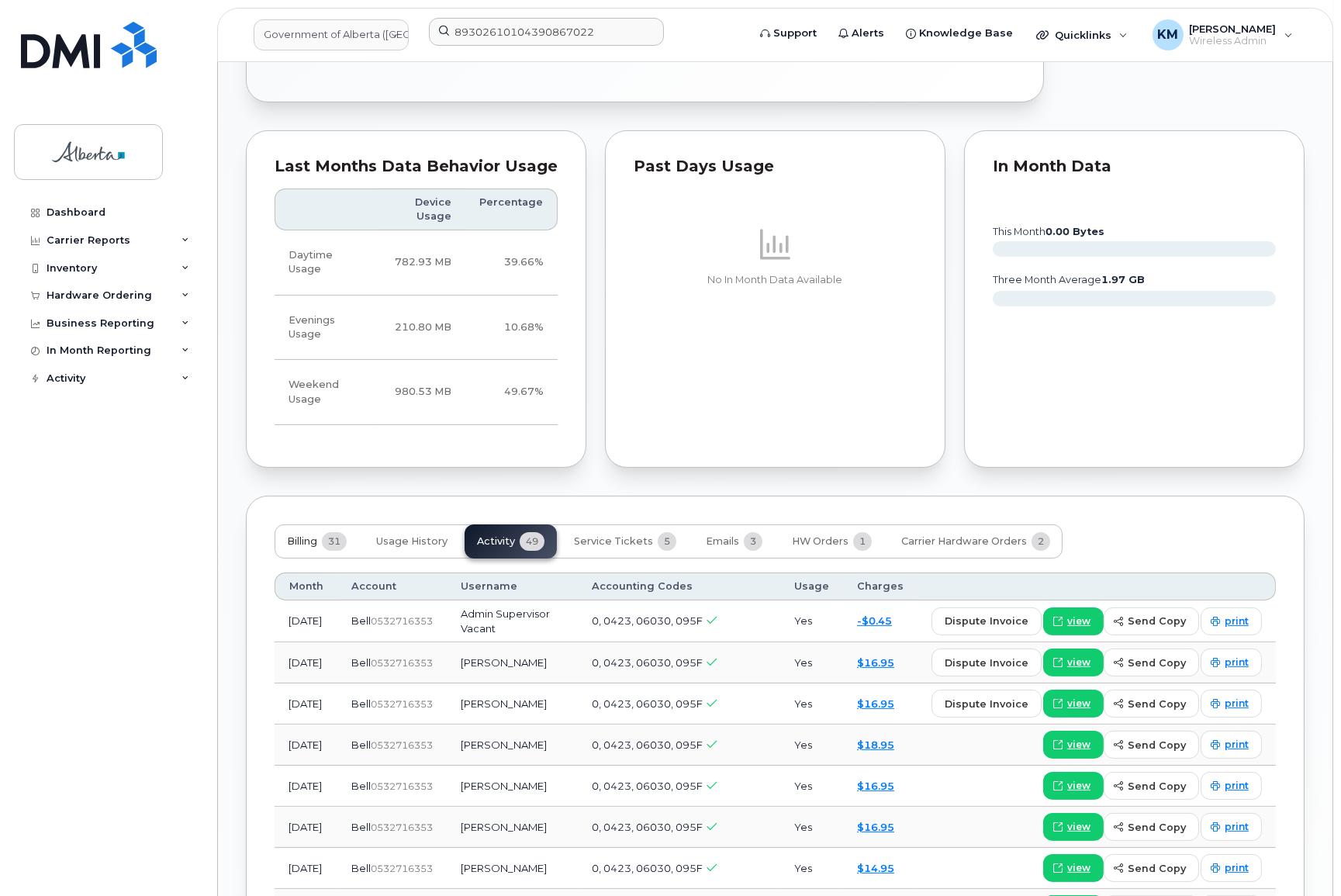
click at [302, 535] on span "Billing" at bounding box center [302, 542] width 30 height 12
click at [389, 535] on span "Usage History" at bounding box center [412, 542] width 71 height 12
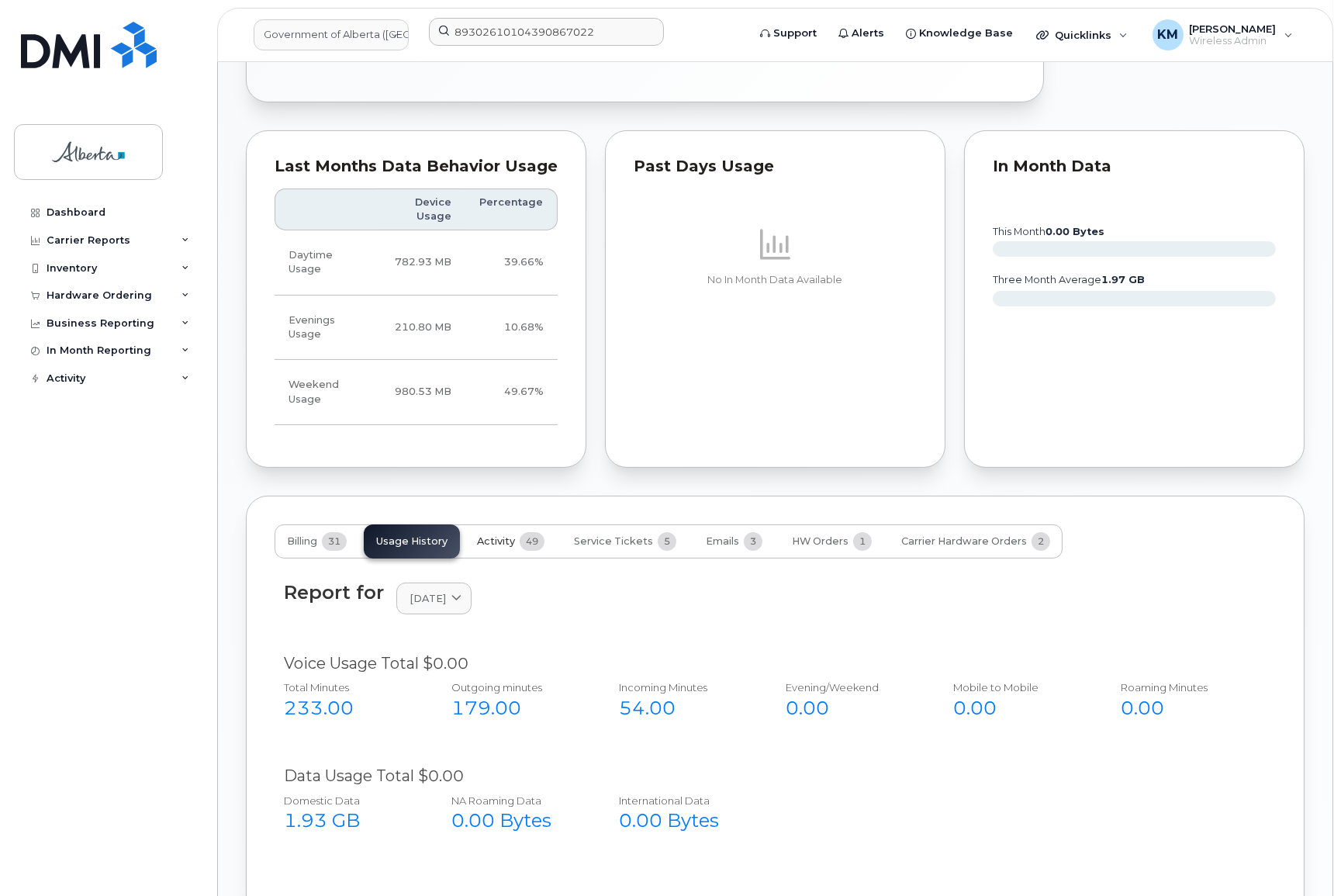
click at [484, 535] on span "Activity" at bounding box center [496, 542] width 38 height 12
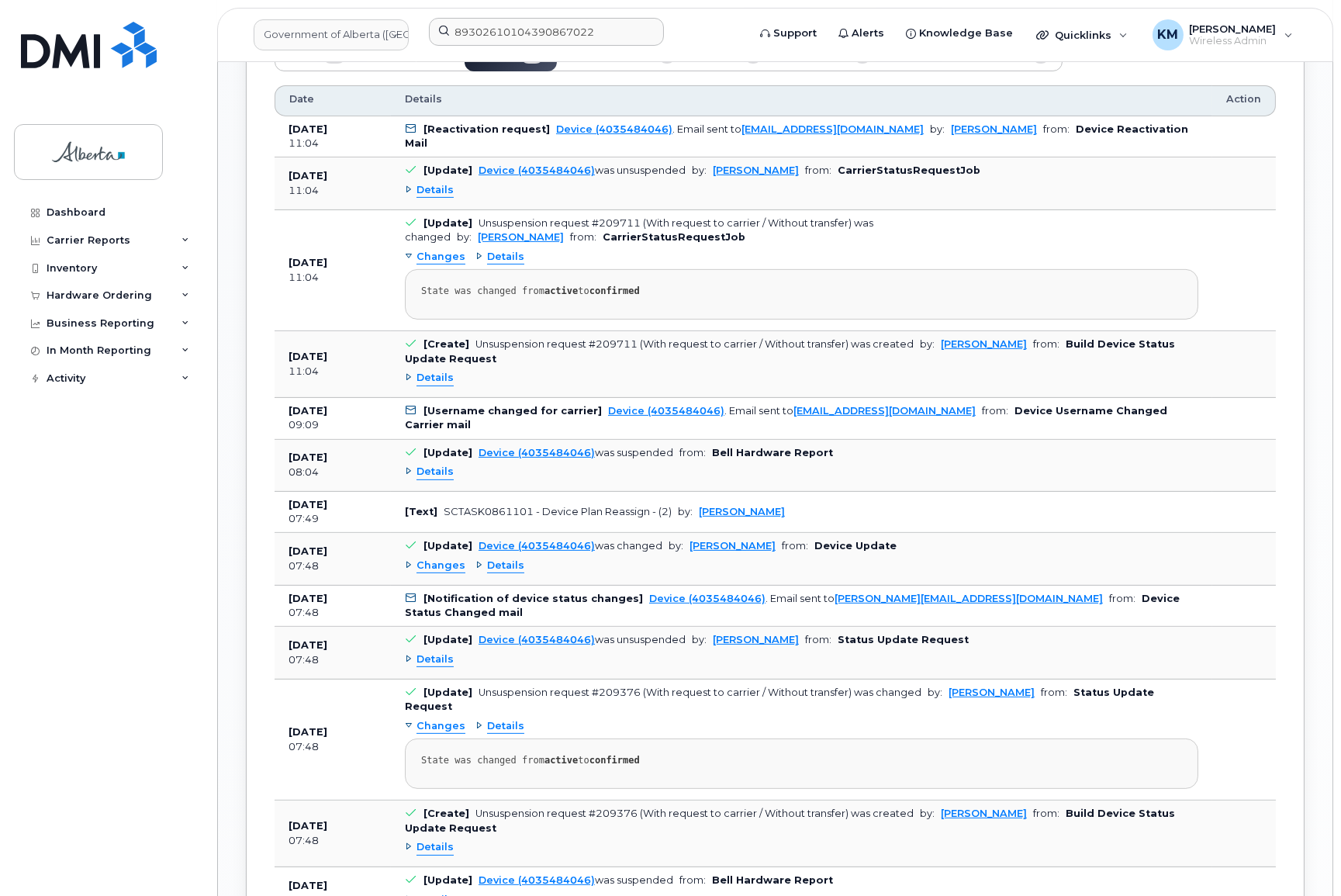
scroll to position [1450, 0]
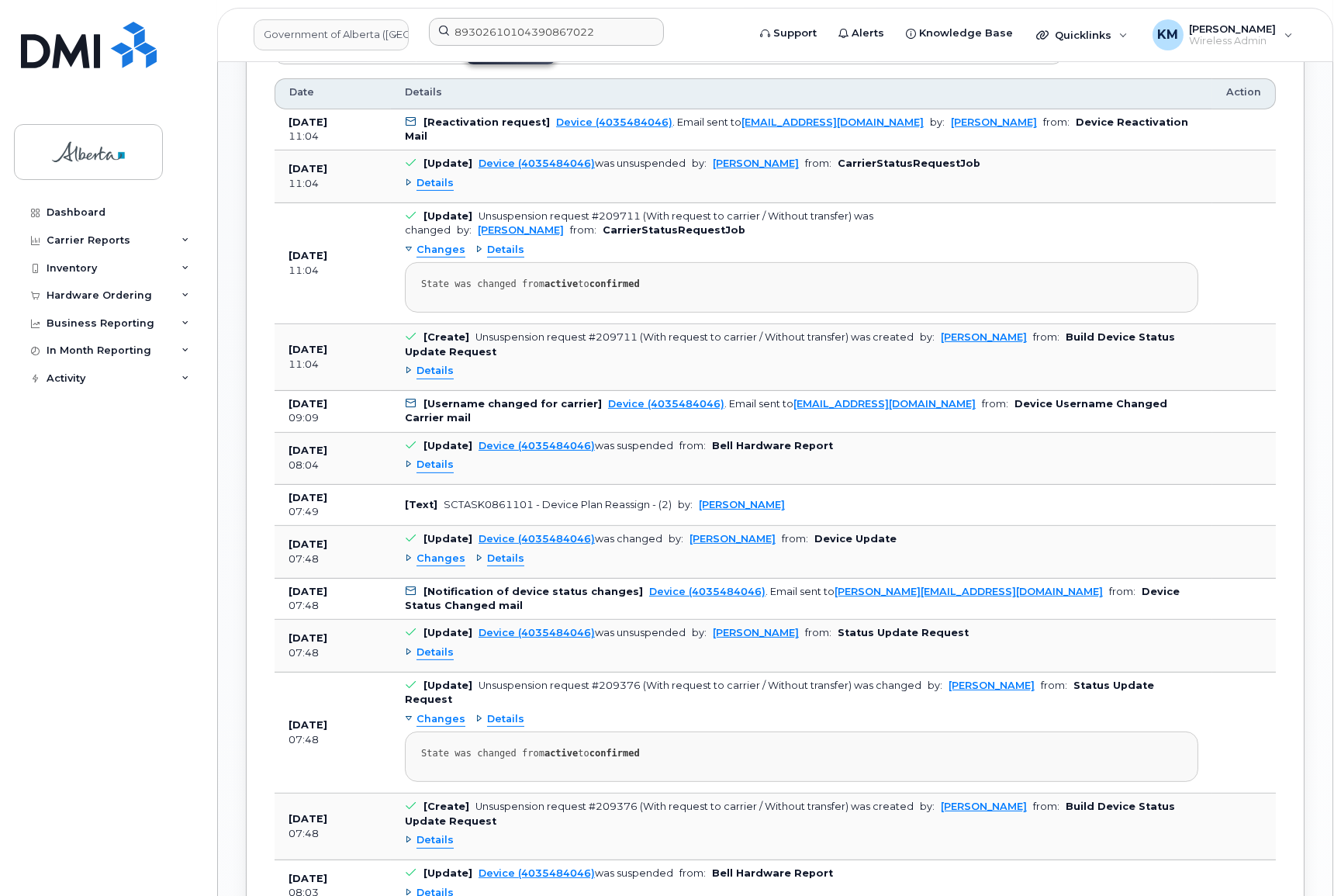
click at [440, 646] on span "Details" at bounding box center [435, 653] width 37 height 15
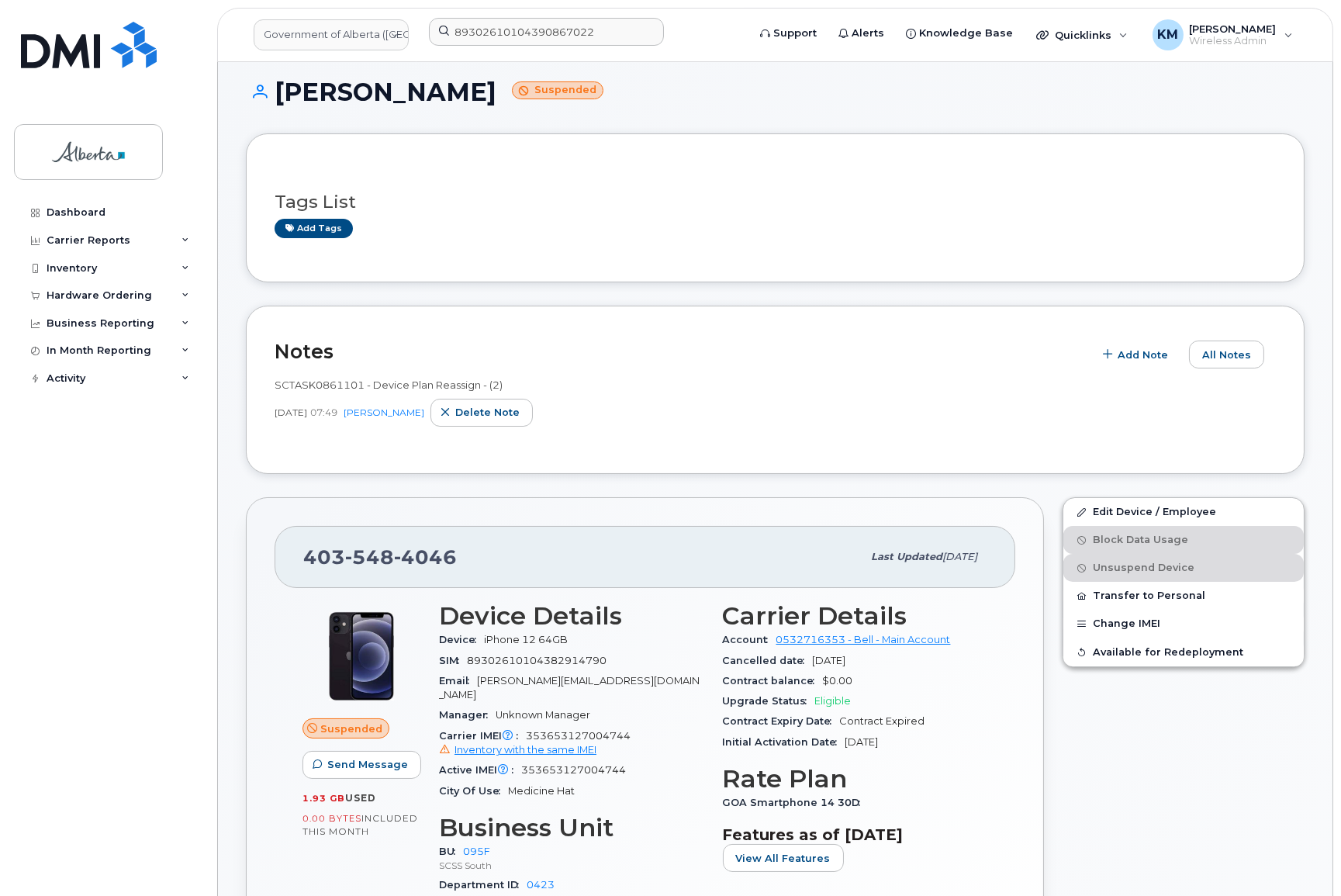
scroll to position [0, 0]
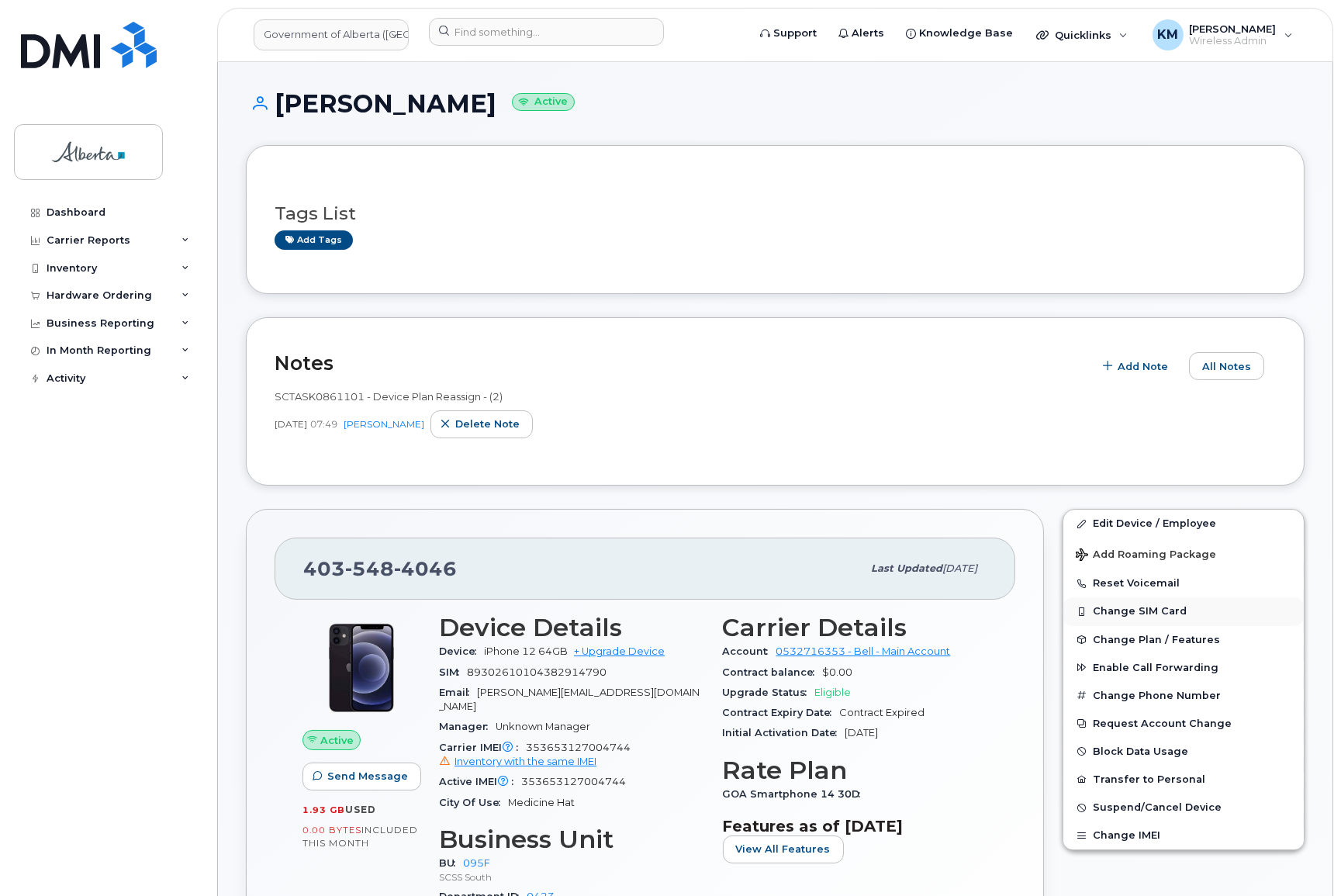
click at [1155, 608] on button "Change SIM Card" at bounding box center [1183, 610] width 241 height 28
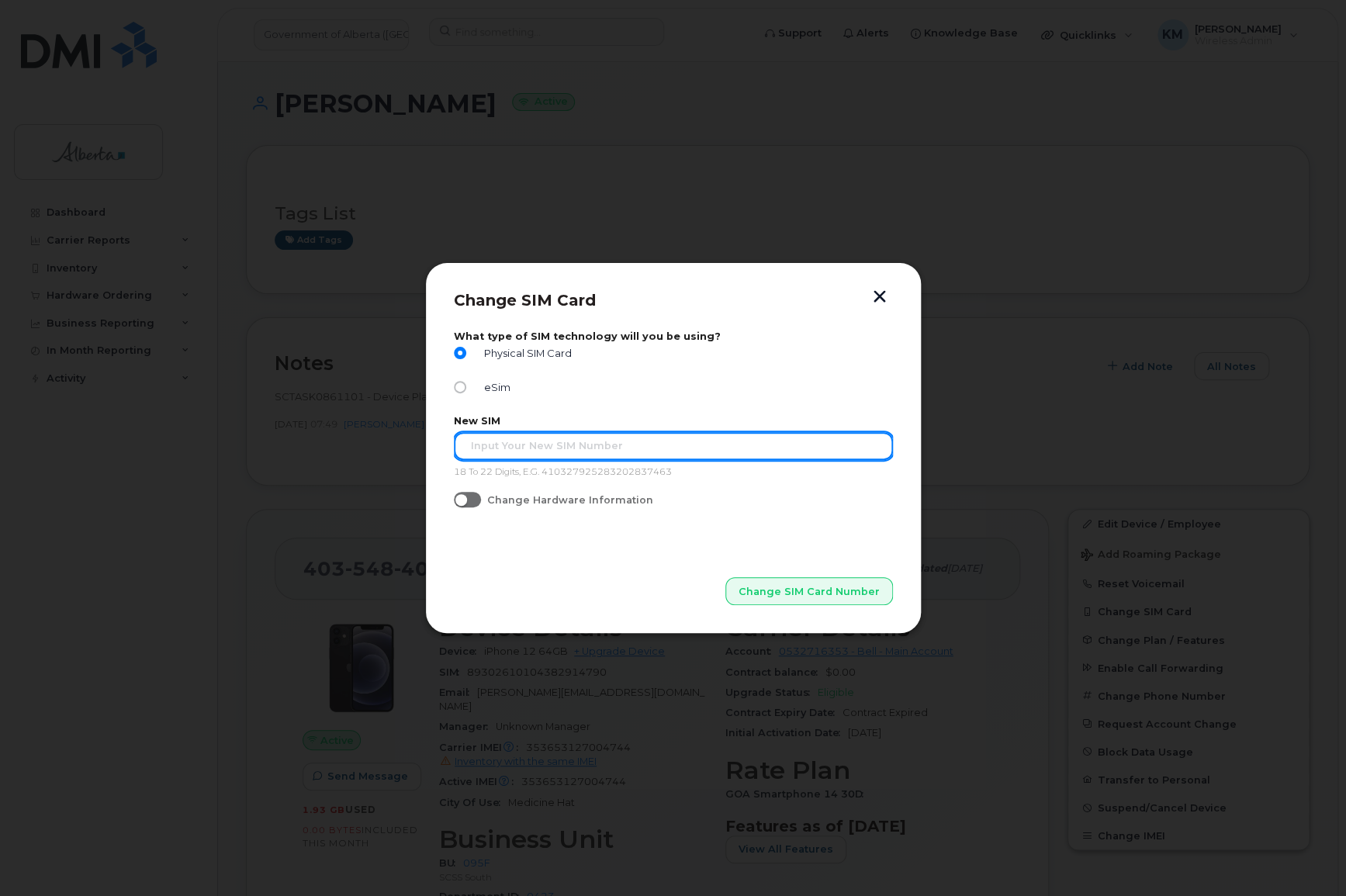
paste input "89302610104390867022"
type input "89302610104390867022"
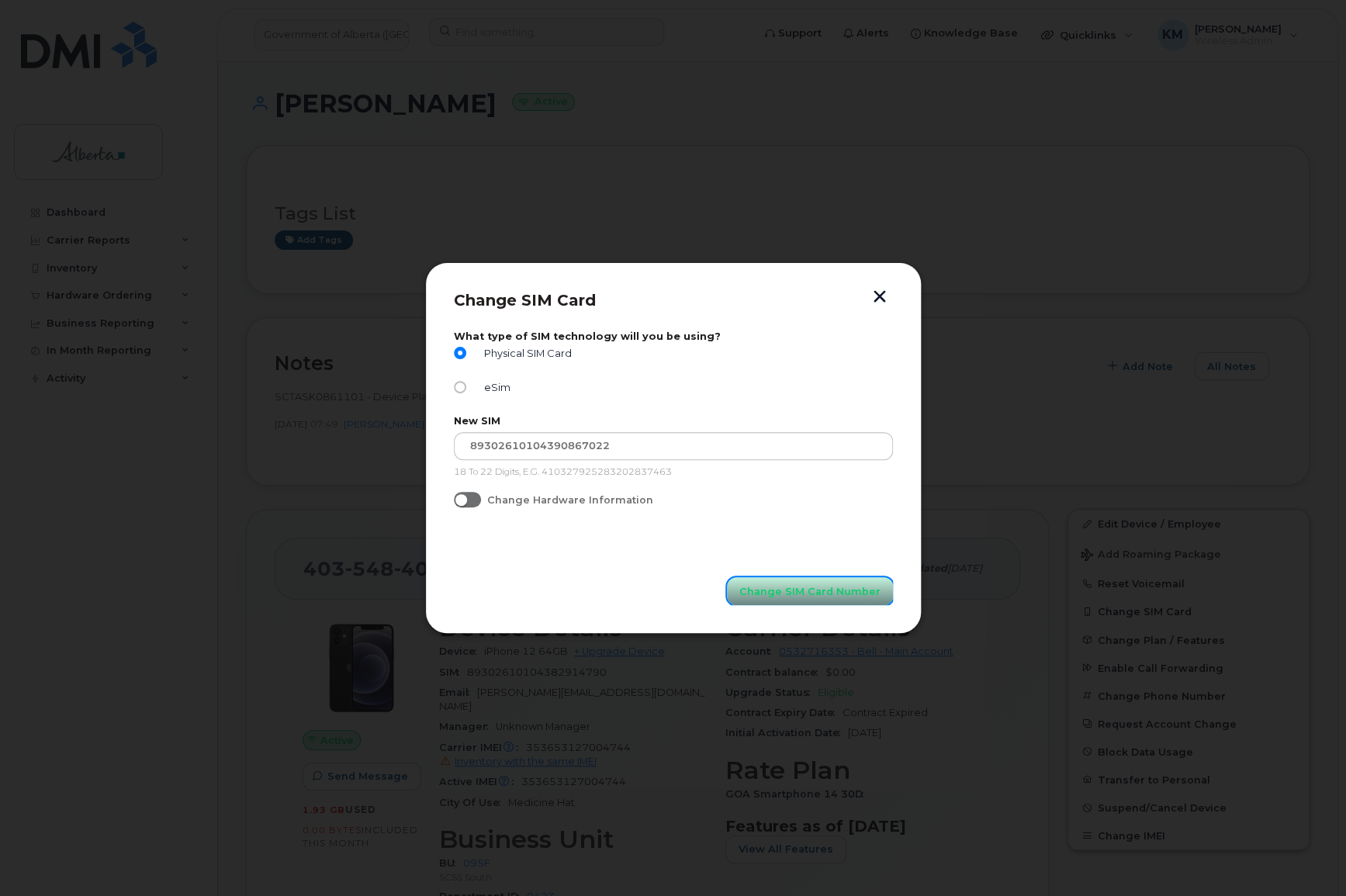
click at [837, 597] on span "Change SIM Card Number" at bounding box center [809, 591] width 141 height 15
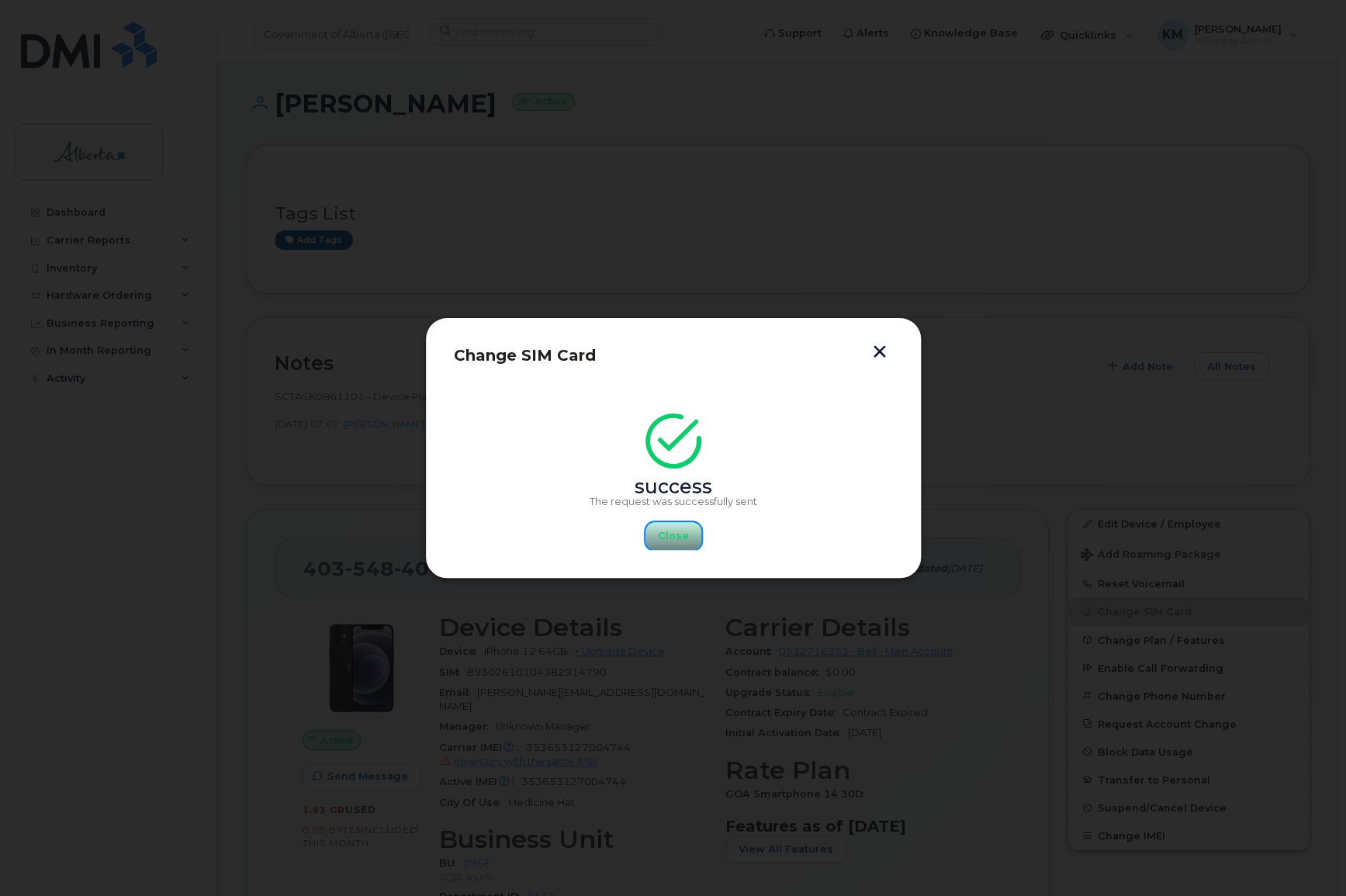
click at [676, 529] on span "Close" at bounding box center [673, 535] width 31 height 15
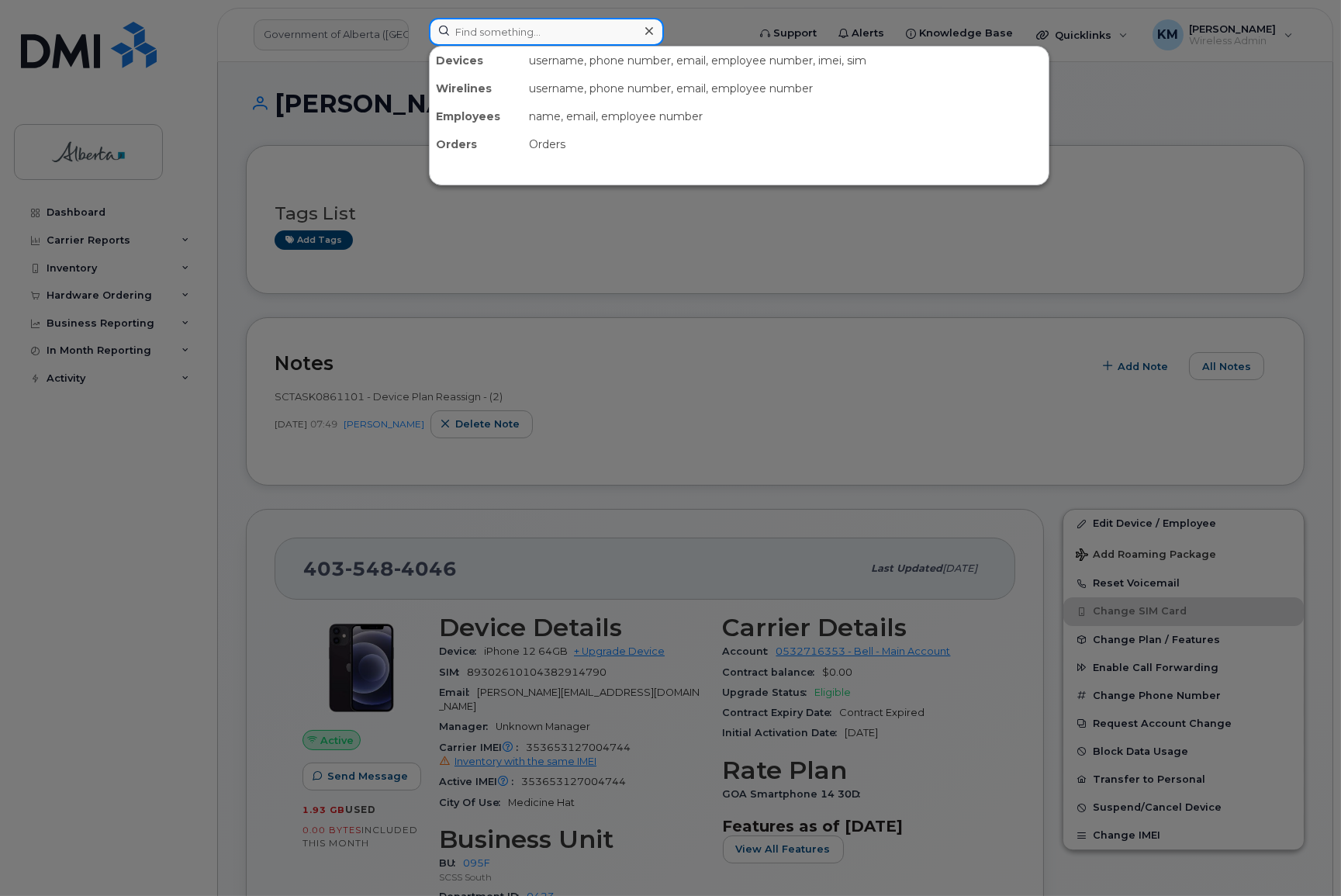
click at [520, 30] on input at bounding box center [546, 31] width 235 height 28
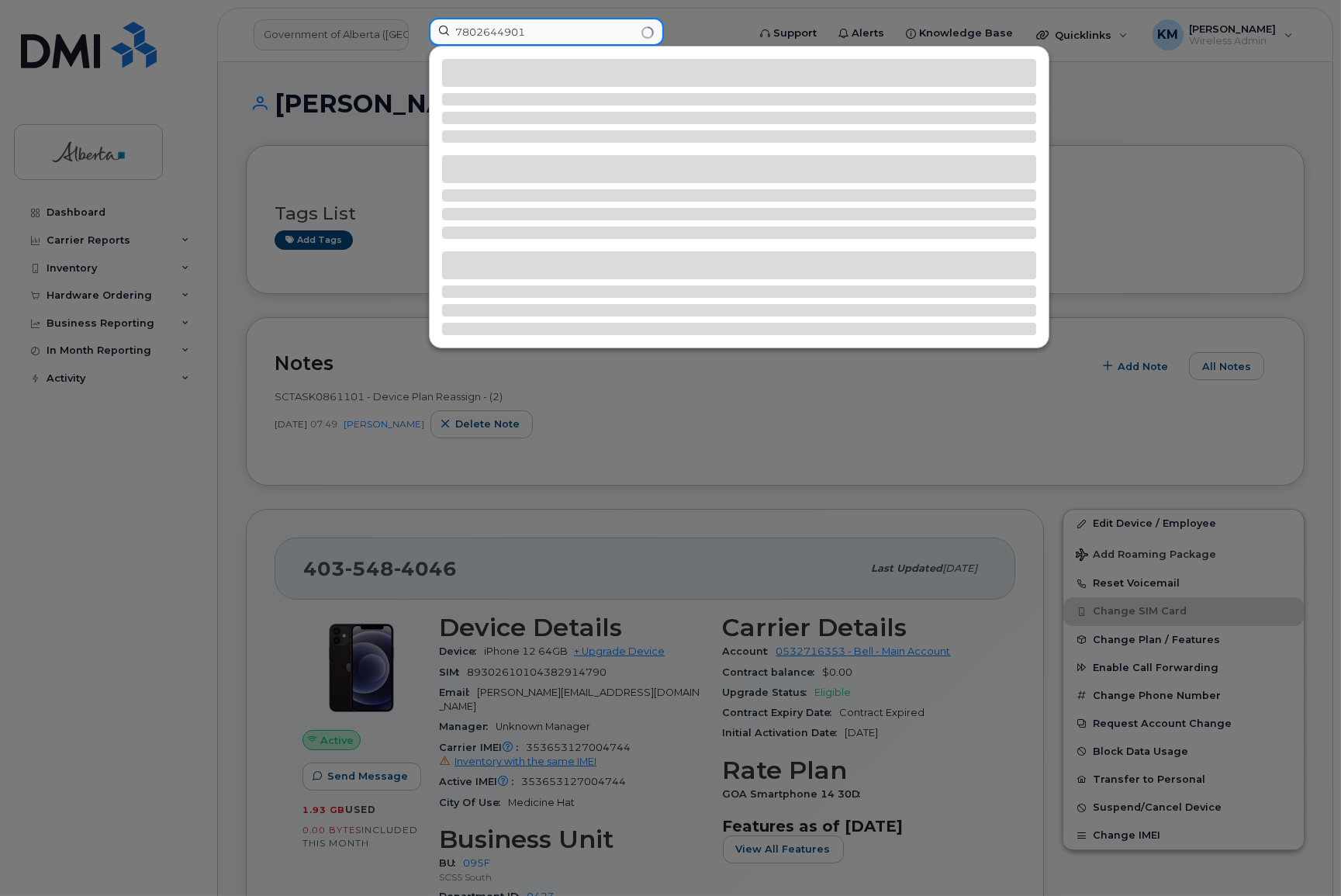
type input "7802644901"
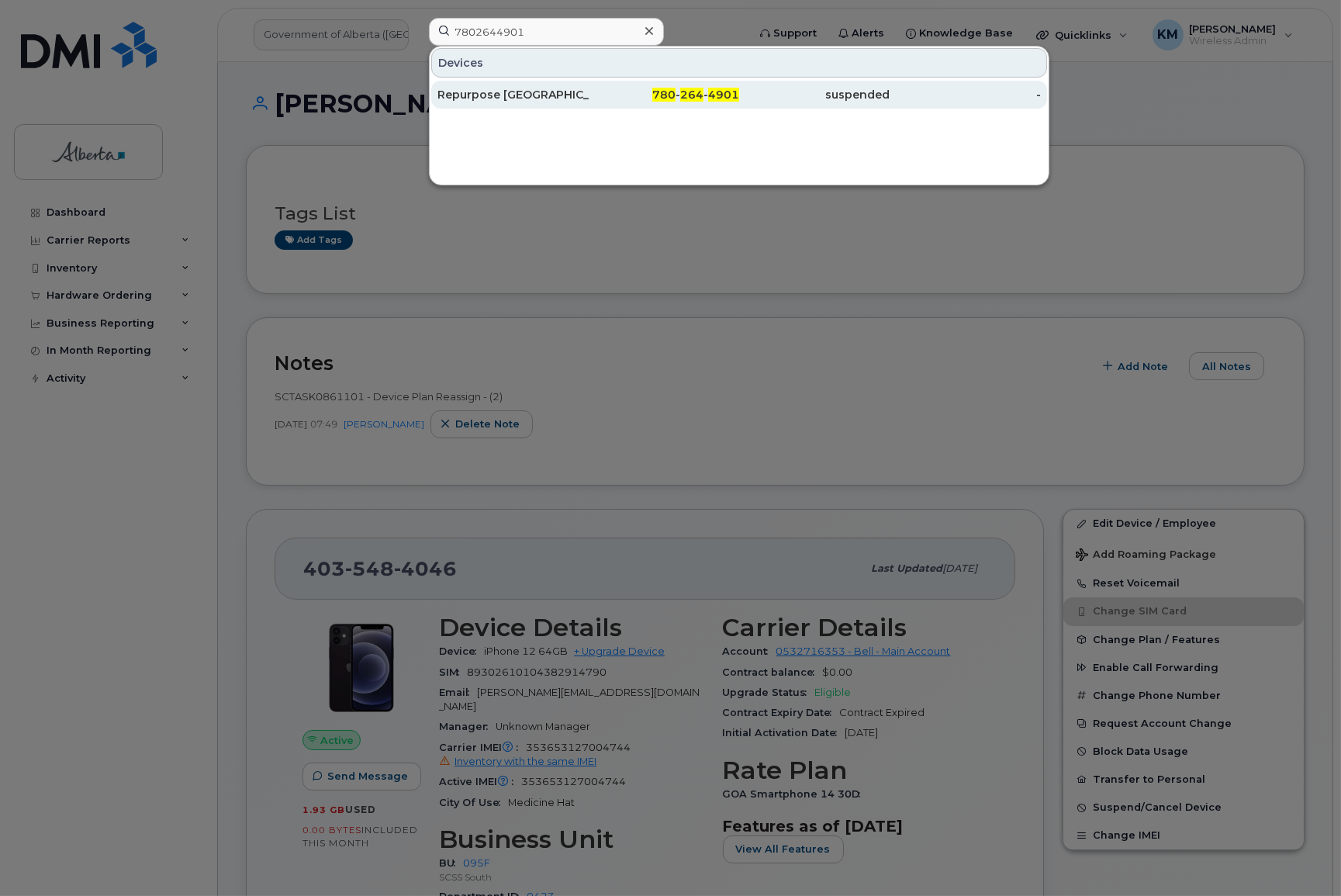
click at [518, 91] on div "Repurpose [GEOGRAPHIC_DATA]" at bounding box center [513, 94] width 151 height 15
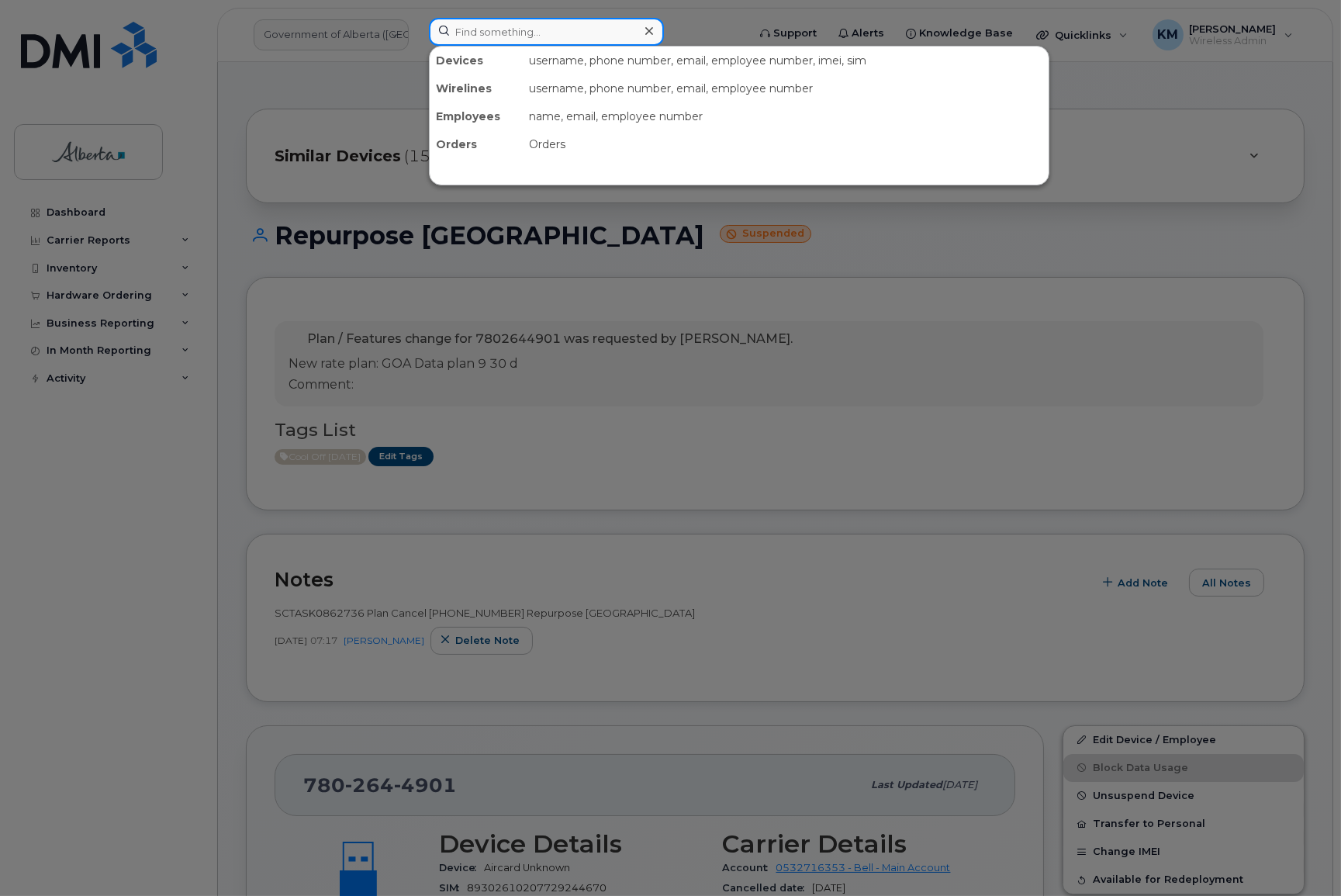
click at [480, 32] on input at bounding box center [546, 31] width 235 height 28
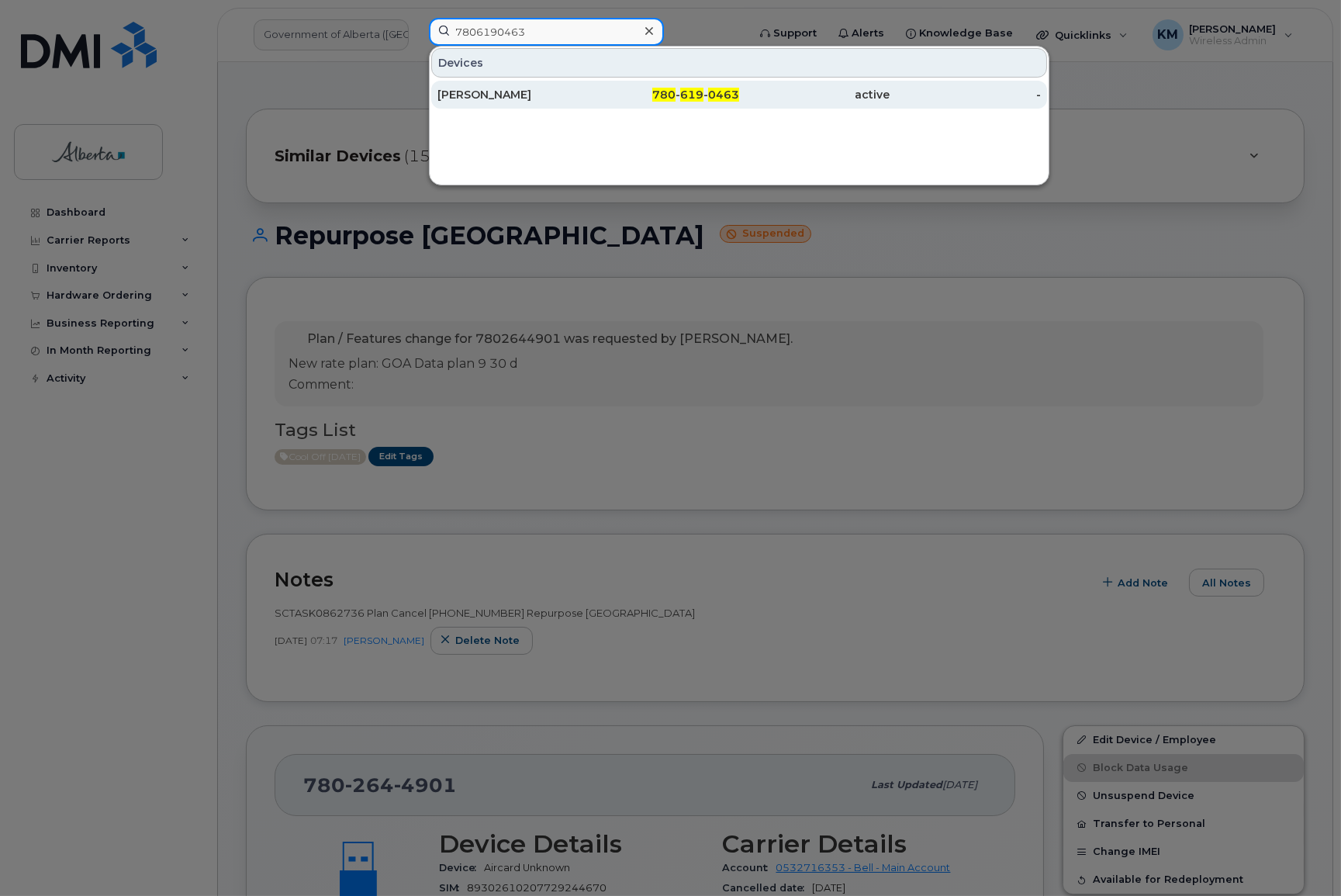
type input "7806190463"
click at [502, 106] on div "[PERSON_NAME]" at bounding box center [513, 94] width 151 height 28
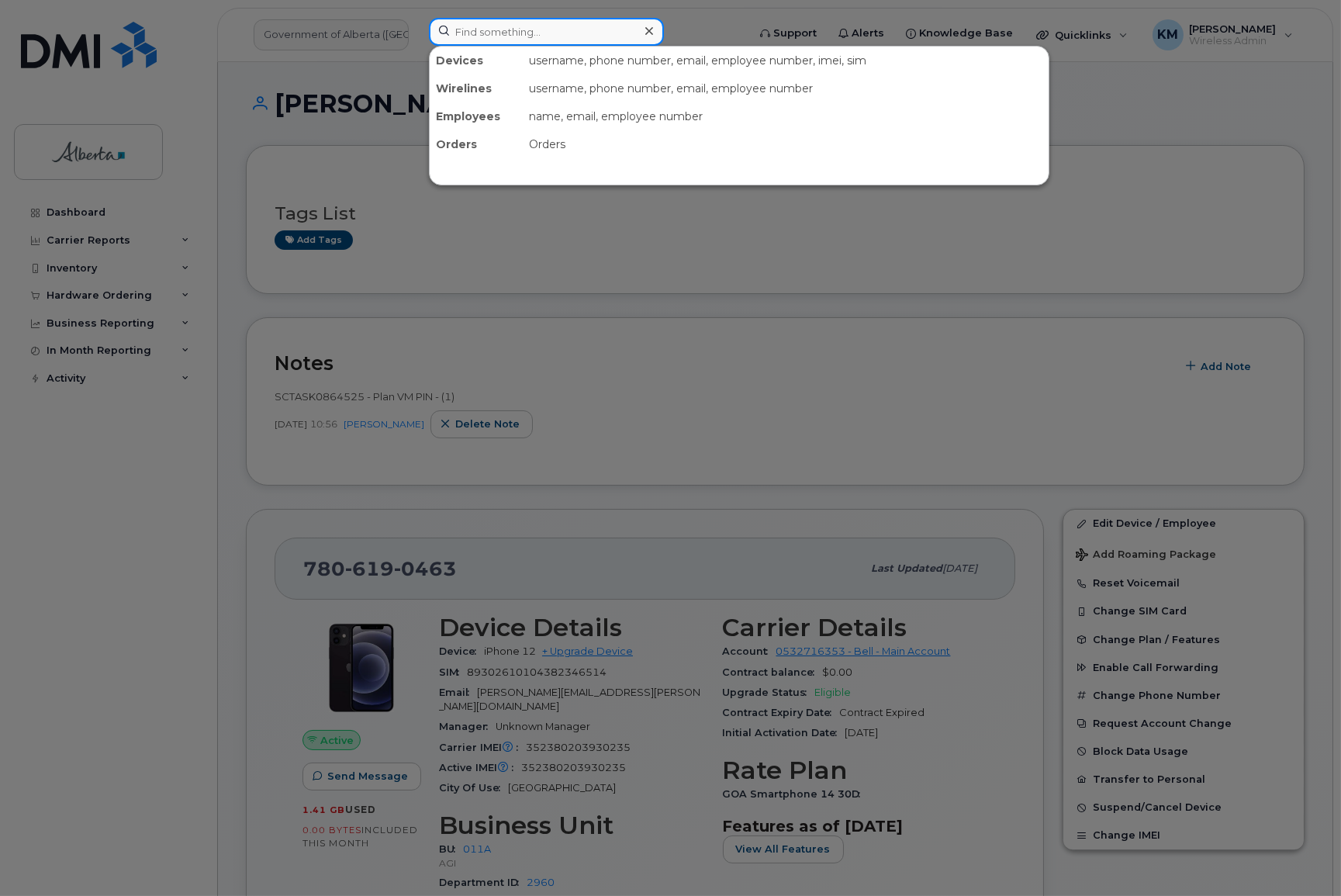
click at [472, 31] on input at bounding box center [546, 31] width 235 height 28
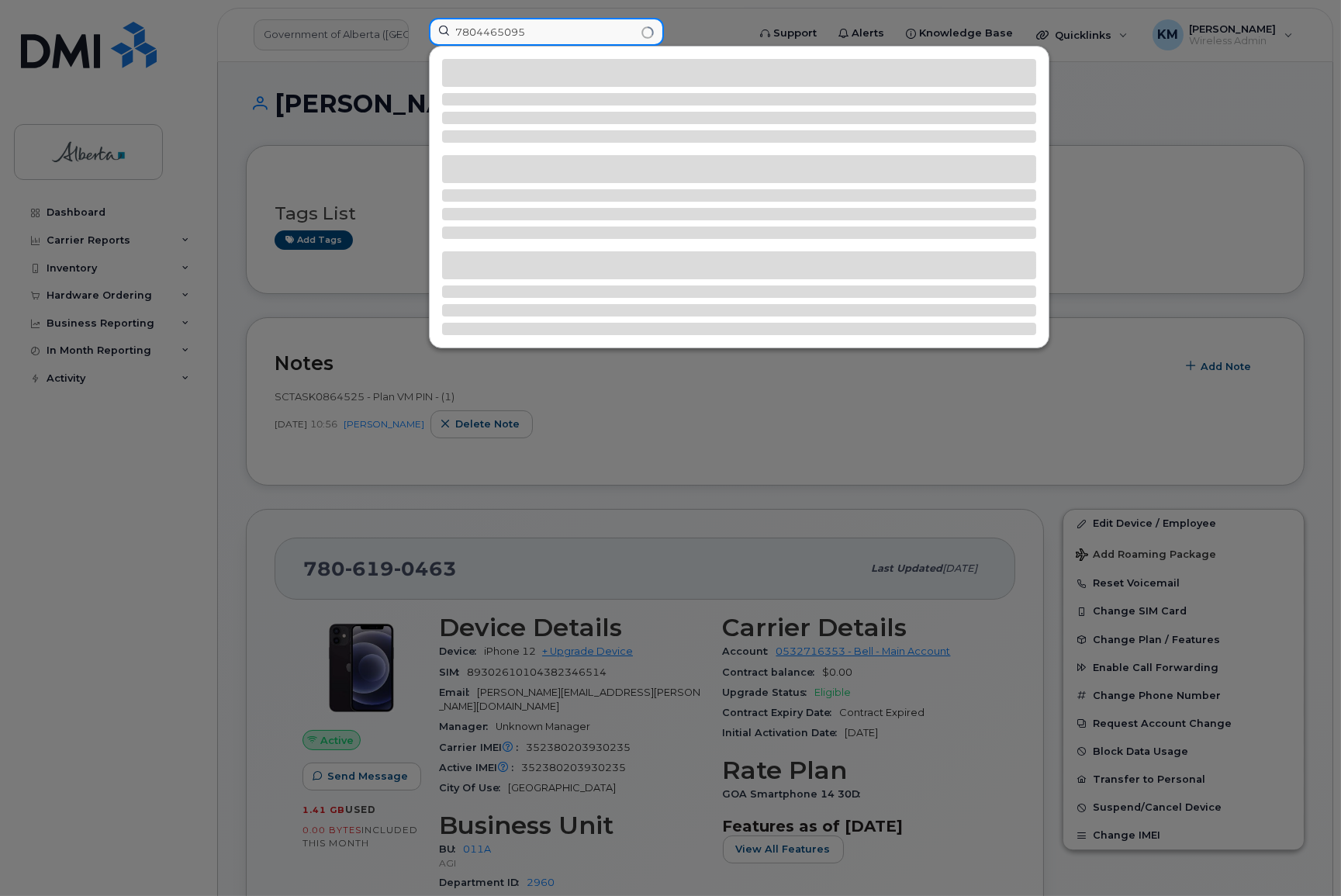
type input "7804465095"
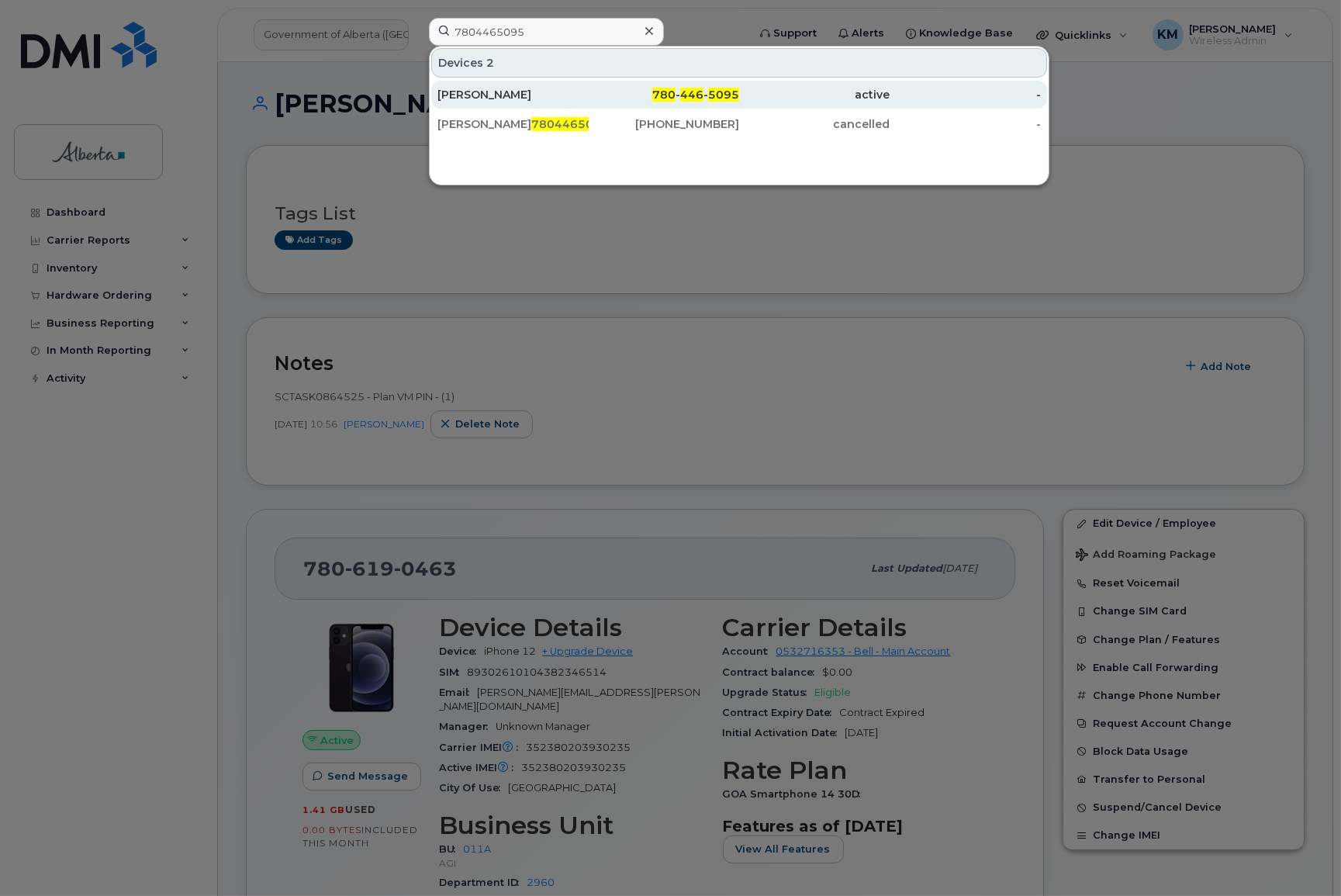
click at [491, 93] on div "[PERSON_NAME]" at bounding box center [513, 94] width 151 height 15
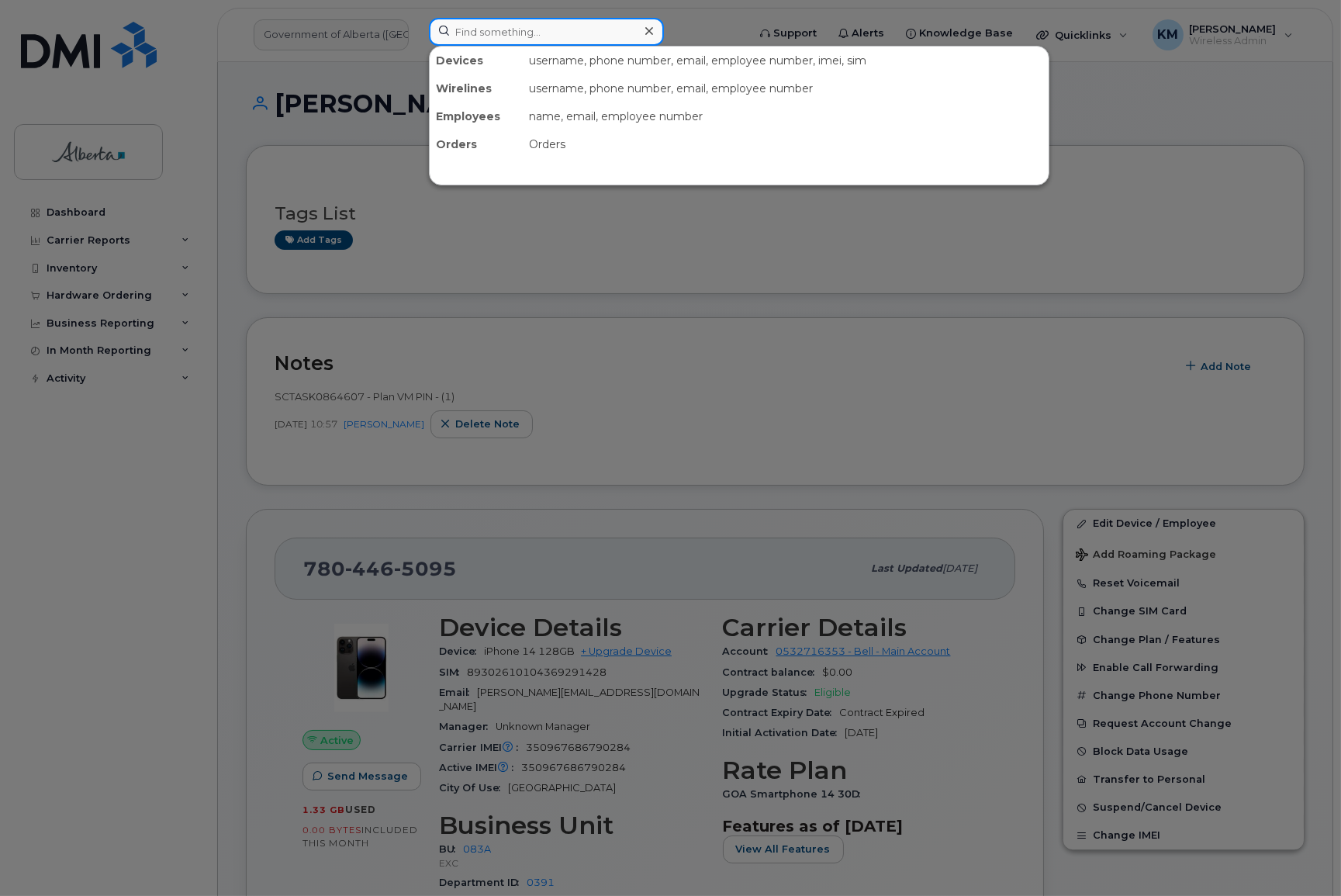
click at [521, 36] on input at bounding box center [546, 31] width 235 height 28
type input "7"
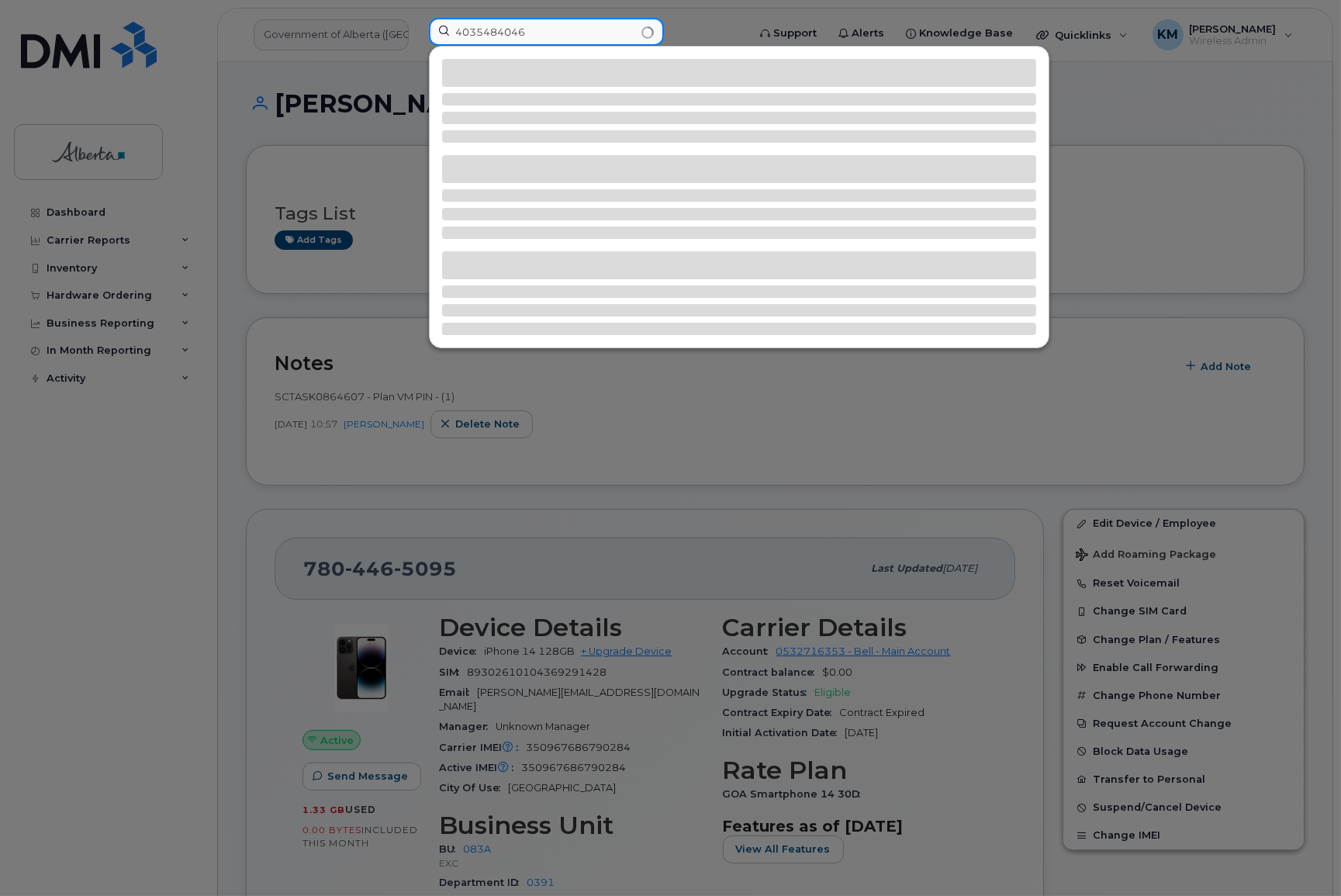
type input "4035484046"
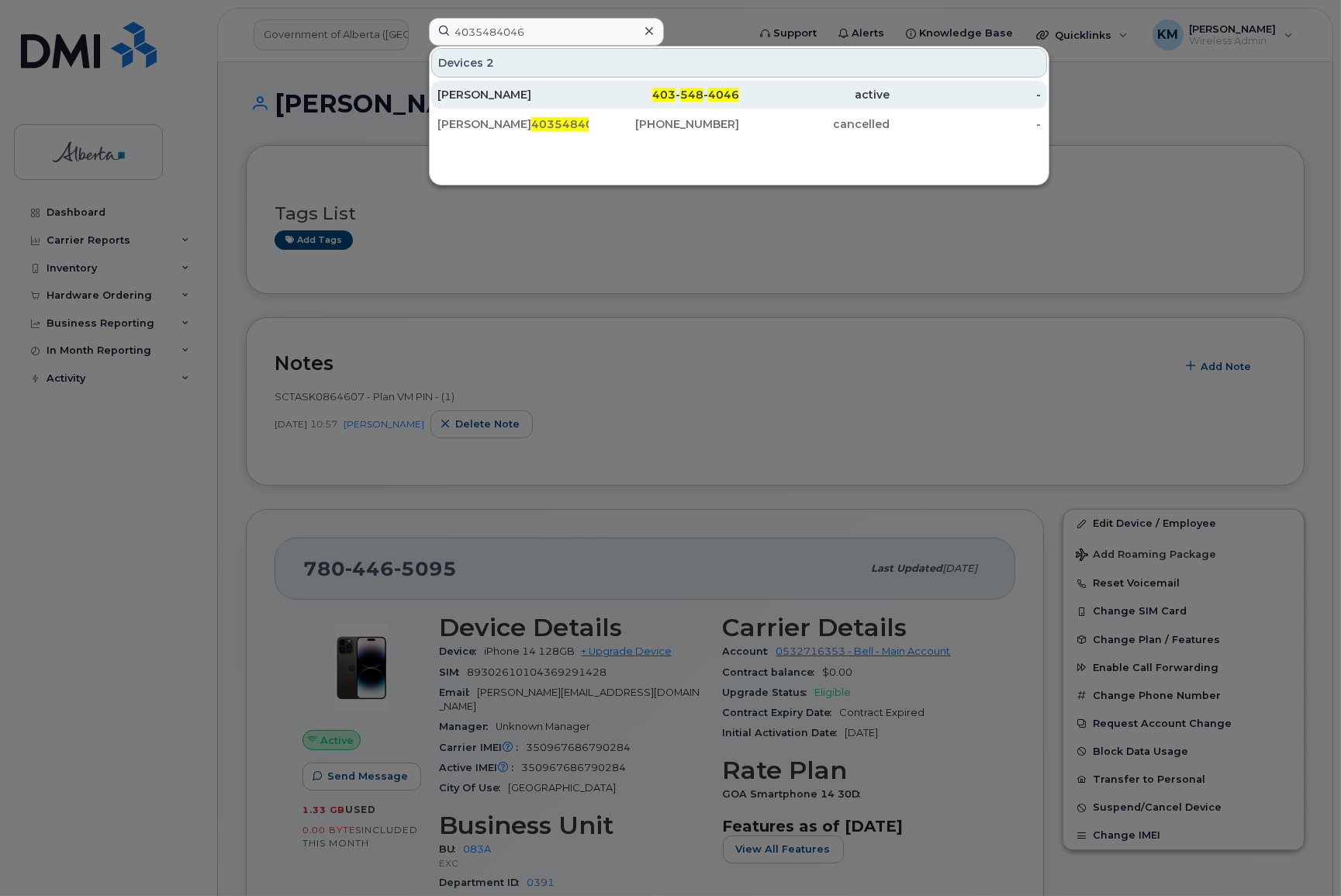
click at [520, 89] on div "[PERSON_NAME]" at bounding box center [513, 94] width 151 height 15
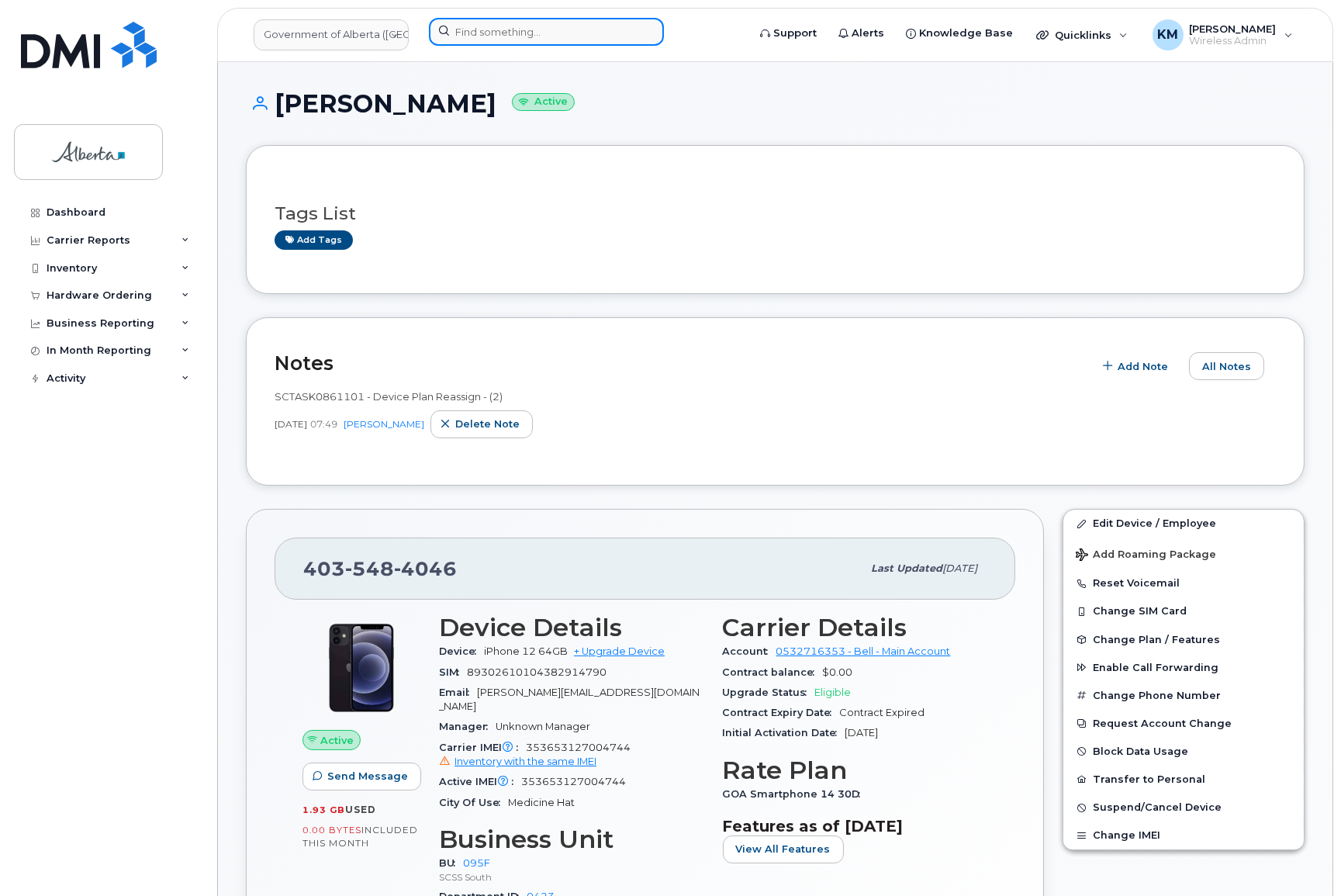
click at [492, 35] on input at bounding box center [546, 31] width 235 height 28
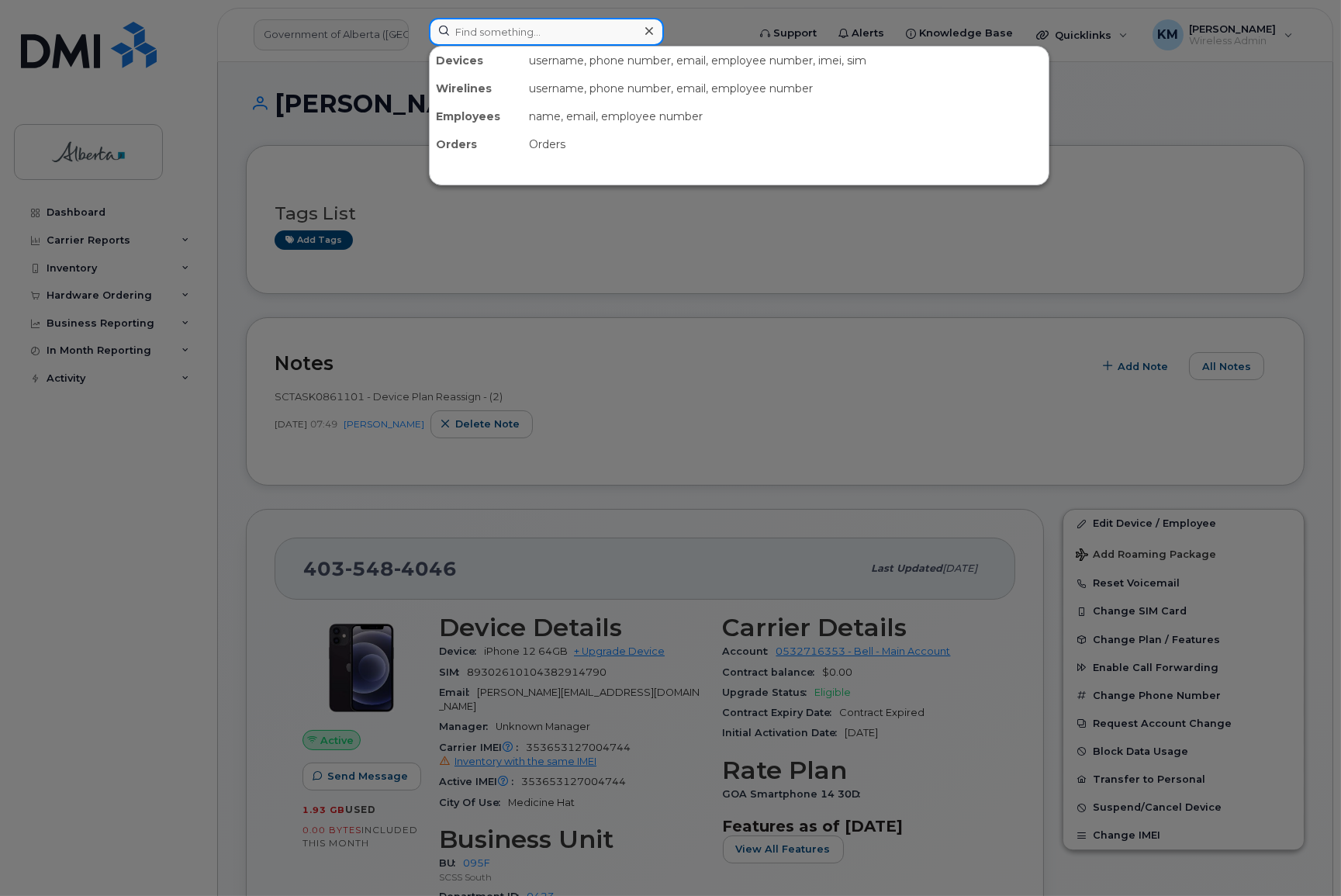
click at [481, 36] on input at bounding box center [546, 31] width 235 height 28
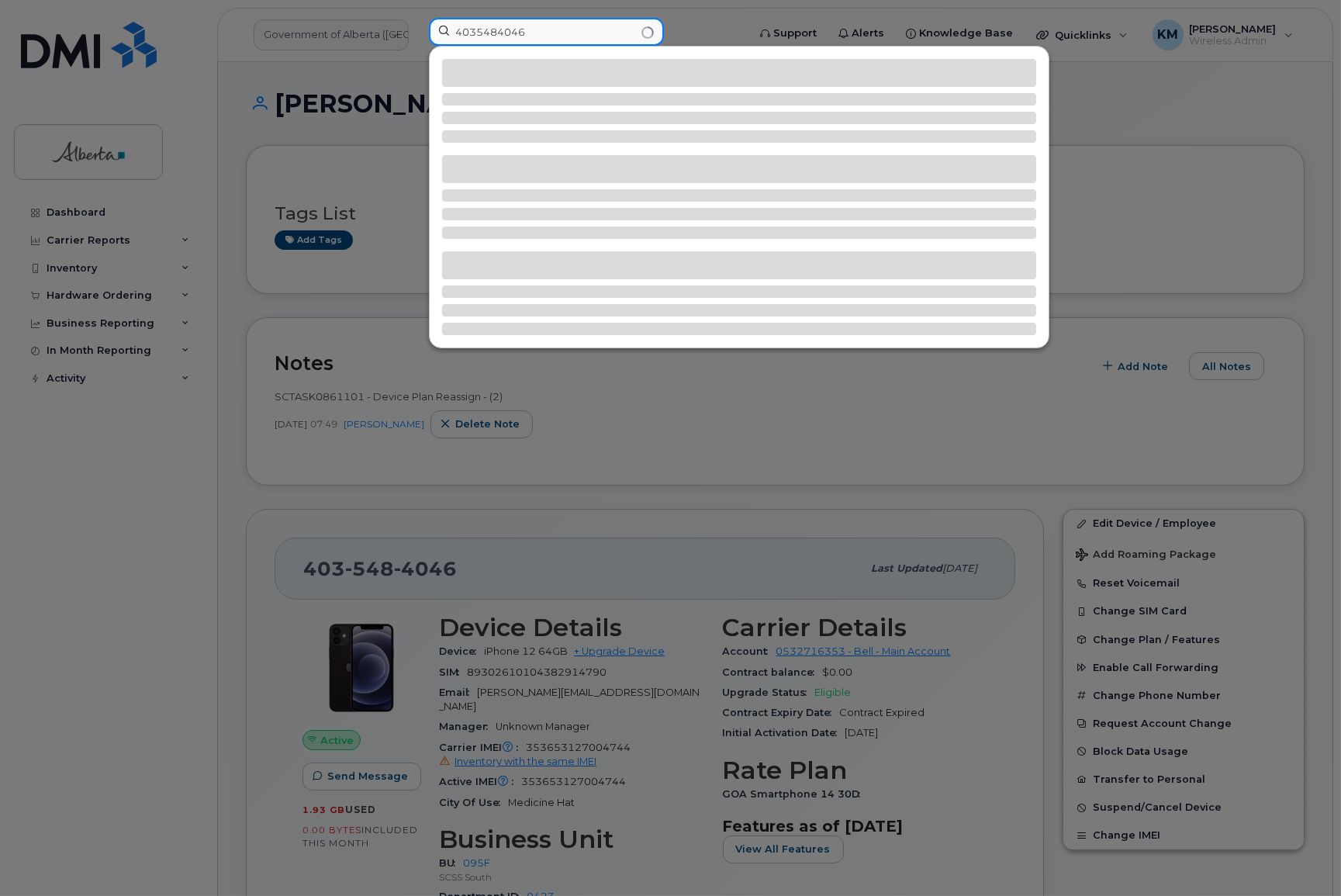
type input "4035484046"
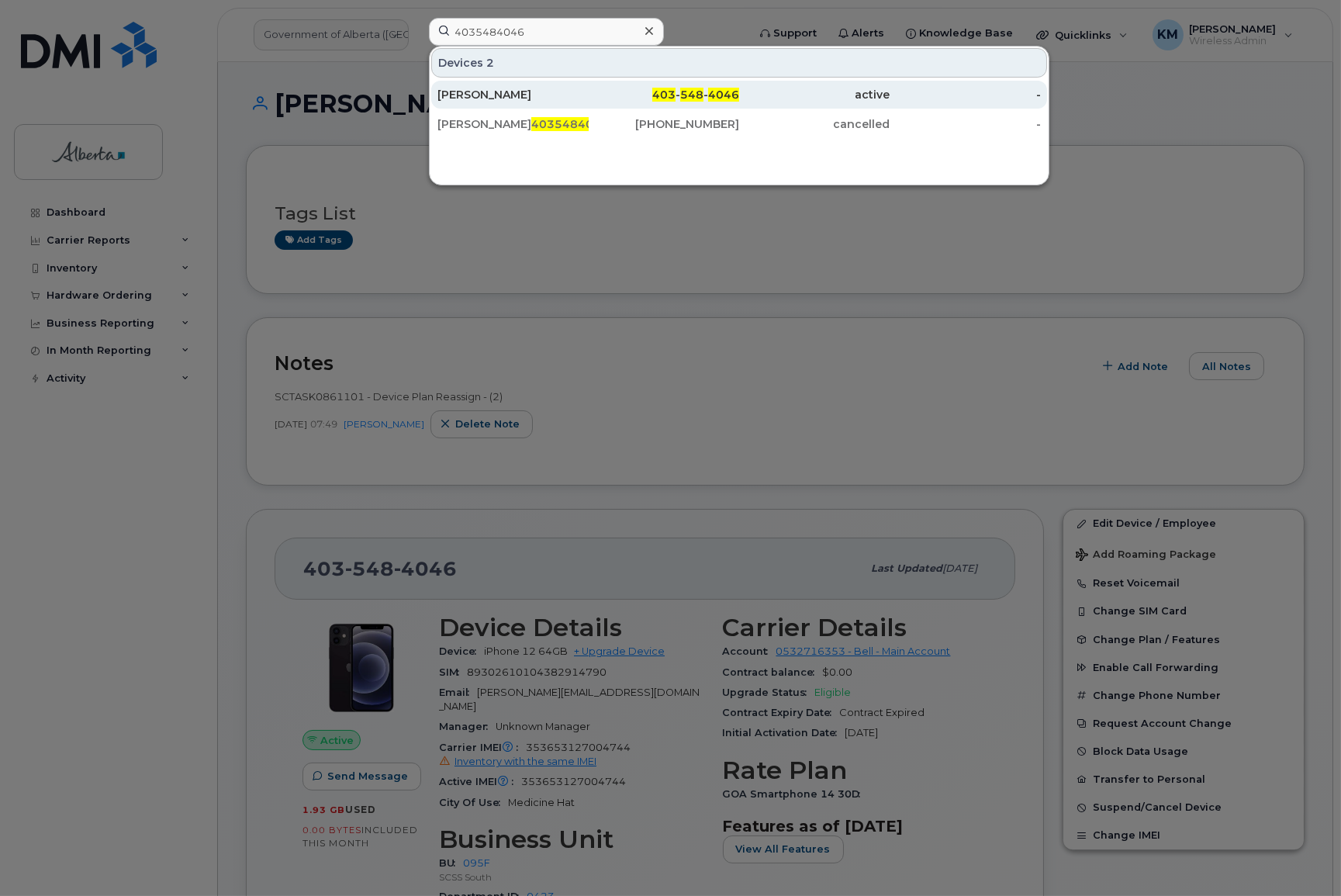
click at [495, 91] on div "[PERSON_NAME]" at bounding box center [513, 94] width 151 height 15
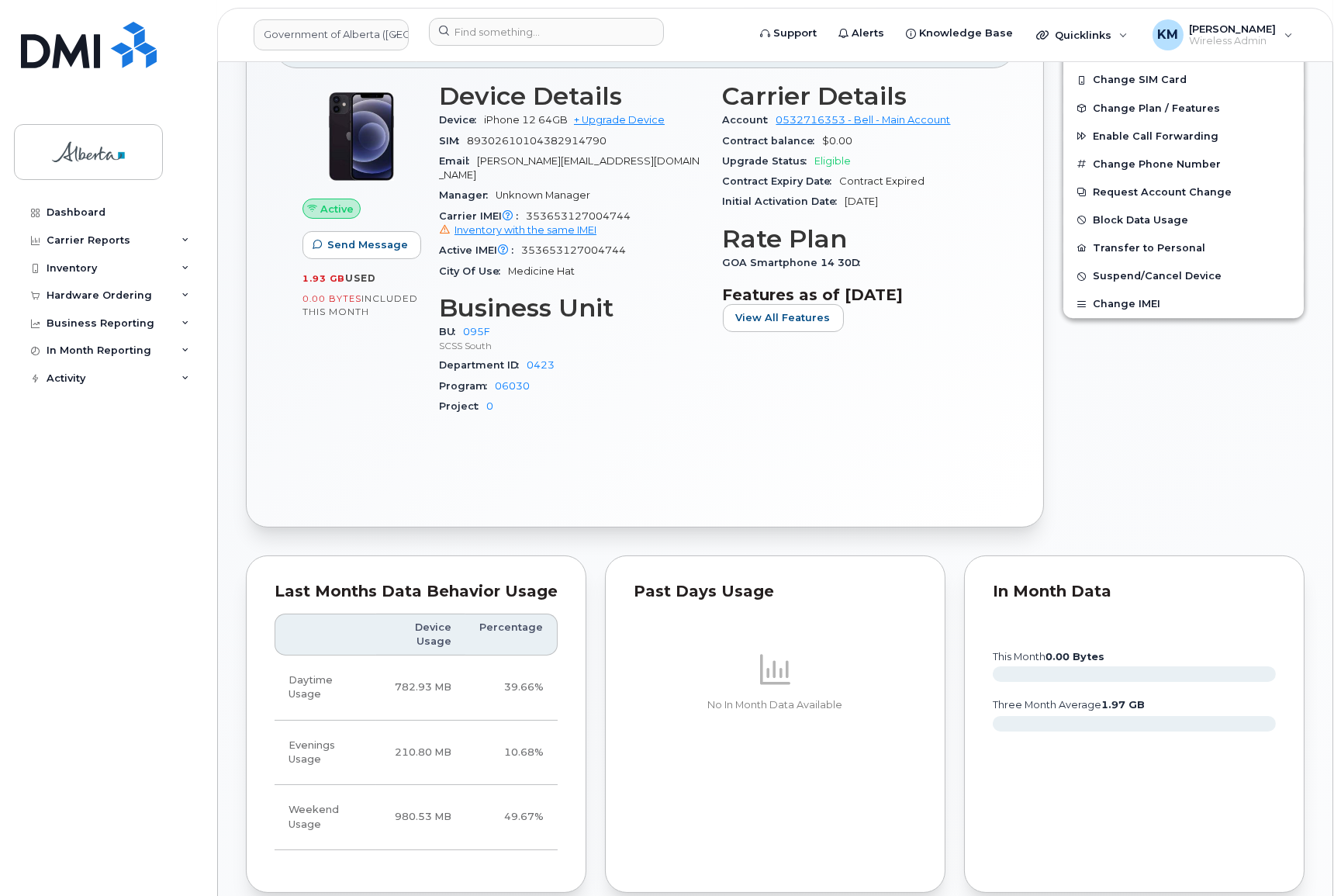
scroll to position [916, 0]
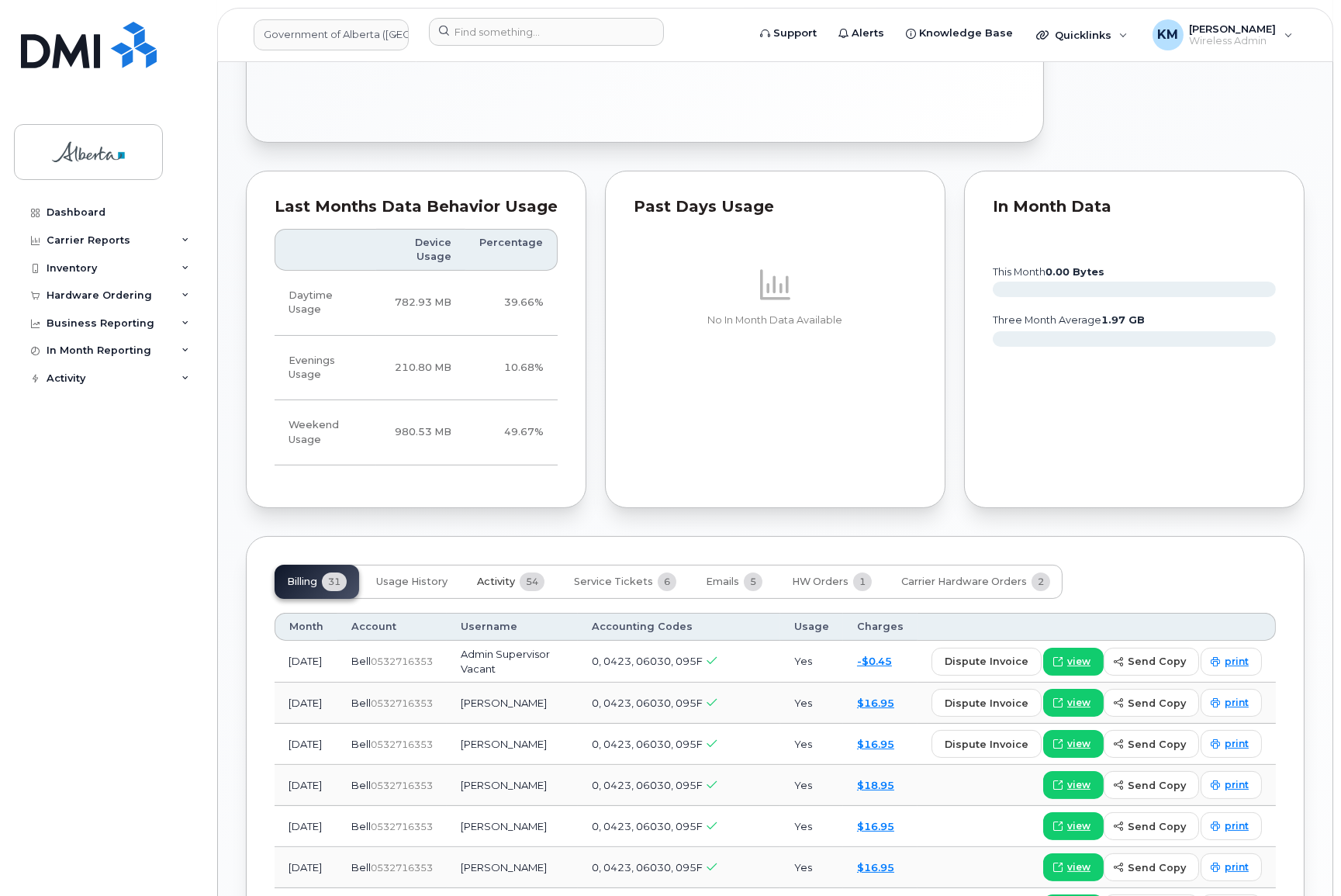
drag, startPoint x: 510, startPoint y: 563, endPoint x: 427, endPoint y: 590, distance: 87.3
click at [509, 575] on span "Activity" at bounding box center [496, 582] width 38 height 12
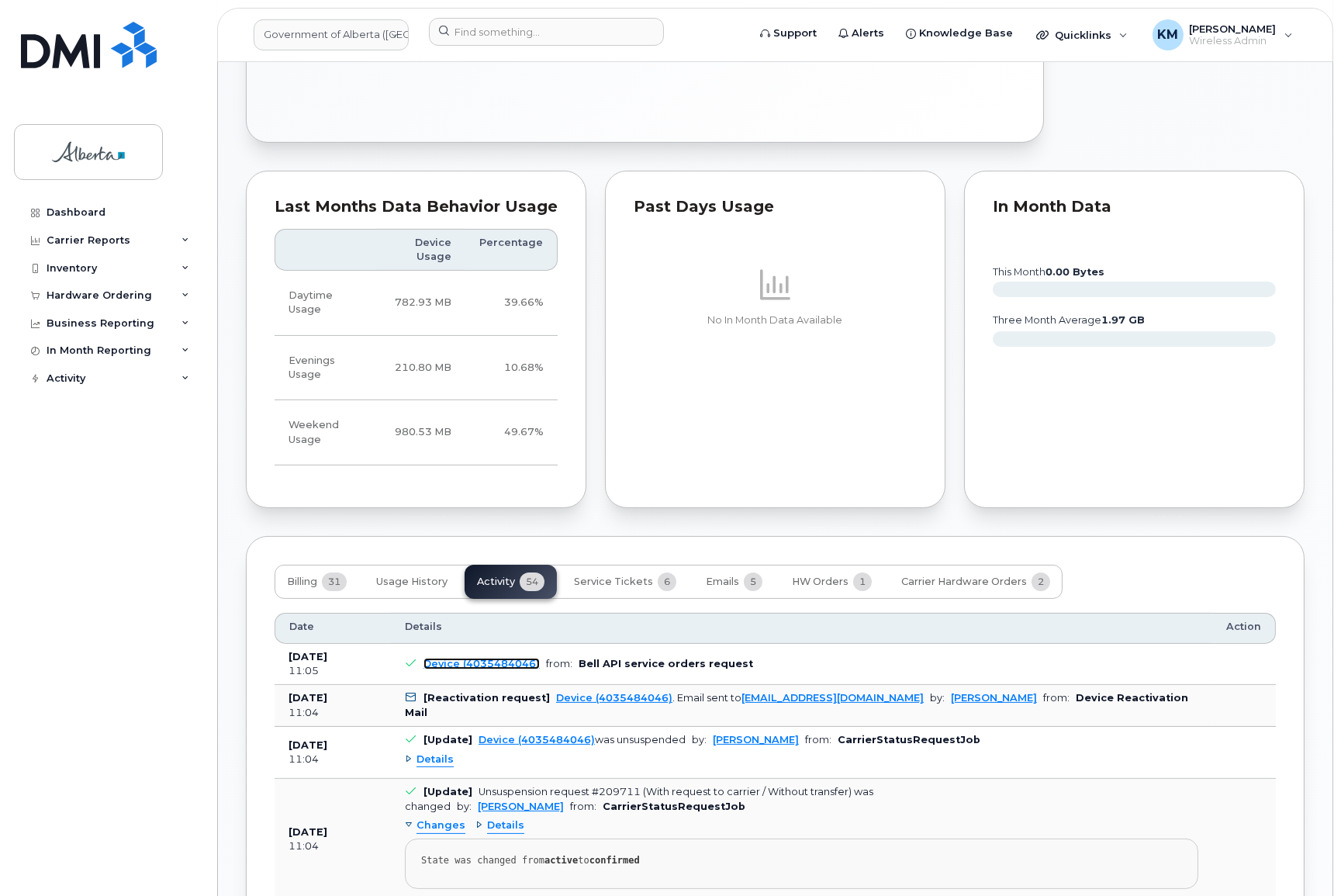
click at [456, 658] on link "Device (4035484046)" at bounding box center [481, 663] width 116 height 12
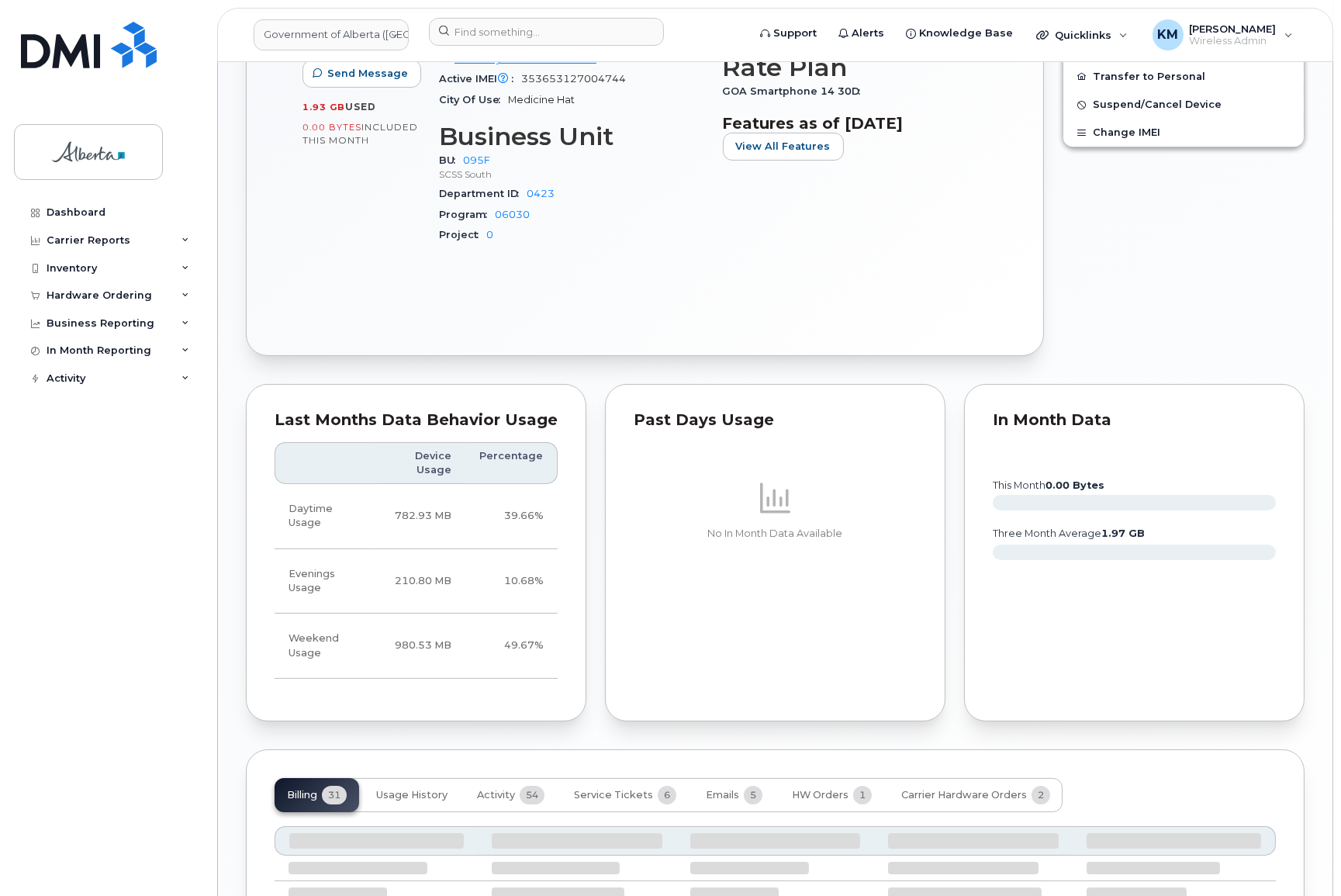
scroll to position [705, 0]
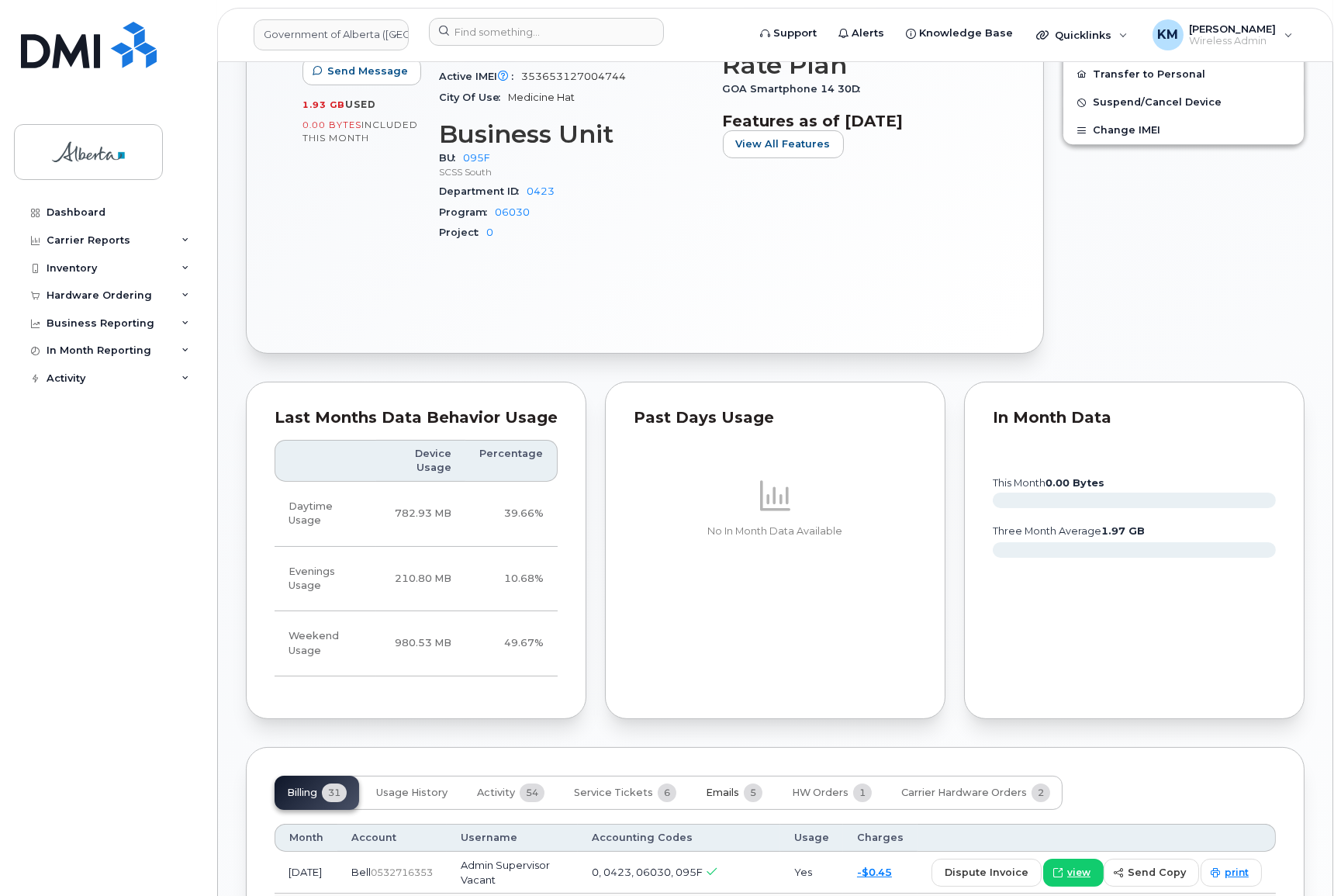
click at [728, 787] on span "Emails" at bounding box center [723, 793] width 34 height 12
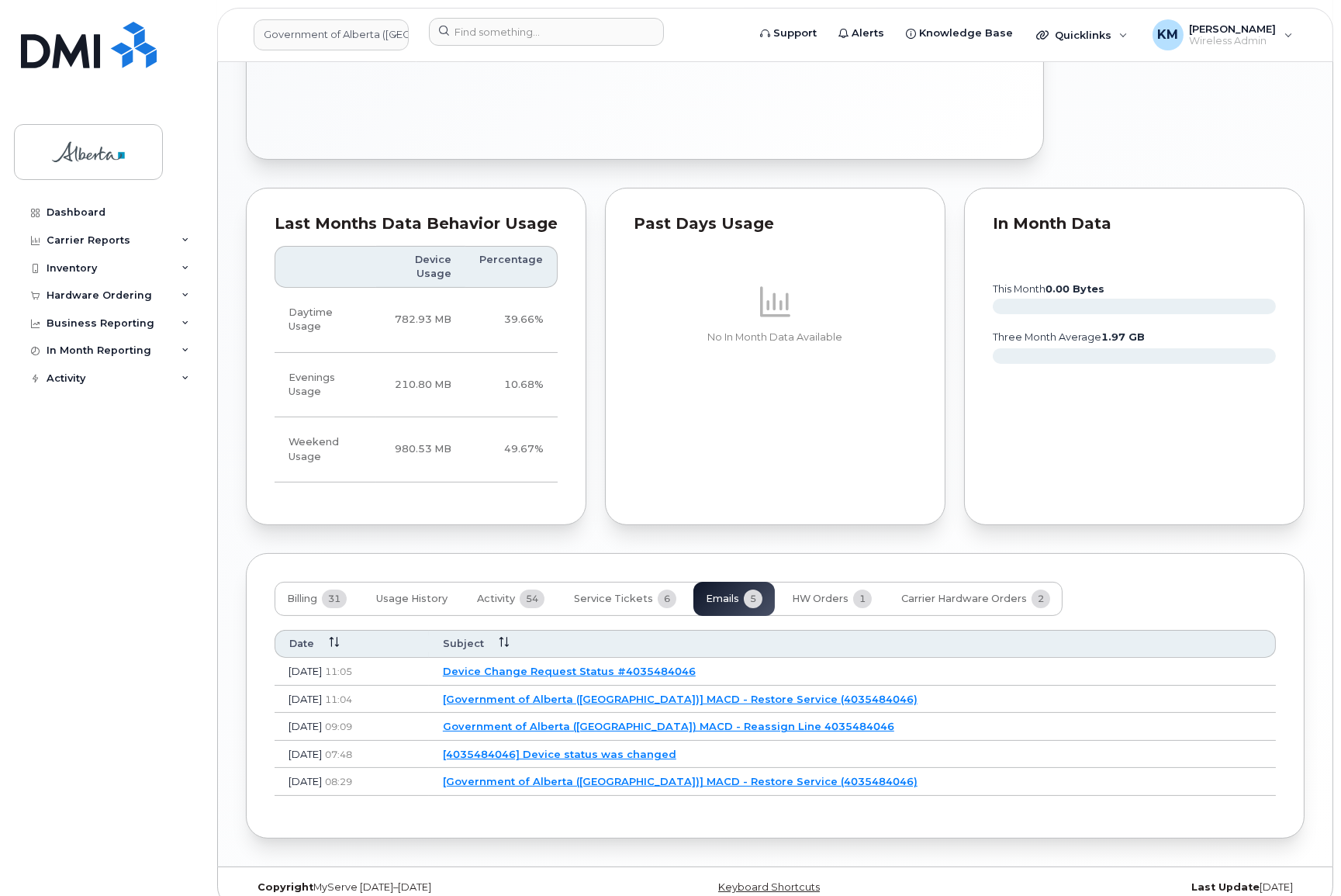
scroll to position [902, 0]
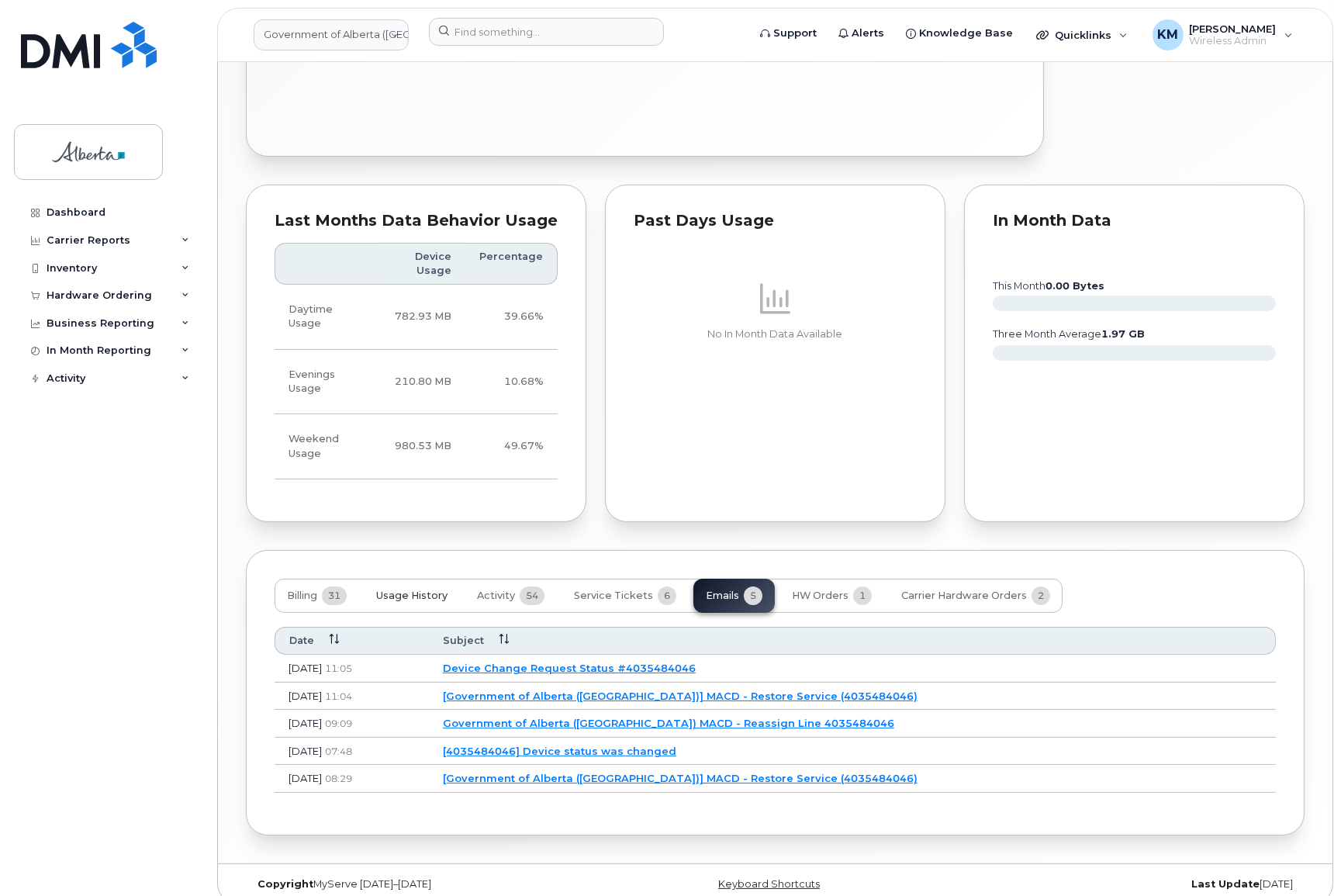
click at [419, 590] on span "Usage History" at bounding box center [412, 596] width 71 height 12
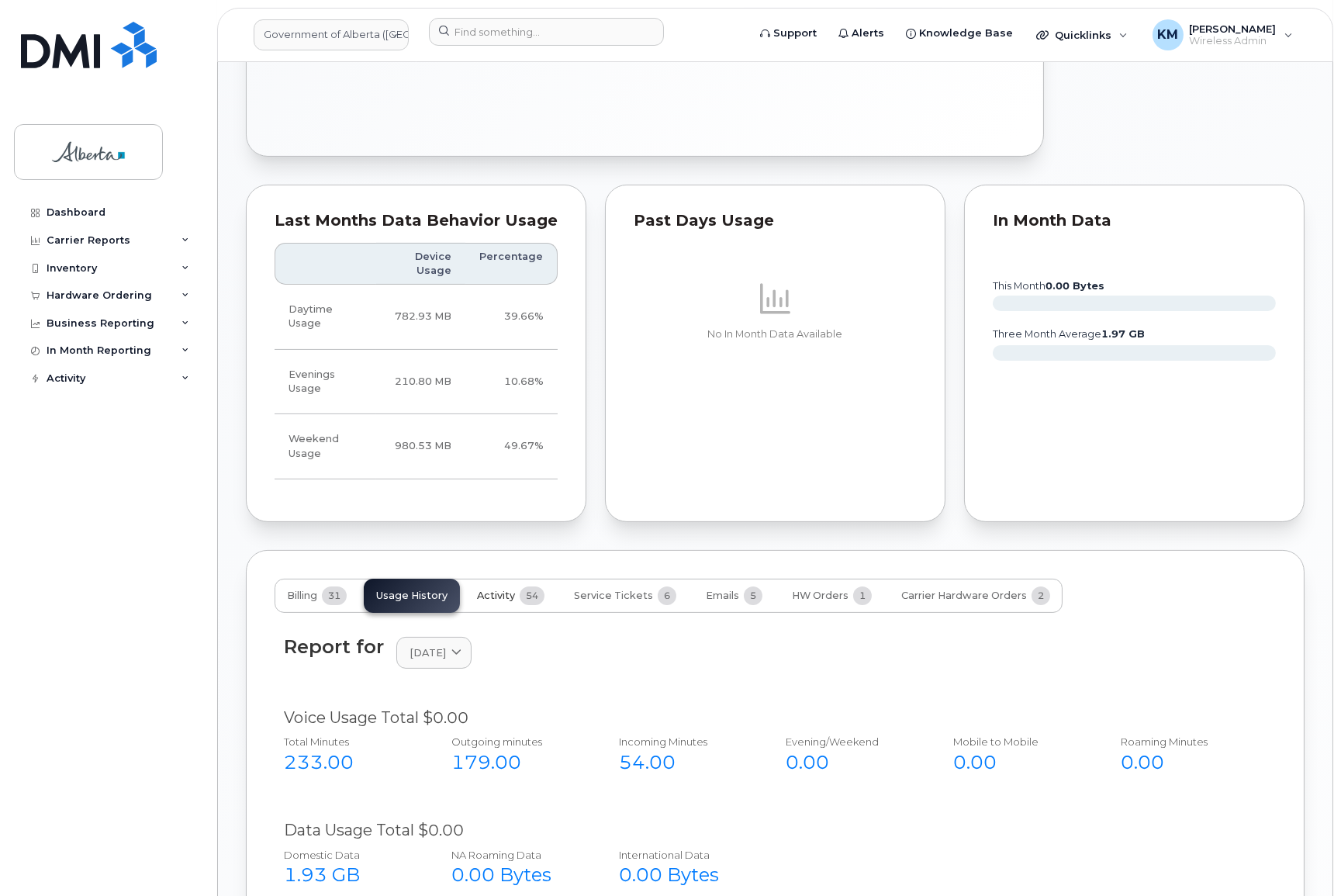
click at [499, 590] on span "Activity" at bounding box center [496, 596] width 38 height 12
